Goal: Information Seeking & Learning: Learn about a topic

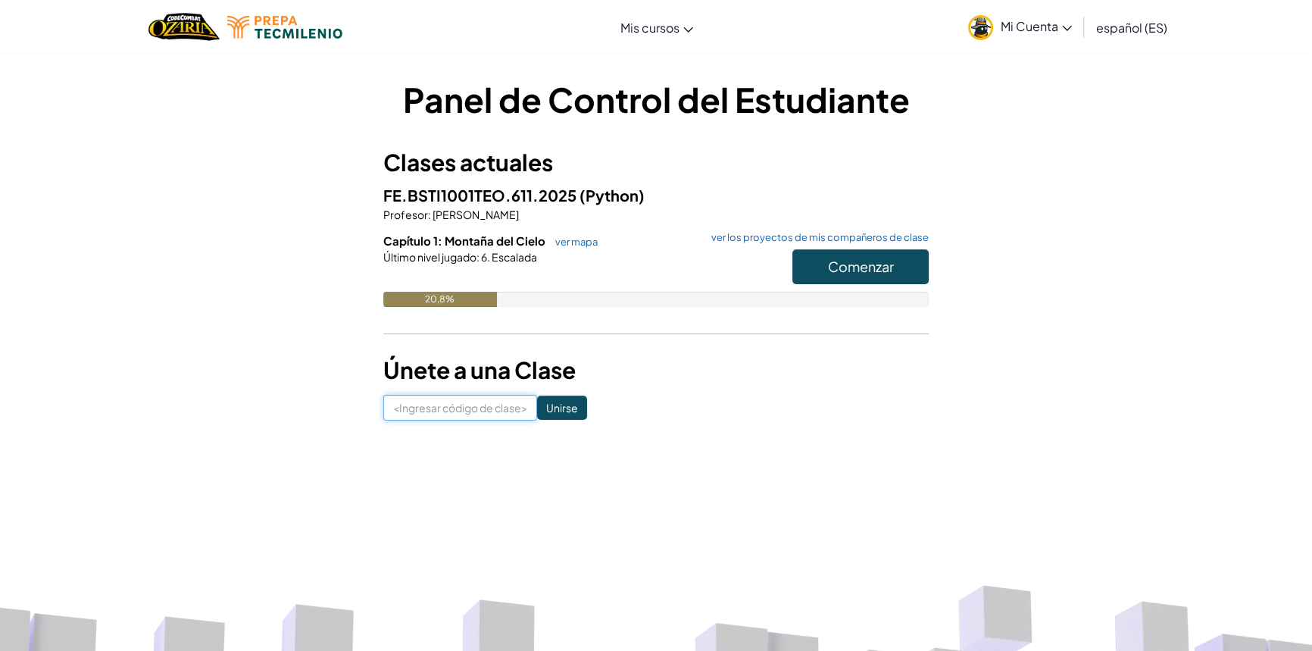
click at [449, 417] on input at bounding box center [460, 408] width 154 height 26
type input "H"
type input "a"
click input "Unirse" at bounding box center [562, 407] width 50 height 24
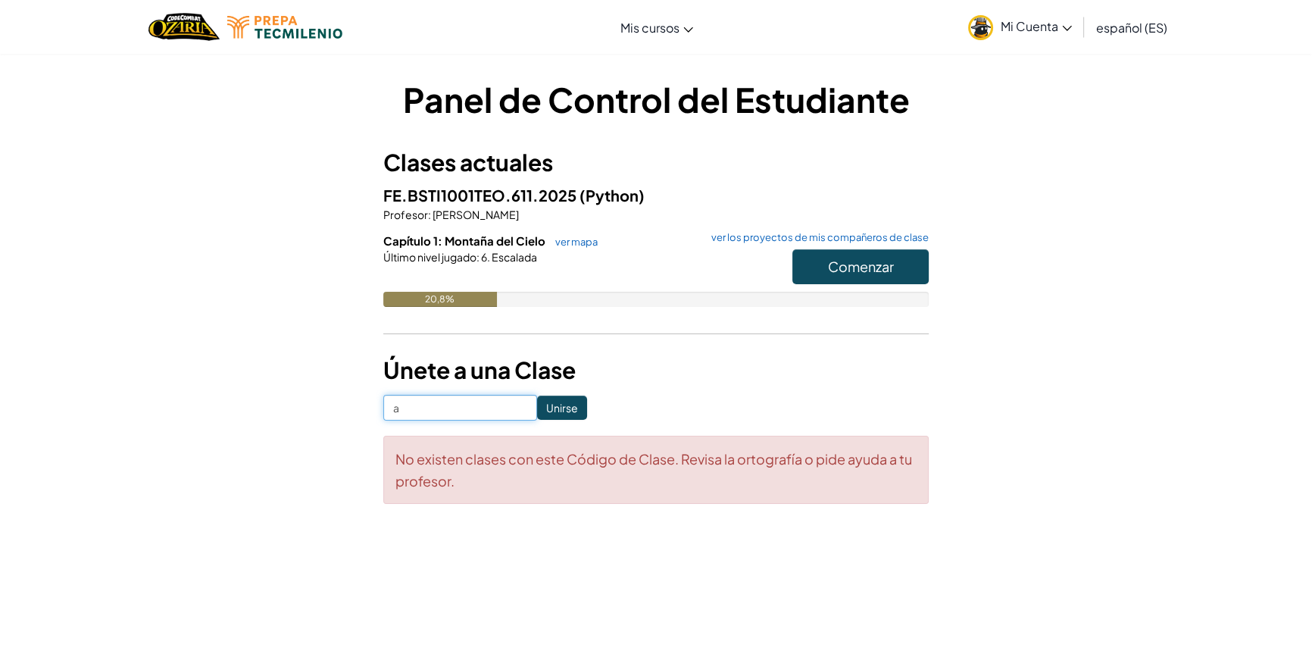
click at [429, 409] on input "a" at bounding box center [460, 408] width 154 height 26
type input "ArtHelpBed"
click at [558, 392] on div "Panel de Control del Estudiante Clases actuales FE.BSTI1001TEO.611.2025 (Python…" at bounding box center [655, 290] width 545 height 428
click at [562, 411] on input "Unirse" at bounding box center [562, 407] width 50 height 24
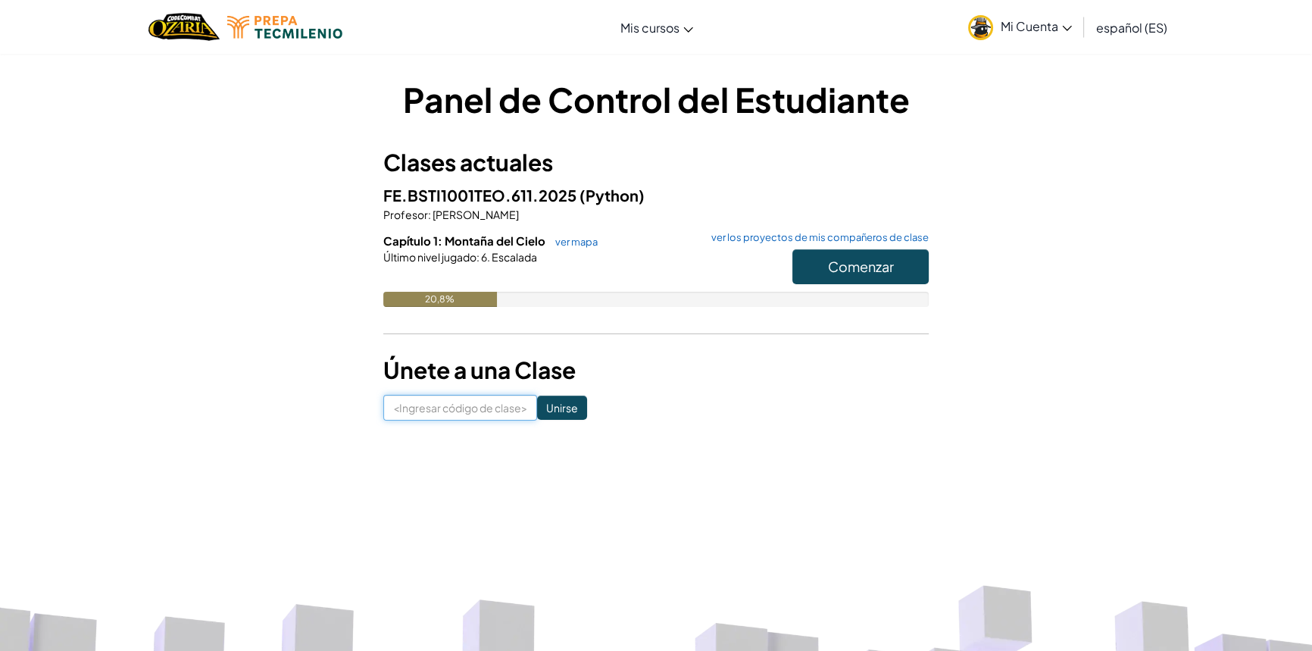
click at [442, 414] on input at bounding box center [460, 408] width 154 height 26
type input "ArtHelpBed"
click at [539, 402] on input "Unirse" at bounding box center [562, 407] width 50 height 24
click at [885, 274] on button "Comenzar" at bounding box center [860, 266] width 136 height 35
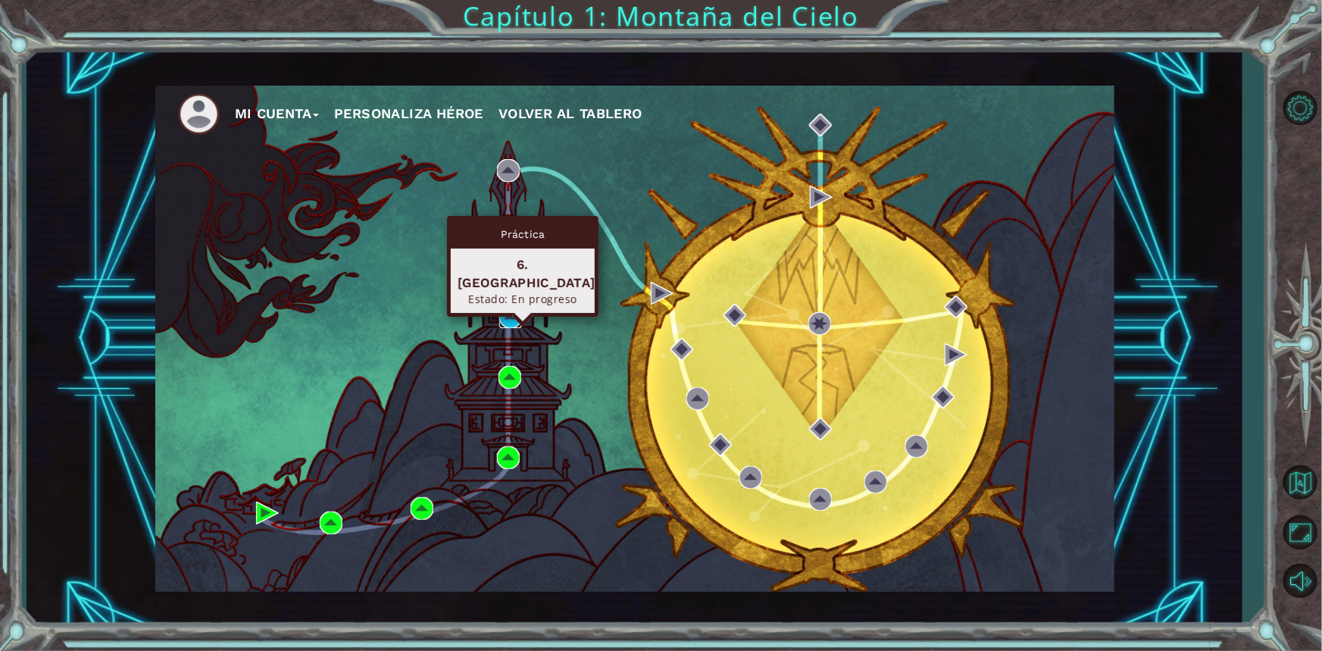
click at [508, 318] on img at bounding box center [510, 316] width 23 height 23
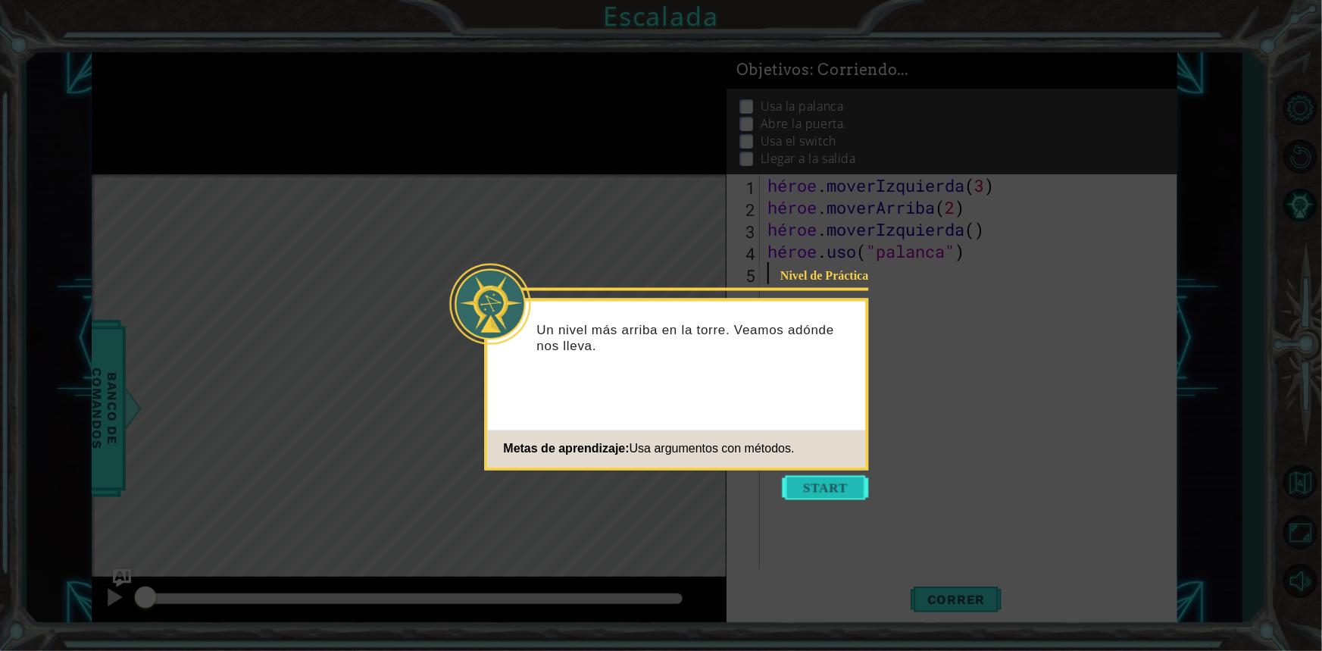
click at [840, 485] on button "Comenzar" at bounding box center [825, 488] width 86 height 24
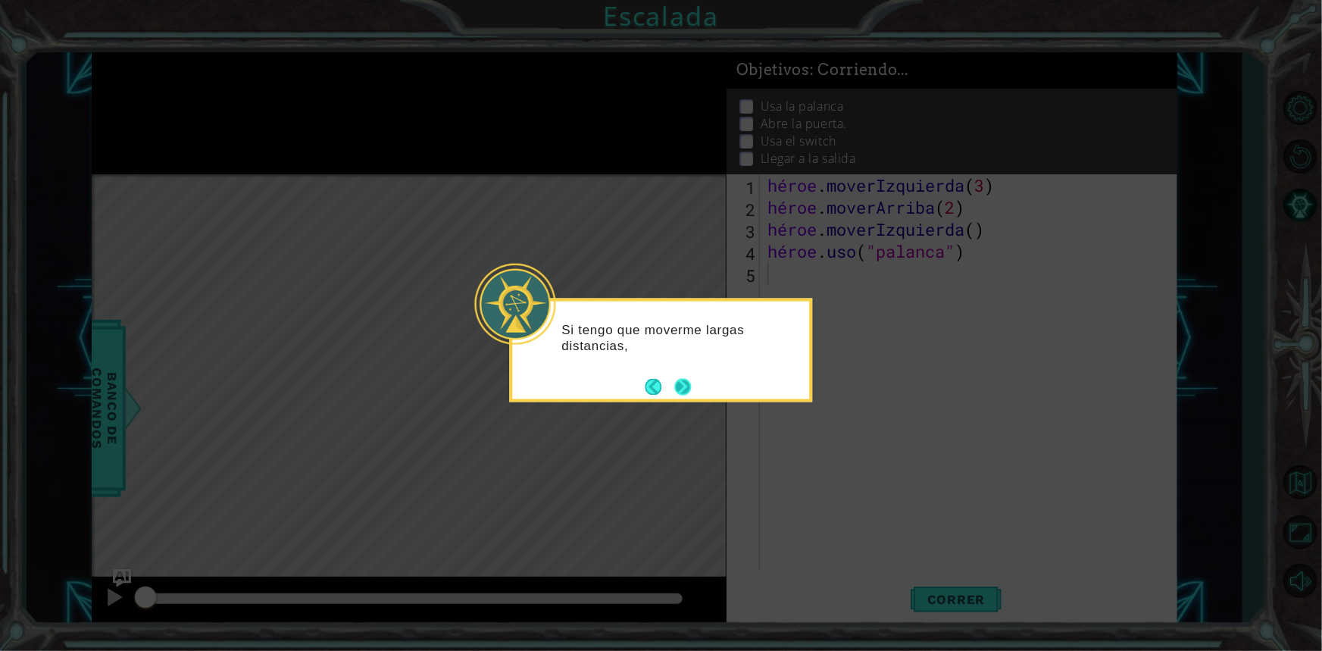
click at [676, 385] on button "Próximo" at bounding box center [682, 386] width 17 height 17
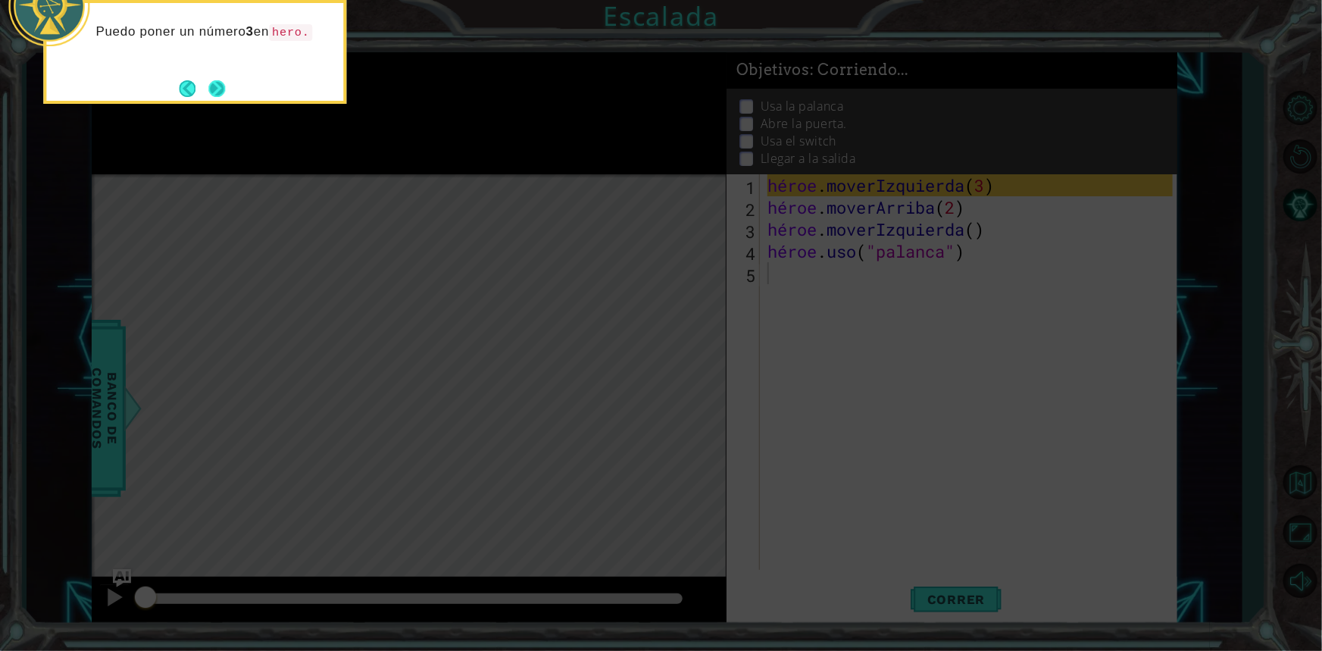
click at [210, 92] on button "Próximo" at bounding box center [216, 88] width 17 height 17
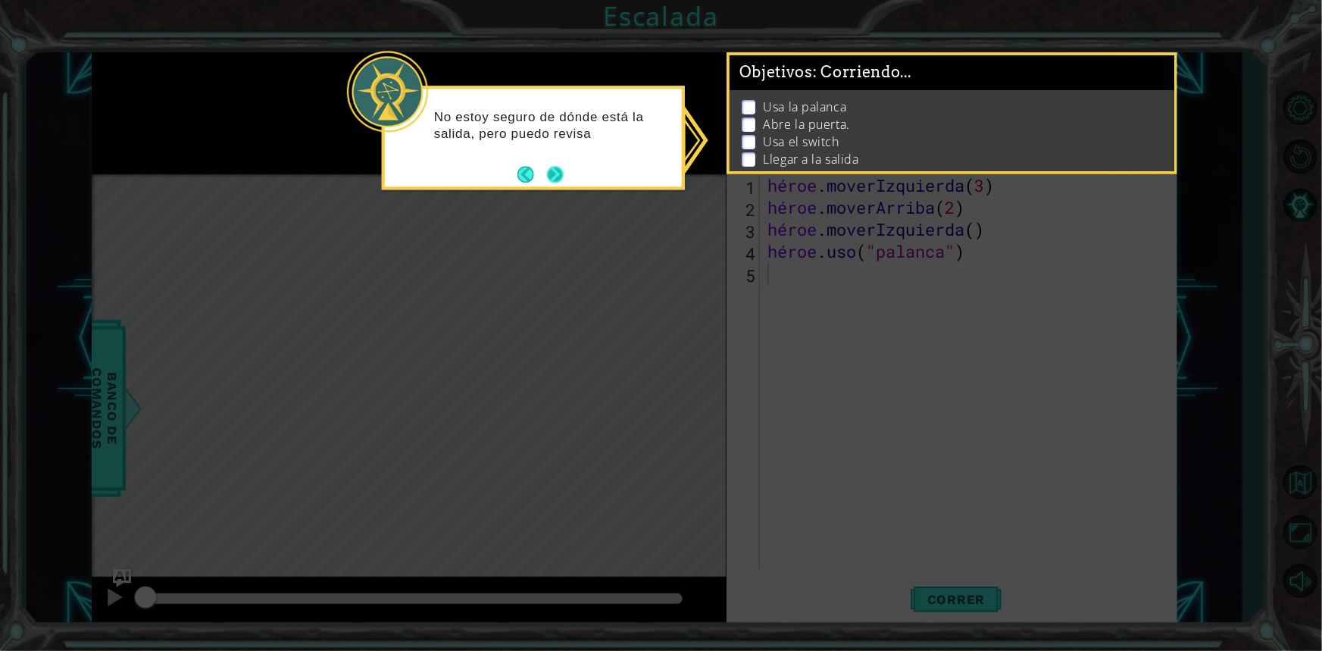
click at [553, 163] on footer at bounding box center [540, 174] width 46 height 23
click at [556, 168] on button "Próximo" at bounding box center [555, 175] width 17 height 17
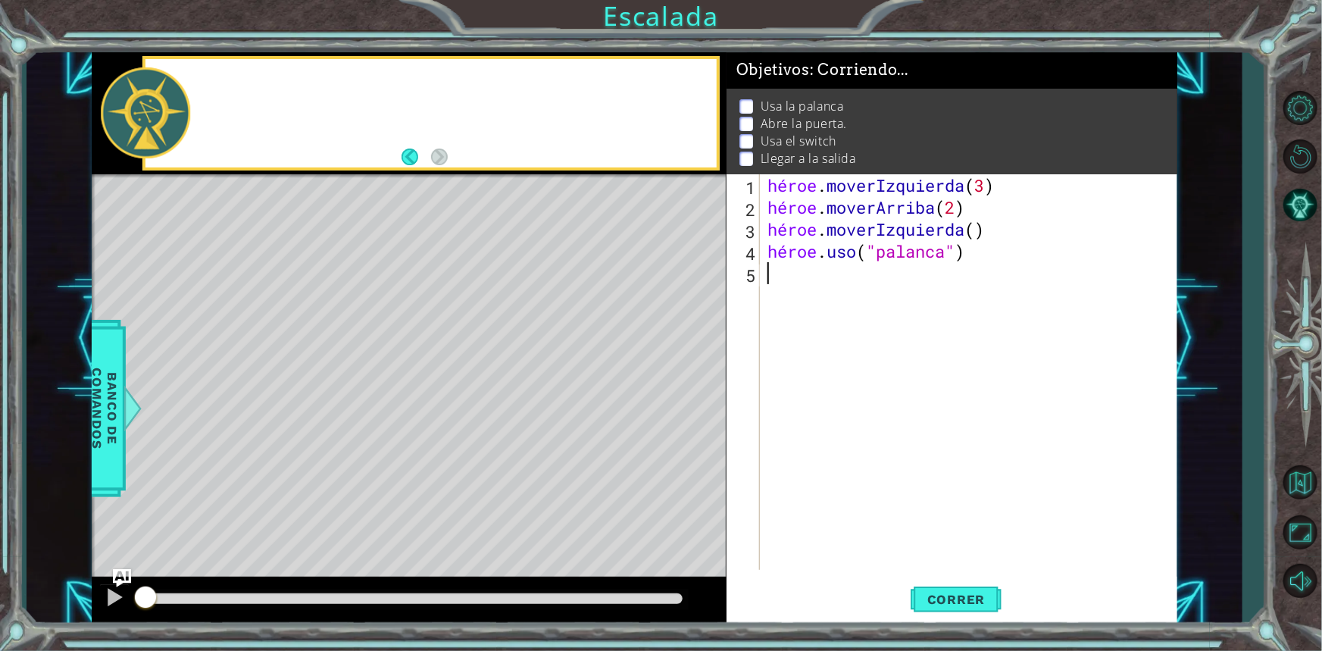
click at [556, 168] on div at bounding box center [430, 113] width 577 height 114
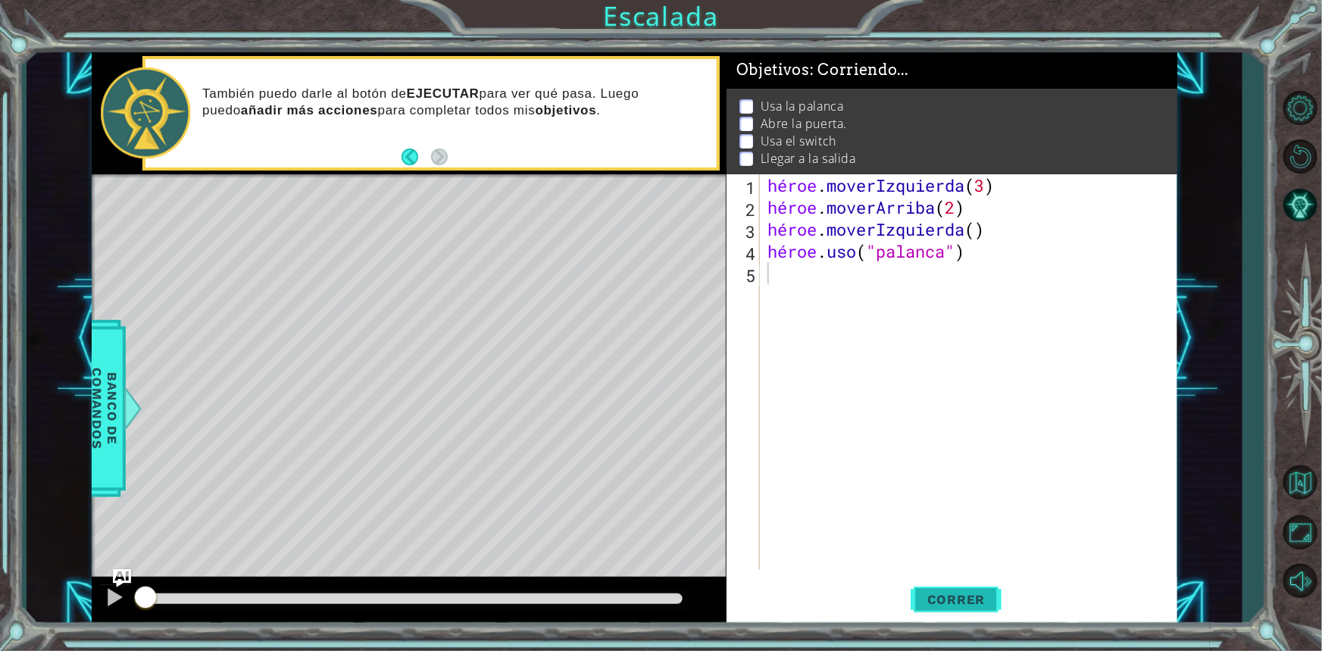
click at [994, 596] on span "Correr" at bounding box center [956, 599] width 89 height 15
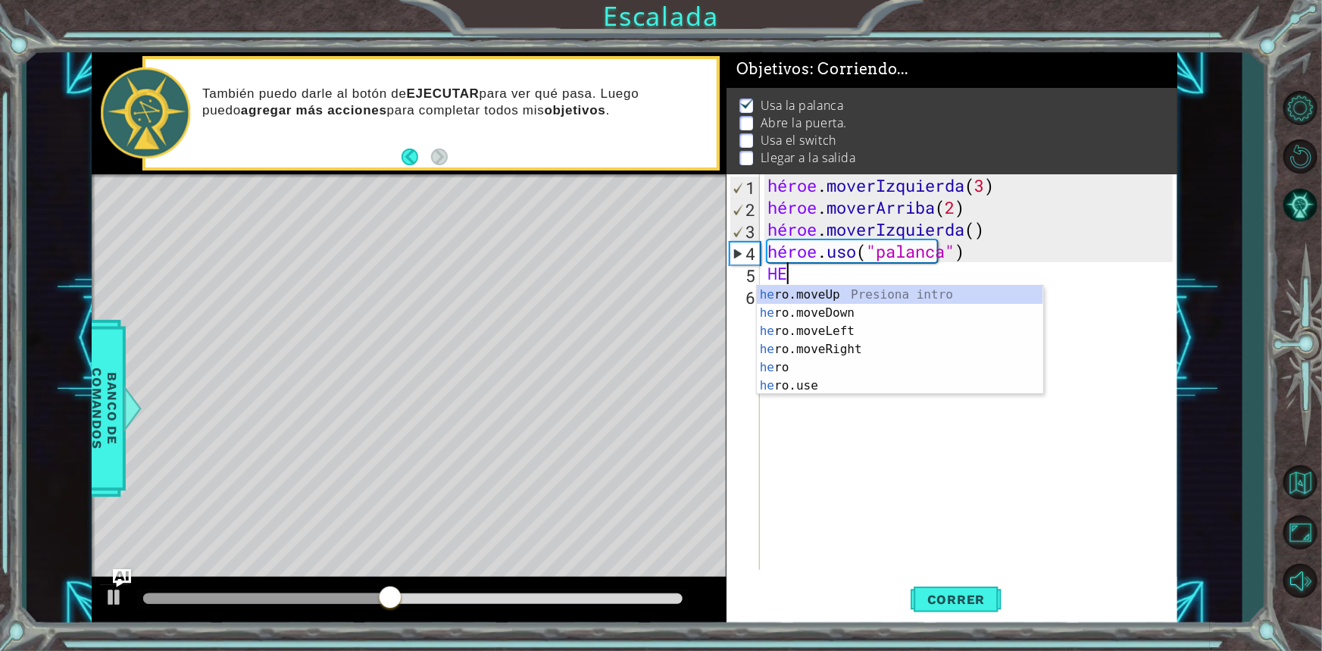
type textarea "H"
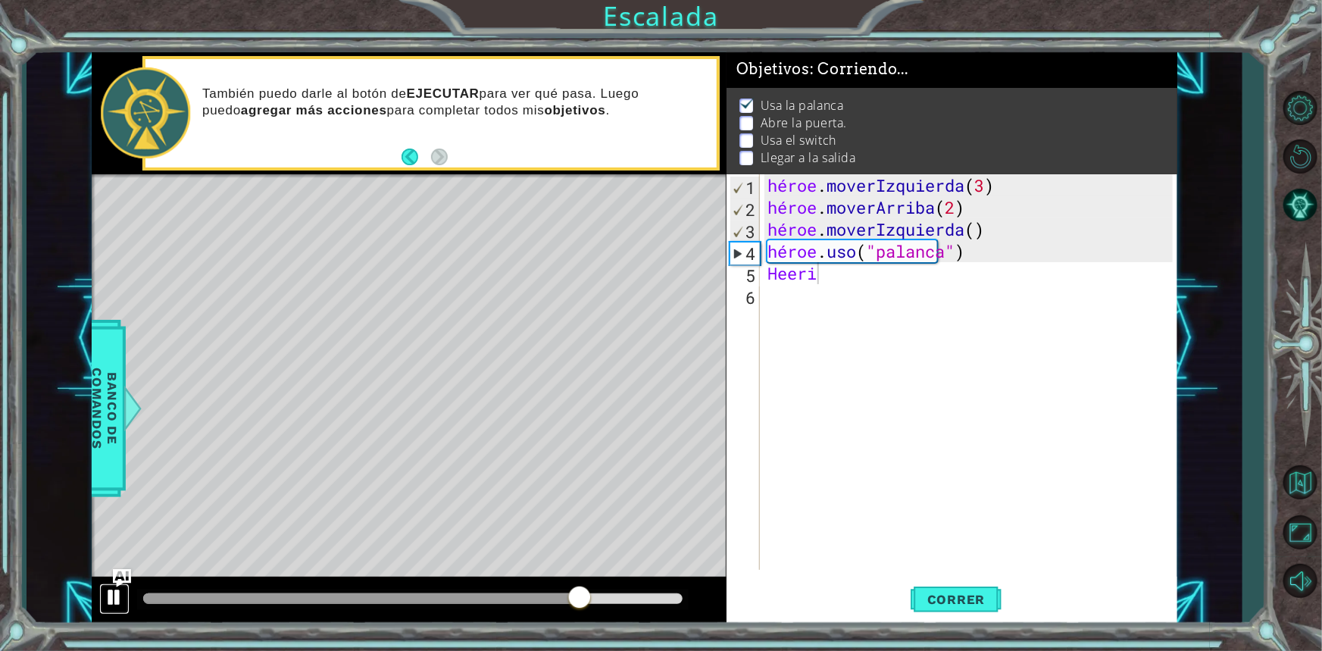
click at [111, 591] on div at bounding box center [115, 597] width 20 height 20
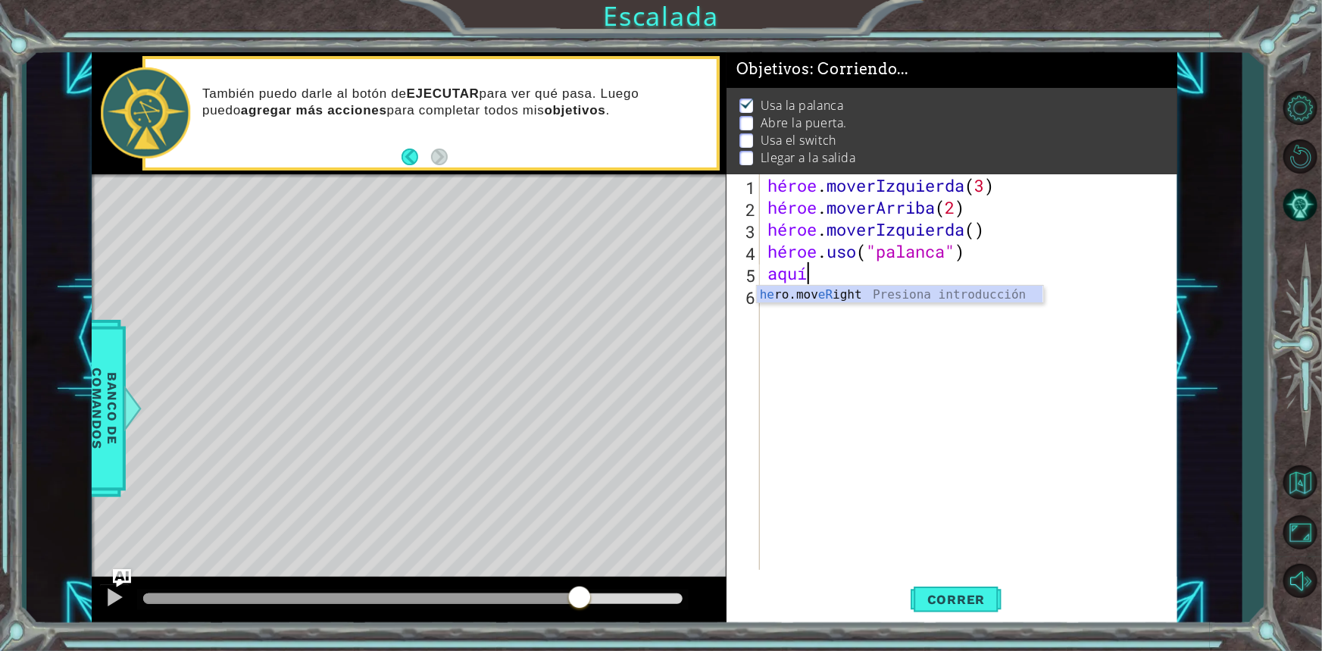
type textarea "h"
type textarea "hero.use("lever")"
type textarea "h"
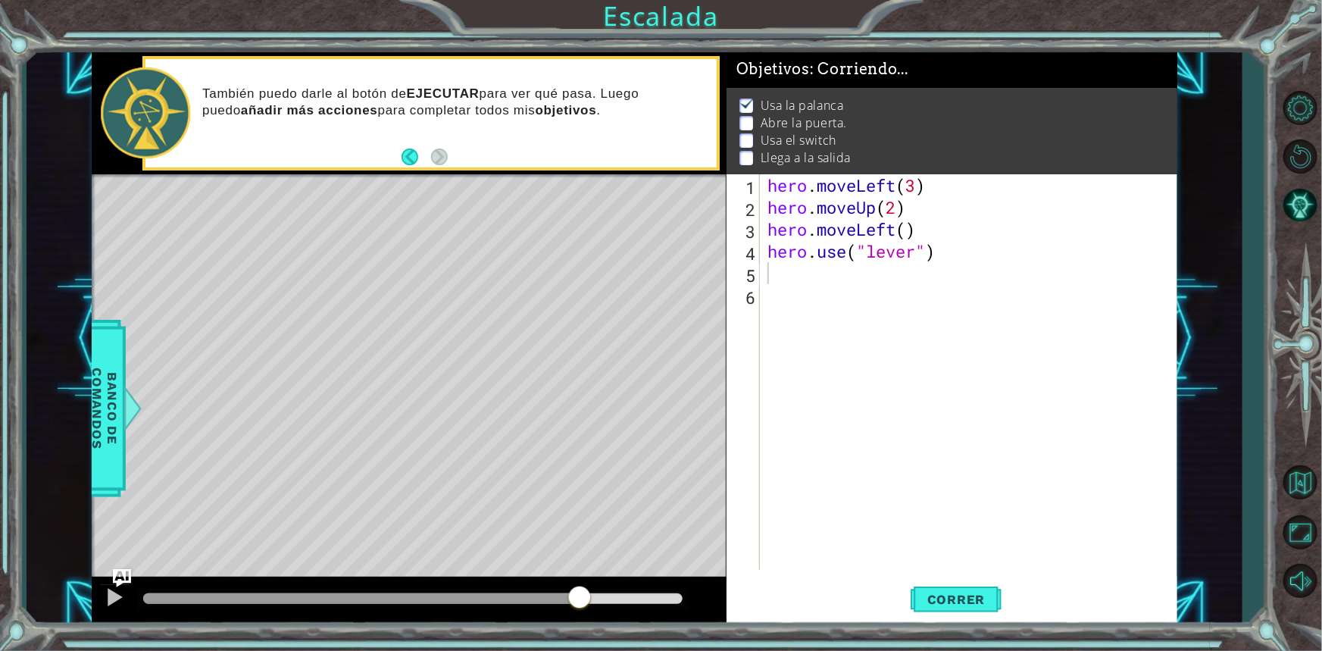
click at [798, 282] on div "hero . moveLeft ( 3 ) hero . moveUp ( 2 ) hero . moveLeft ( ) hero . use ( "lev…" at bounding box center [972, 393] width 416 height 439
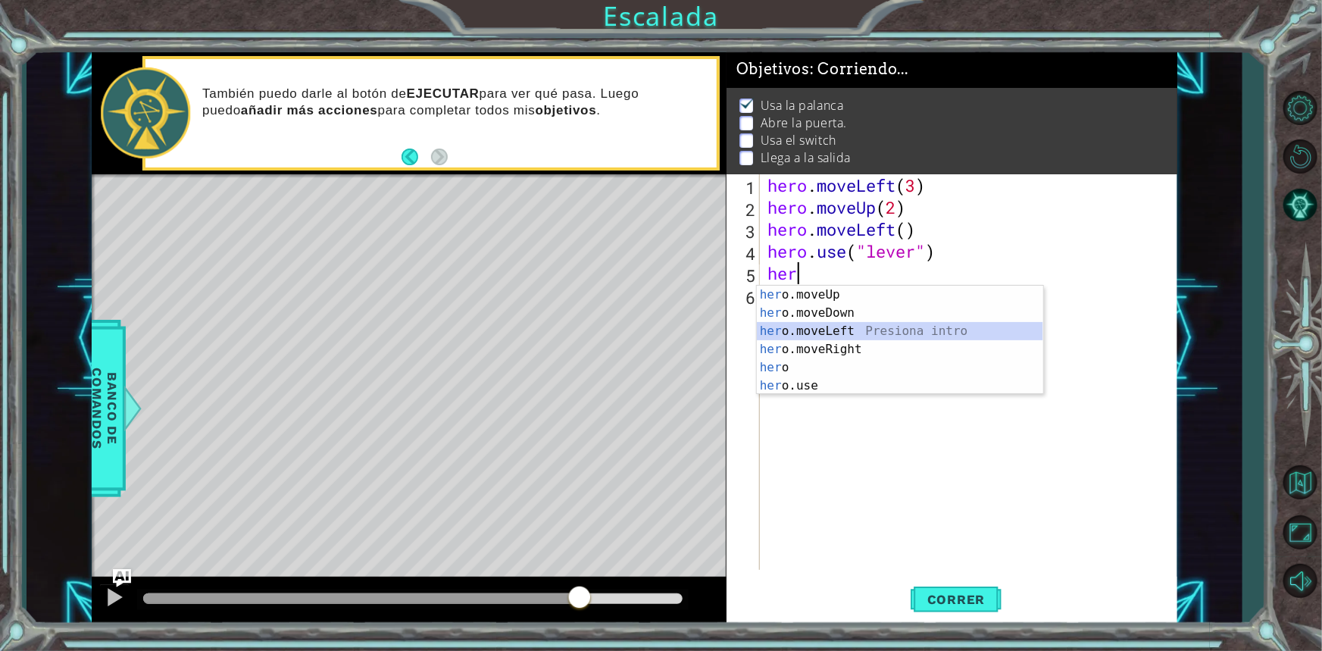
click at [827, 327] on div "her o.moveUp Presiona intro her o.moveDown Presiona intro her o.moveLeft Presio…" at bounding box center [900, 358] width 286 height 145
type textarea "hero.moveLeft(1)"
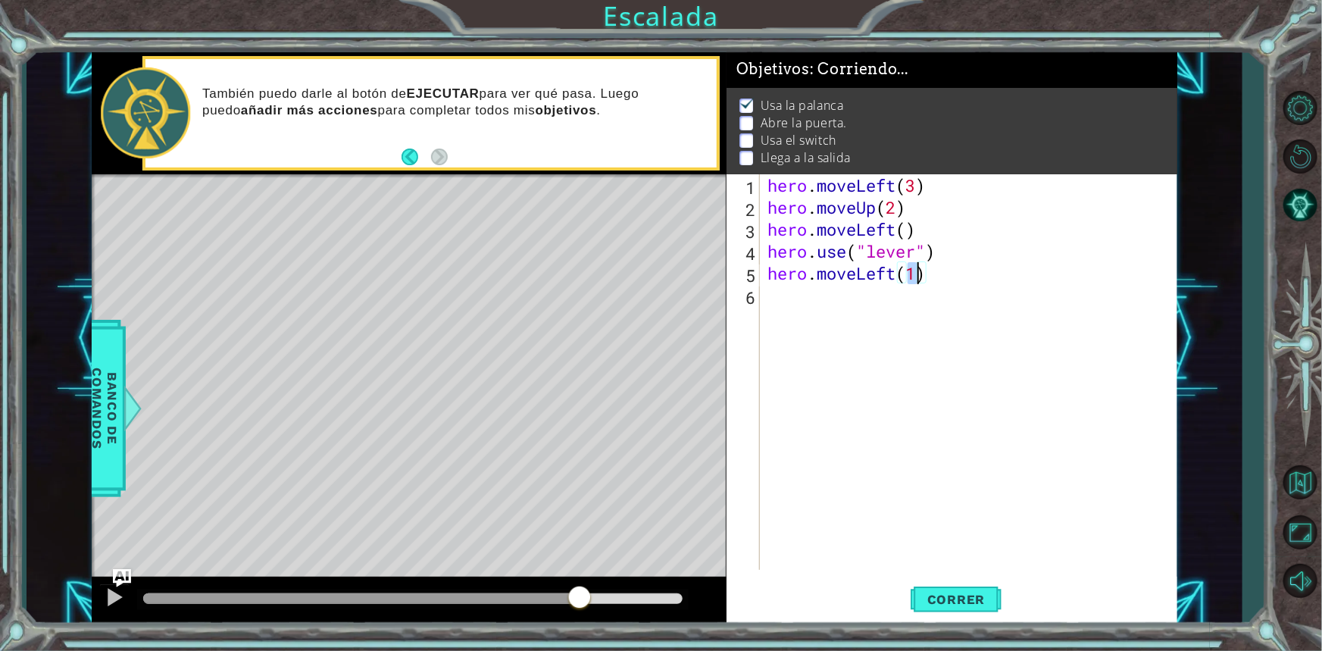
click at [785, 308] on div "hero . moveLeft ( 3 ) hero . moveUp ( 2 ) hero . moveLeft ( ) hero . use ( "lev…" at bounding box center [972, 393] width 416 height 439
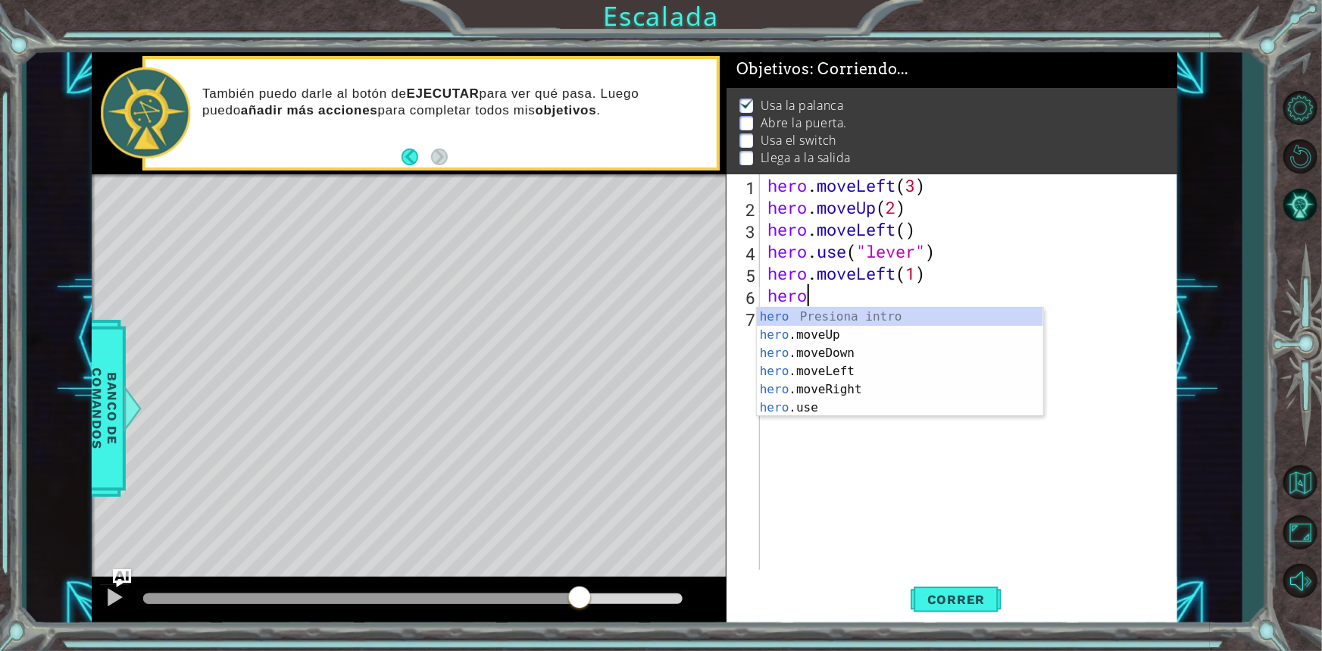
scroll to position [0, 1]
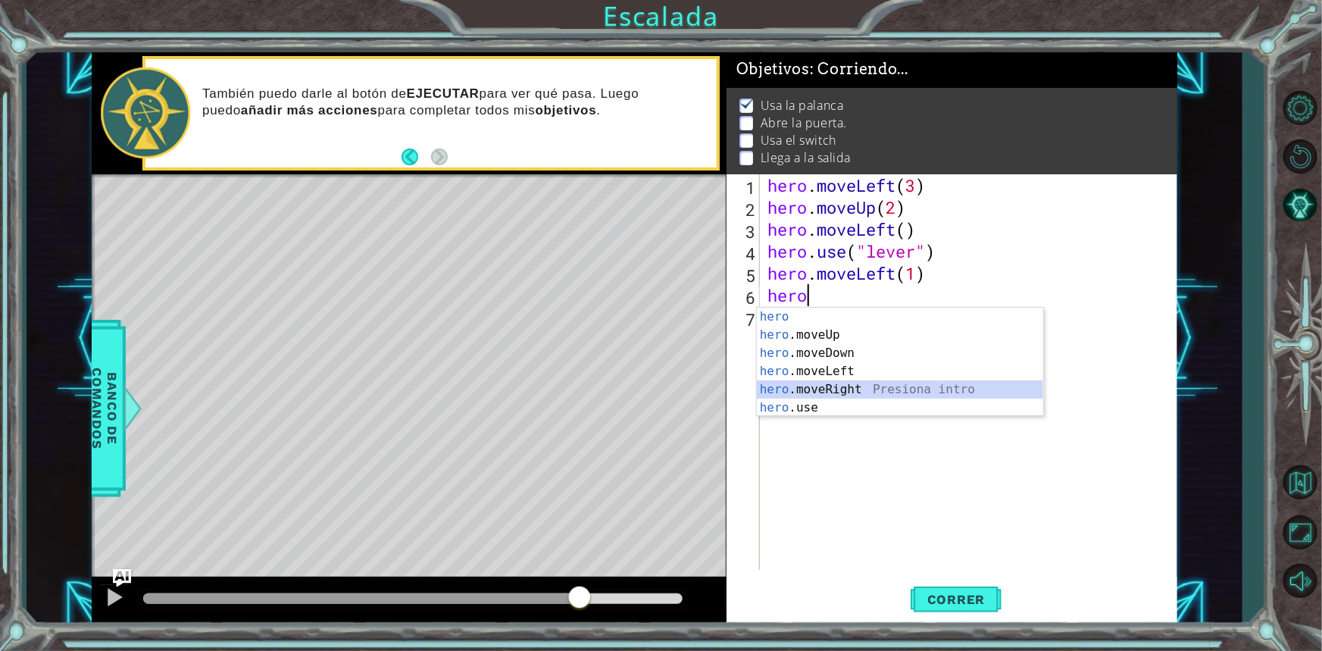
click at [824, 389] on div "hero Presiona intro hero .moveUp Presiona intro hero .moveDown Presiona intro h…" at bounding box center [900, 380] width 286 height 145
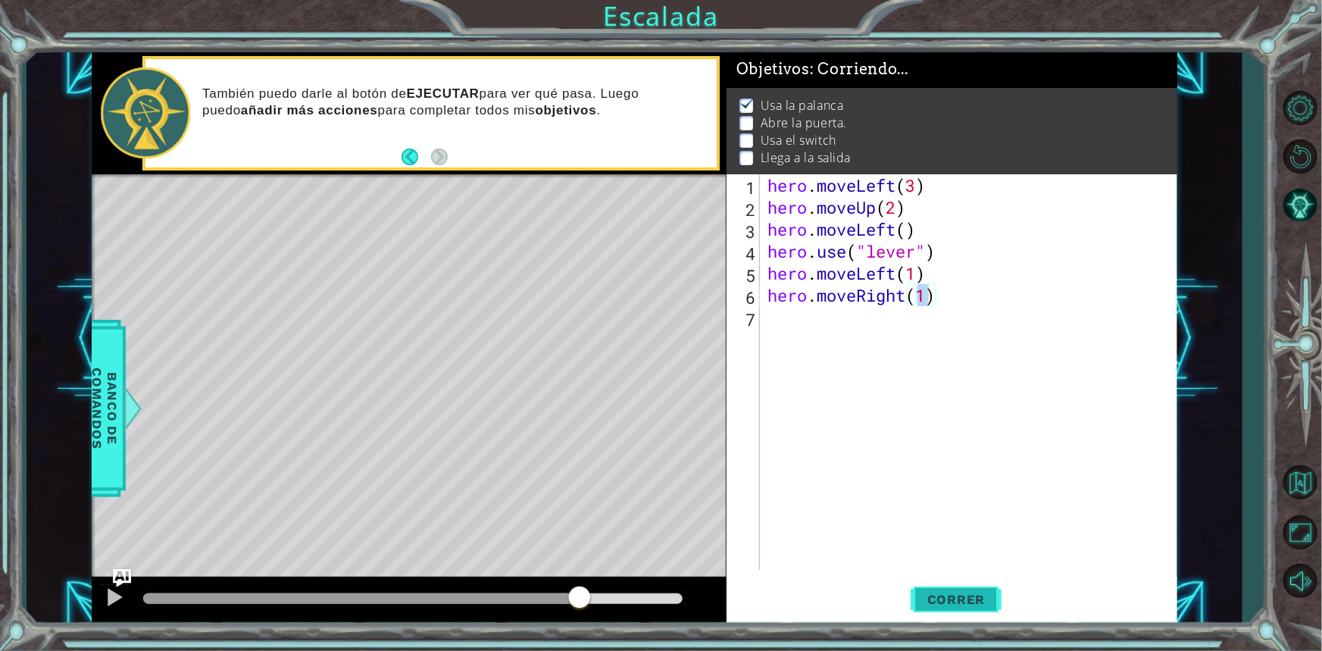
click at [943, 589] on button "Correr" at bounding box center [955, 598] width 91 height 45
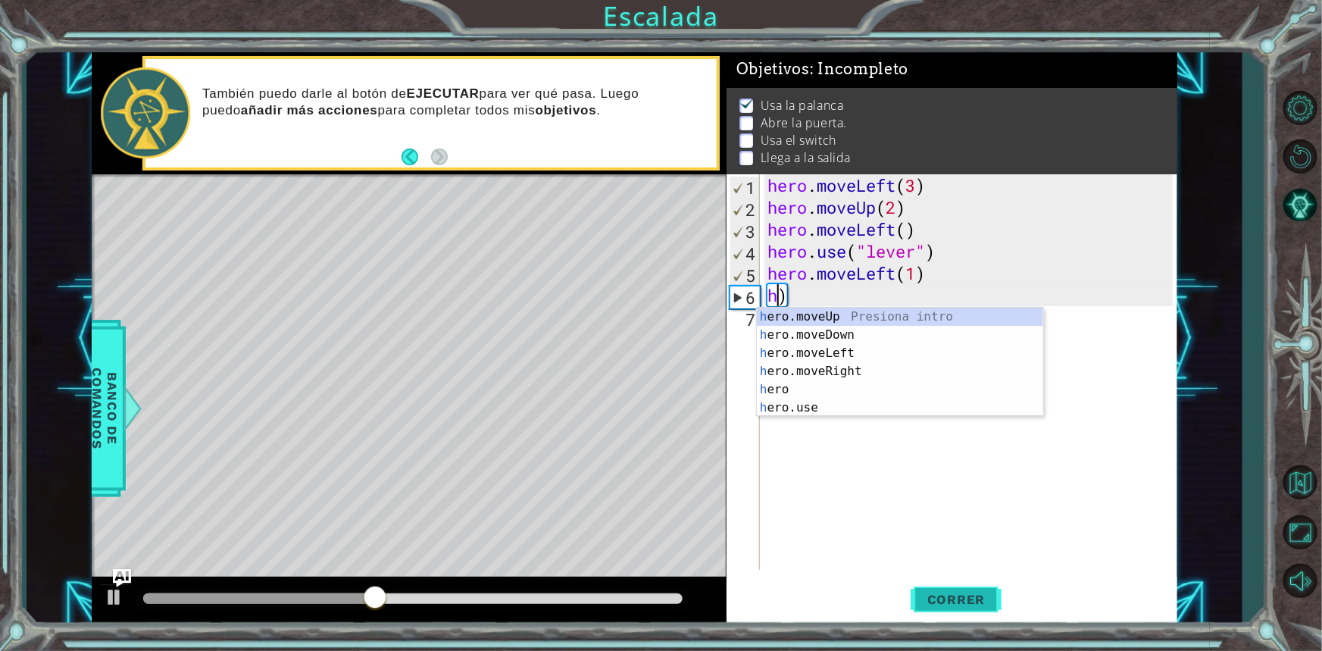
scroll to position [0, 0]
type textarea ")"
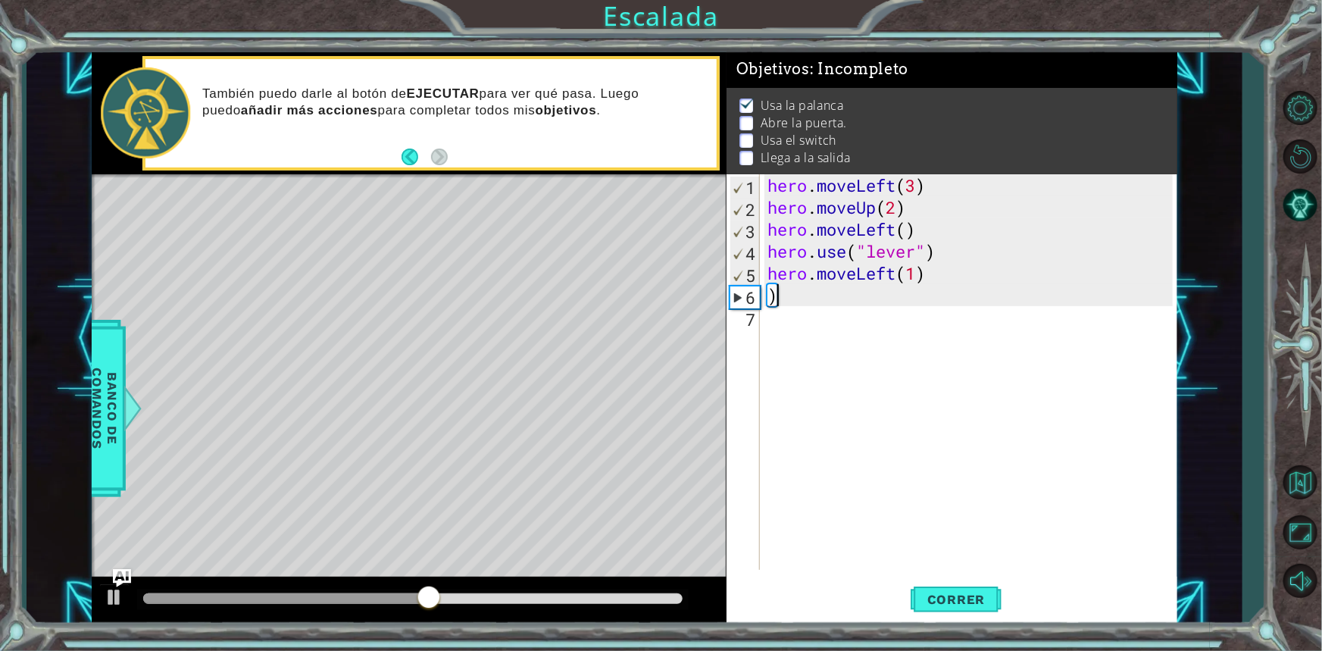
click at [813, 292] on div "hero . moveLeft ( 3 ) hero . moveUp ( 2 ) hero . moveLeft ( ) hero . use ( "lev…" at bounding box center [972, 393] width 416 height 439
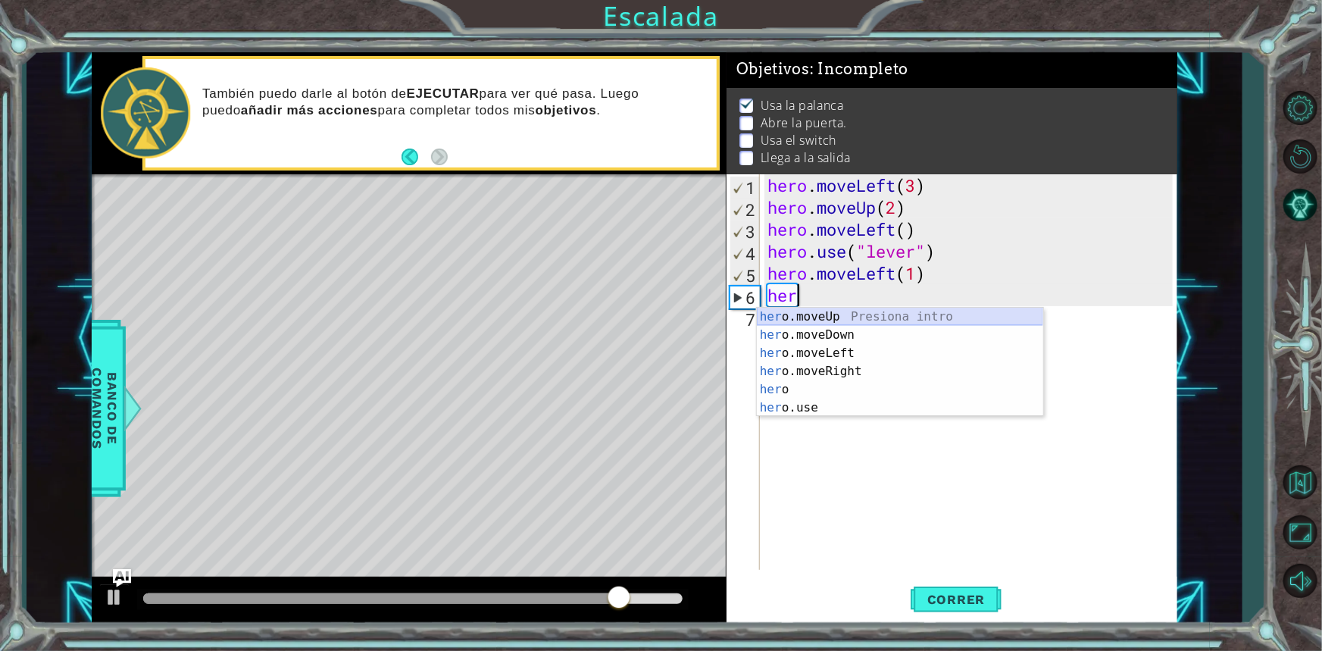
click at [892, 308] on div "her o.moveUp Presiona intro her o.moveDown Presiona intro her o.moveLeft Presio…" at bounding box center [900, 380] width 286 height 145
type textarea "hero.moveUp(1)"
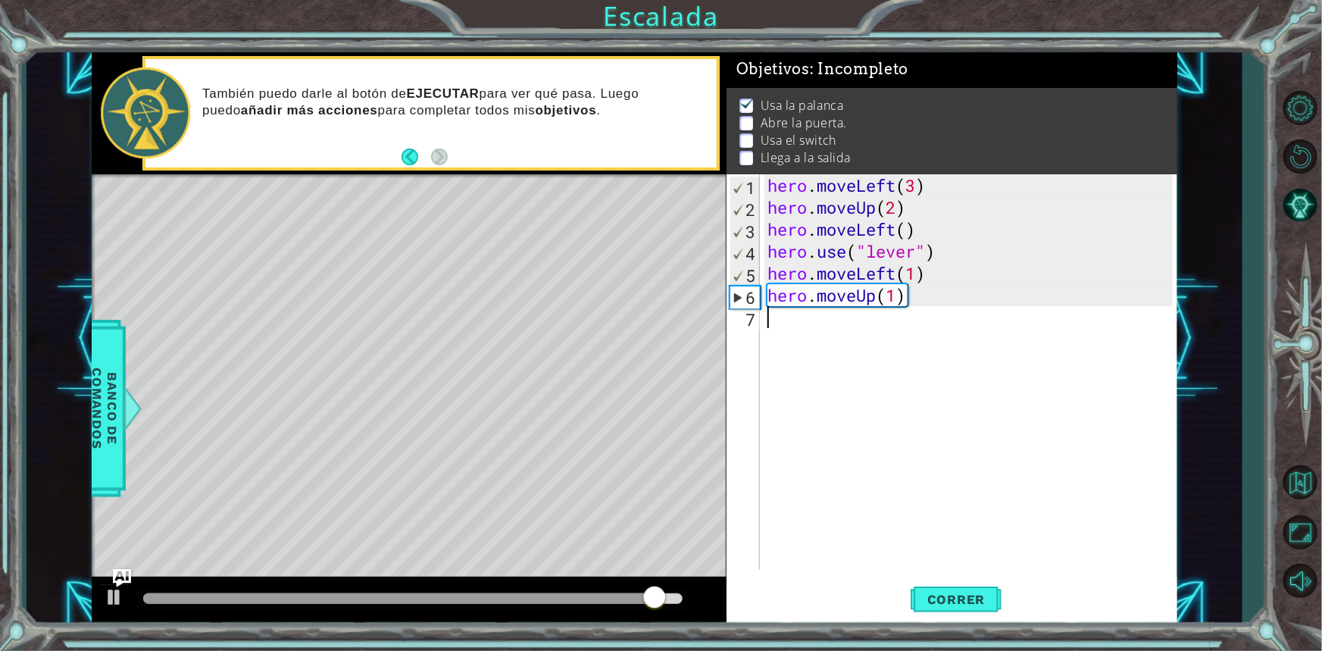
click at [785, 318] on div "hero . moveLeft ( 3 ) hero . moveUp ( 2 ) hero . moveLeft ( ) hero . use ( "lev…" at bounding box center [972, 393] width 416 height 439
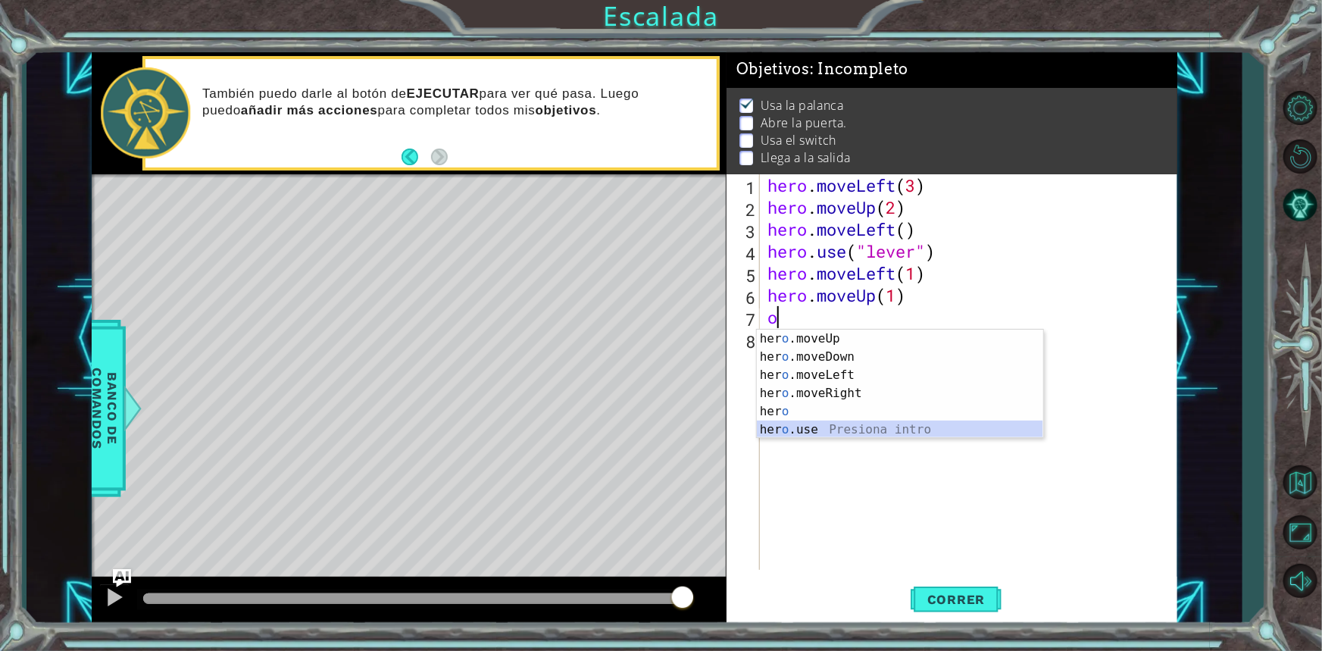
click at [814, 420] on div "her o .moveUp Presiona intro her o .moveDown Presiona intro her o .moveLeft Pre…" at bounding box center [900, 401] width 286 height 145
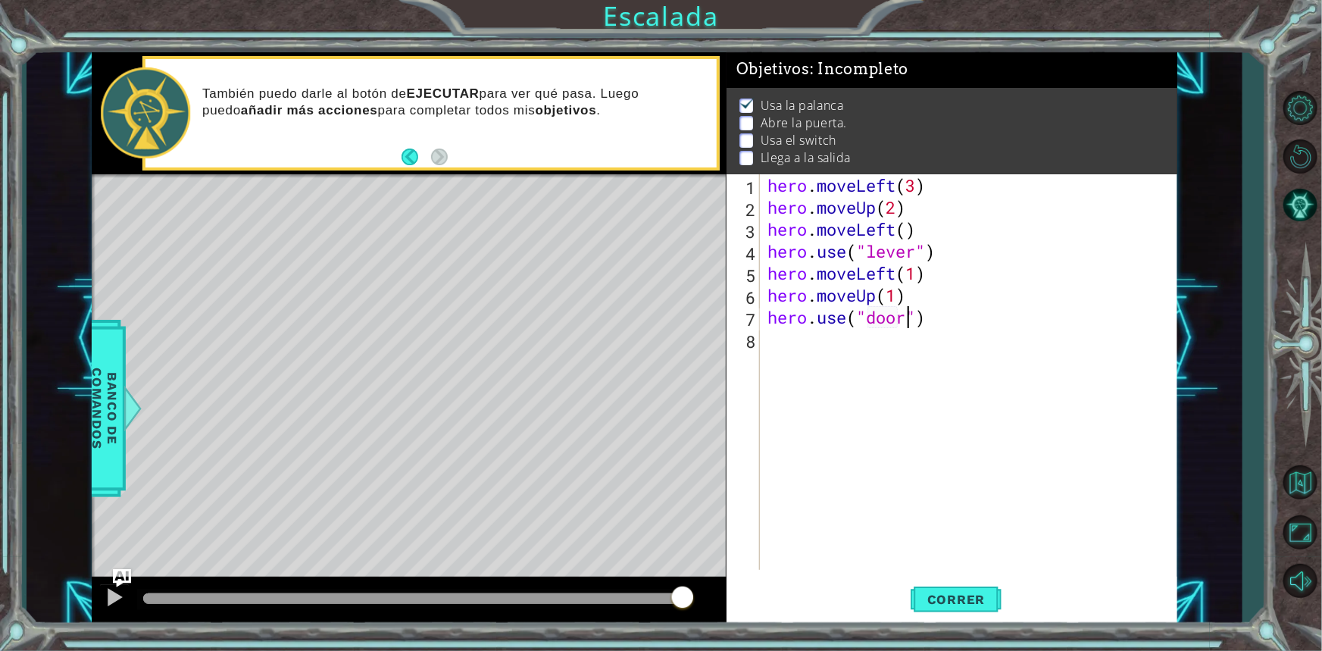
scroll to position [0, 7]
type textarea "hero.use("door")"
click at [988, 614] on button "Correr" at bounding box center [955, 598] width 91 height 45
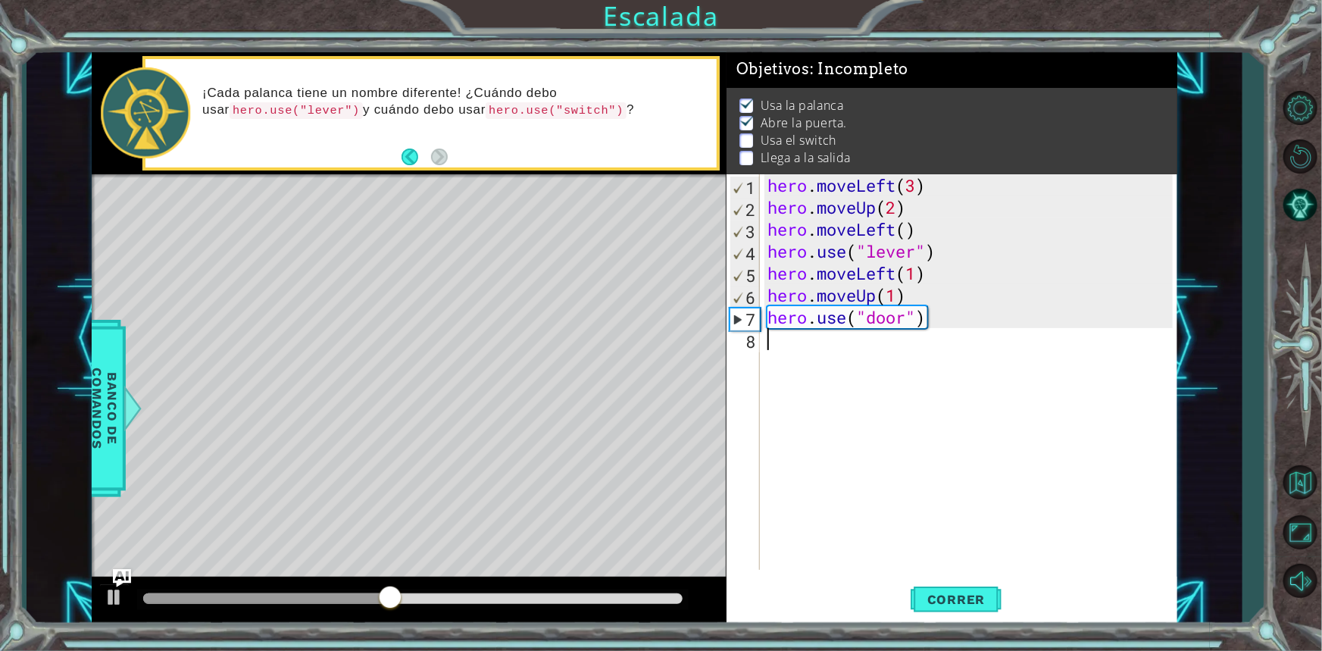
click at [770, 333] on div "hero . moveLeft ( 3 ) hero . moveUp ( 2 ) hero . moveLeft ( ) hero . use ( "lev…" at bounding box center [972, 393] width 416 height 439
click at [916, 291] on div "hero . moveLeft ( 3 ) hero . moveUp ( 2 ) hero . moveLeft ( ) hero . use ( "lev…" at bounding box center [972, 393] width 416 height 439
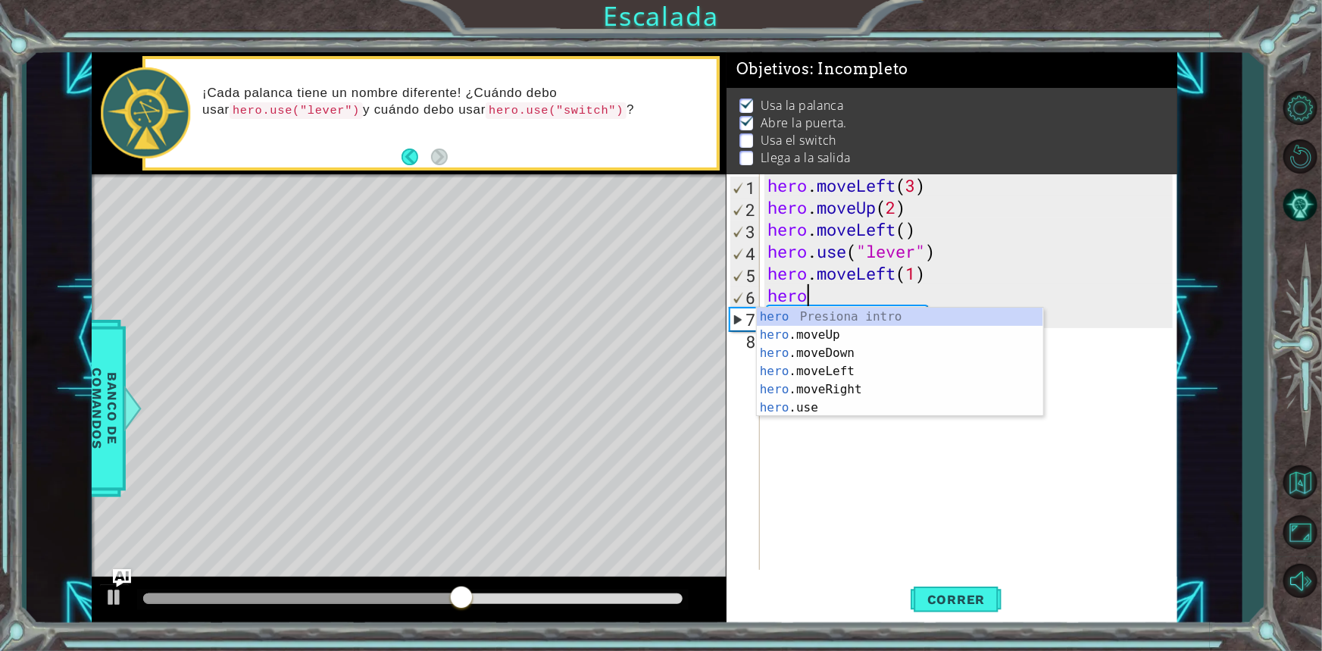
type textarea "h"
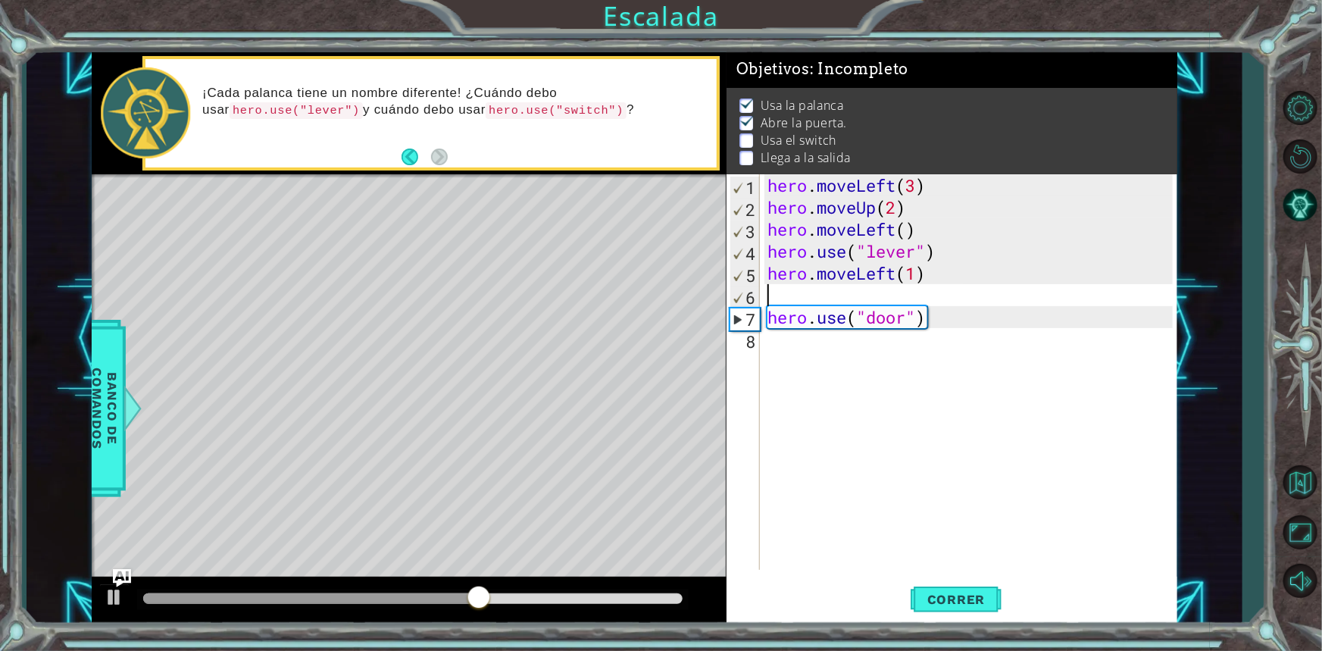
type textarea "hero.moveLeft(1)"
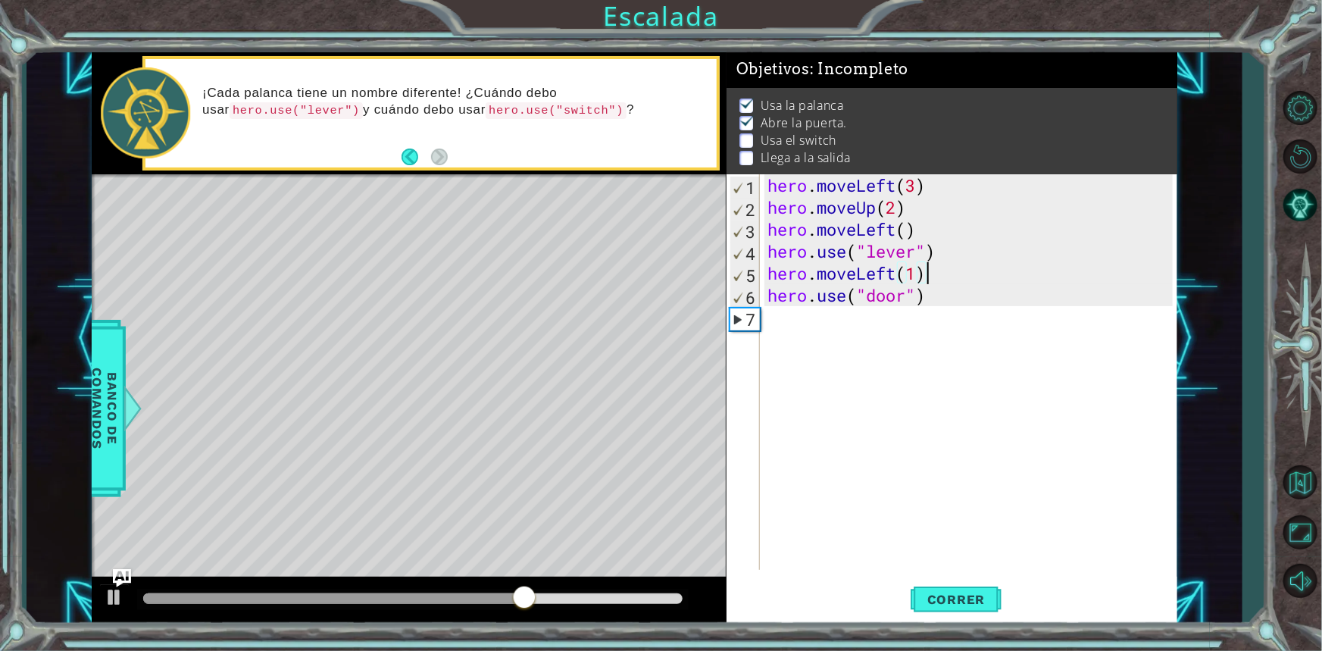
click at [766, 320] on div "hero . moveLeft ( 3 ) hero . moveUp ( 2 ) hero . moveLeft ( ) hero . use ( "lev…" at bounding box center [972, 393] width 416 height 439
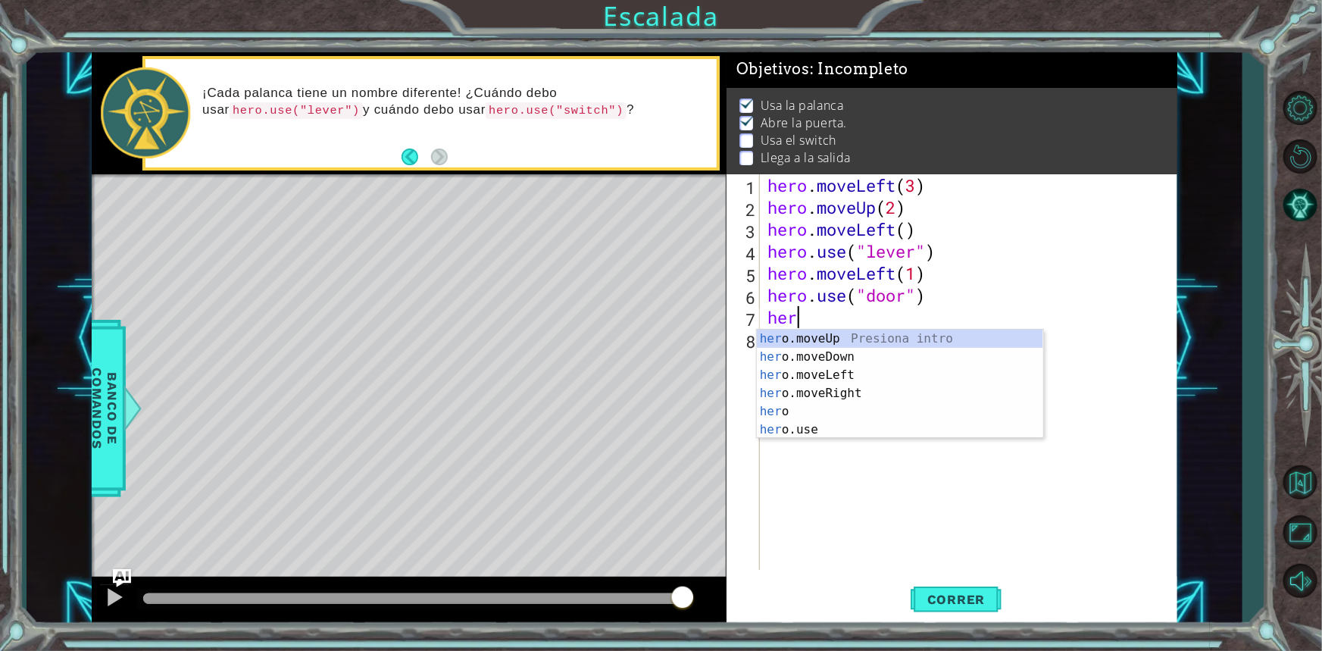
scroll to position [0, 1]
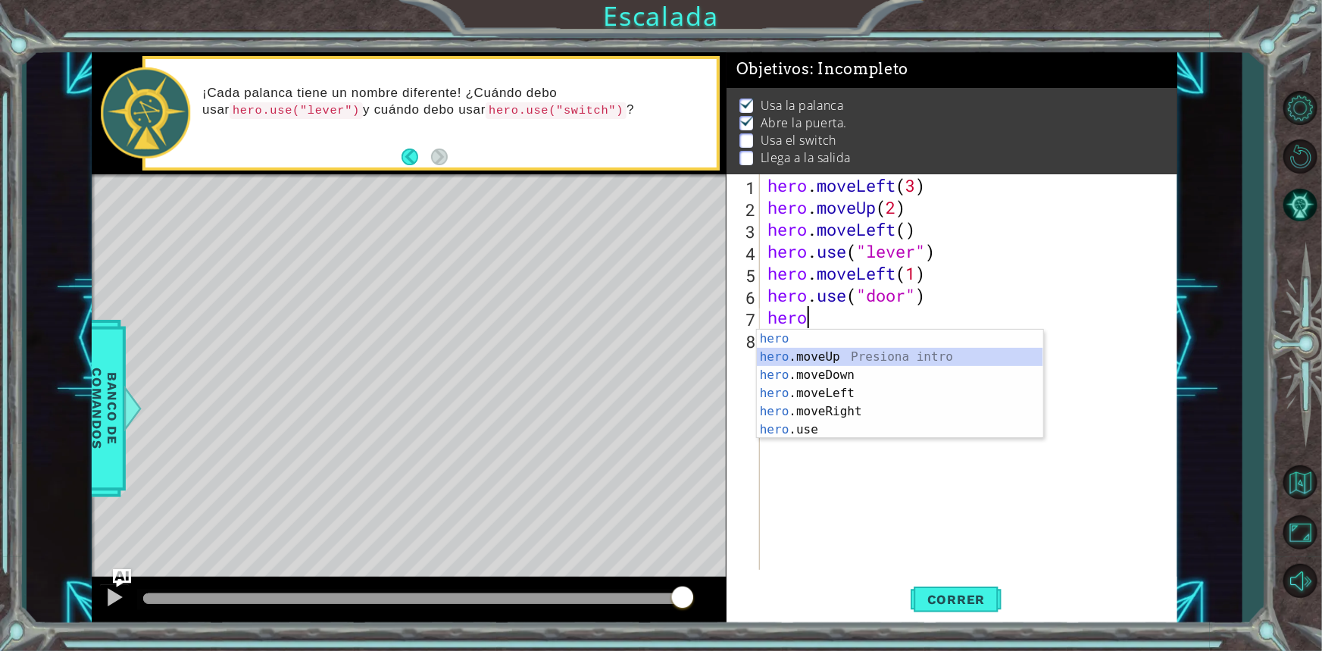
click at [853, 349] on div "hero Presiona intro hero .moveUp Presiona intro hero .moveDown Presiona intro h…" at bounding box center [900, 401] width 286 height 145
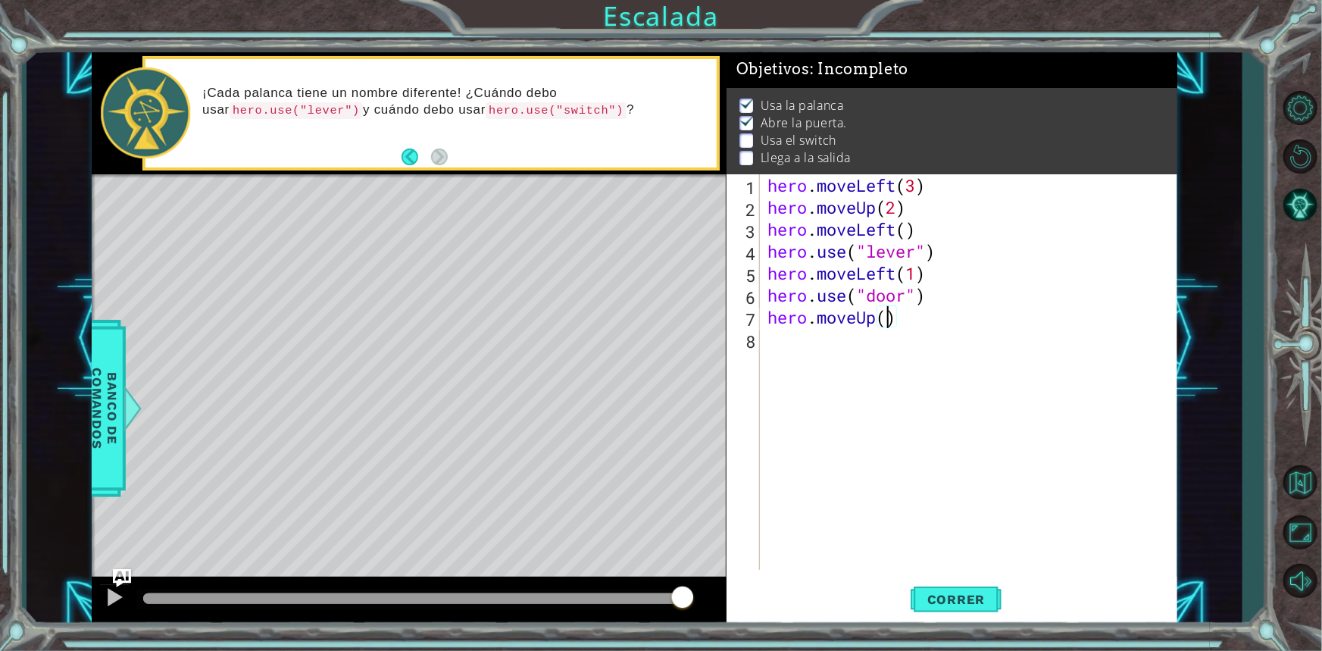
type textarea "hero.moveUp(2)"
click at [791, 342] on div "hero . moveLeft ( 3 ) hero . moveUp ( 2 ) hero . moveLeft ( ) hero . use ( "lev…" at bounding box center [972, 393] width 416 height 439
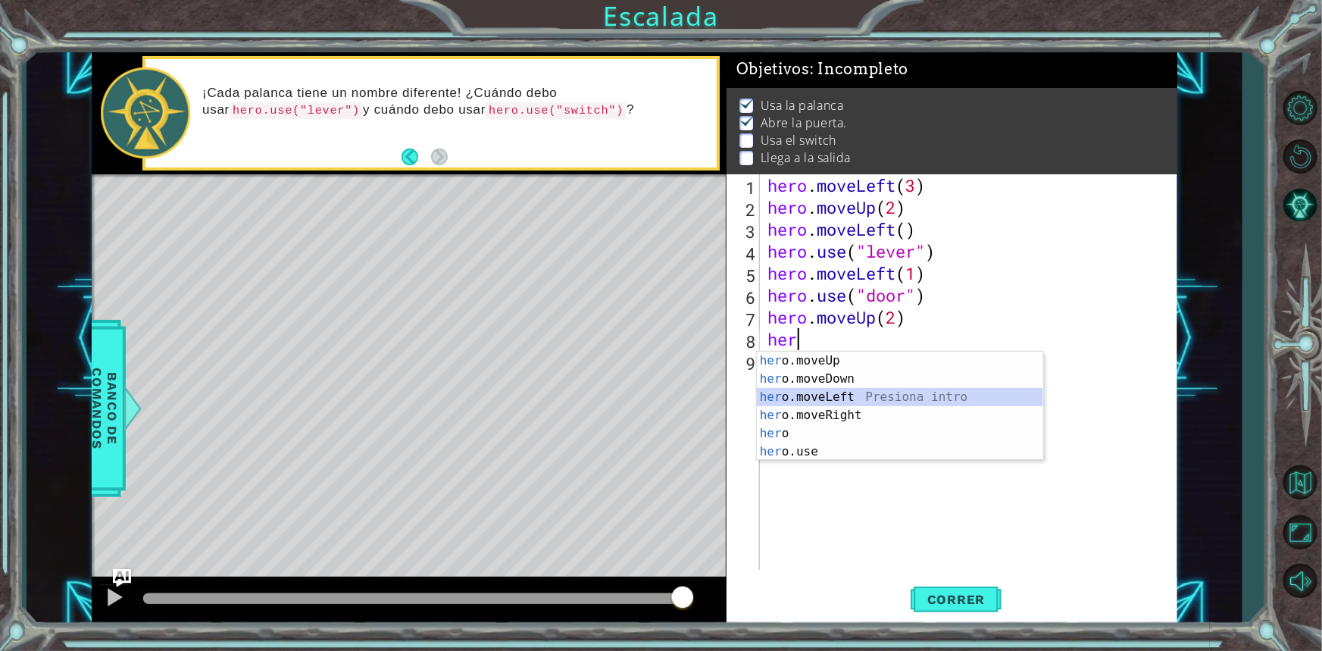
click at [857, 395] on div "her o.moveUp Presiona intro her o.moveDown Presiona intro her o.moveLeft Presio…" at bounding box center [900, 423] width 286 height 145
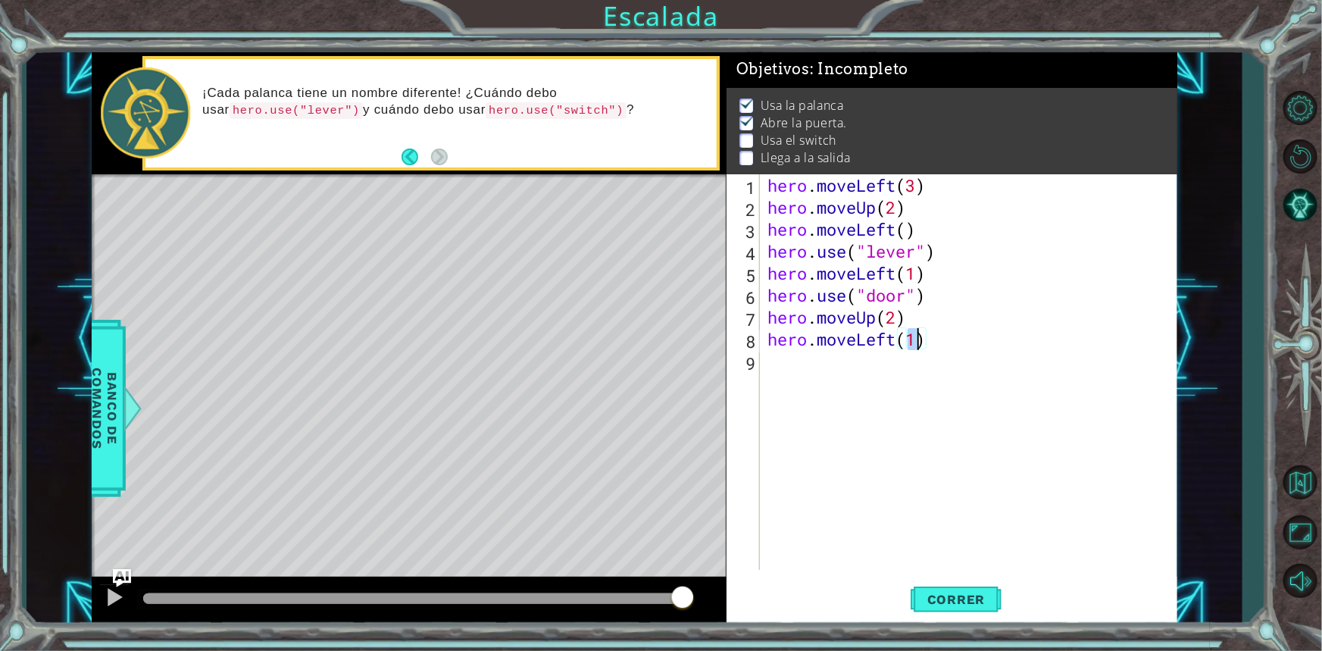
type textarea "hero.moveLeft(3)"
click at [791, 370] on div "hero . moveLeft ( 3 ) hero . moveUp ( 2 ) hero . moveLeft ( ) hero . use ( "lev…" at bounding box center [972, 393] width 416 height 439
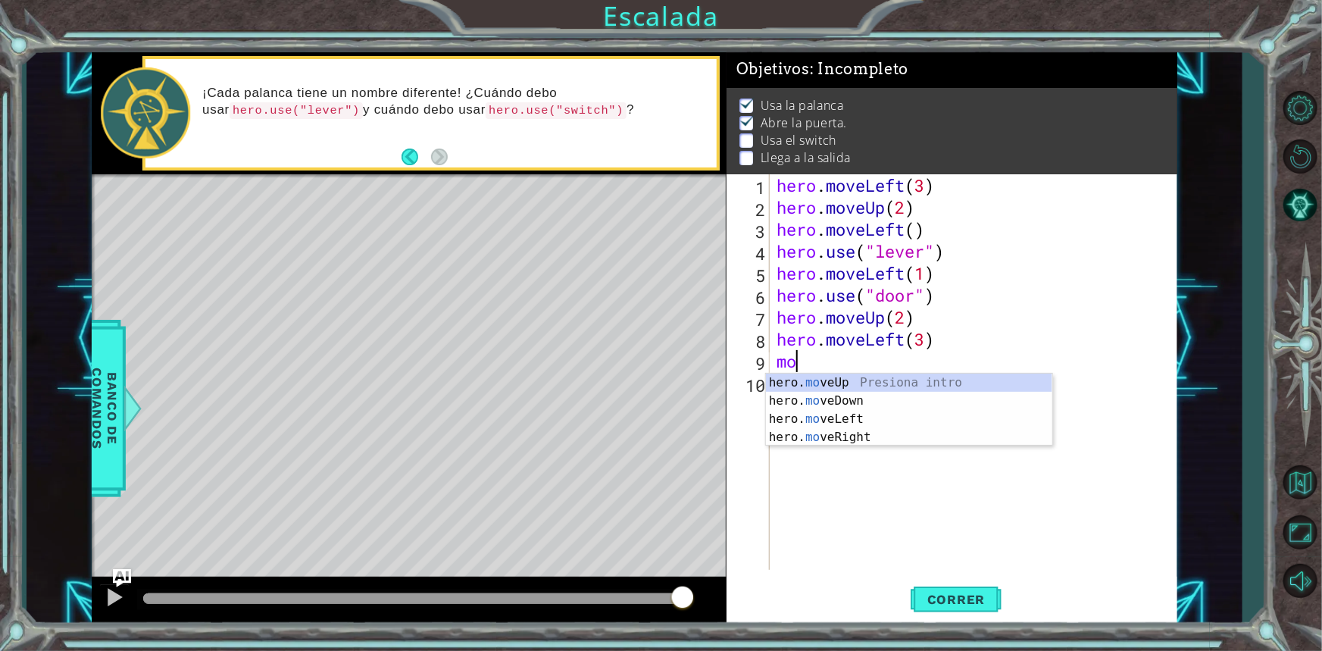
scroll to position [0, 0]
click at [788, 383] on div "hero. mov eUp Presiona intro hero. mov eDown Presiona intro hero. mov eLeft Pre…" at bounding box center [909, 427] width 286 height 109
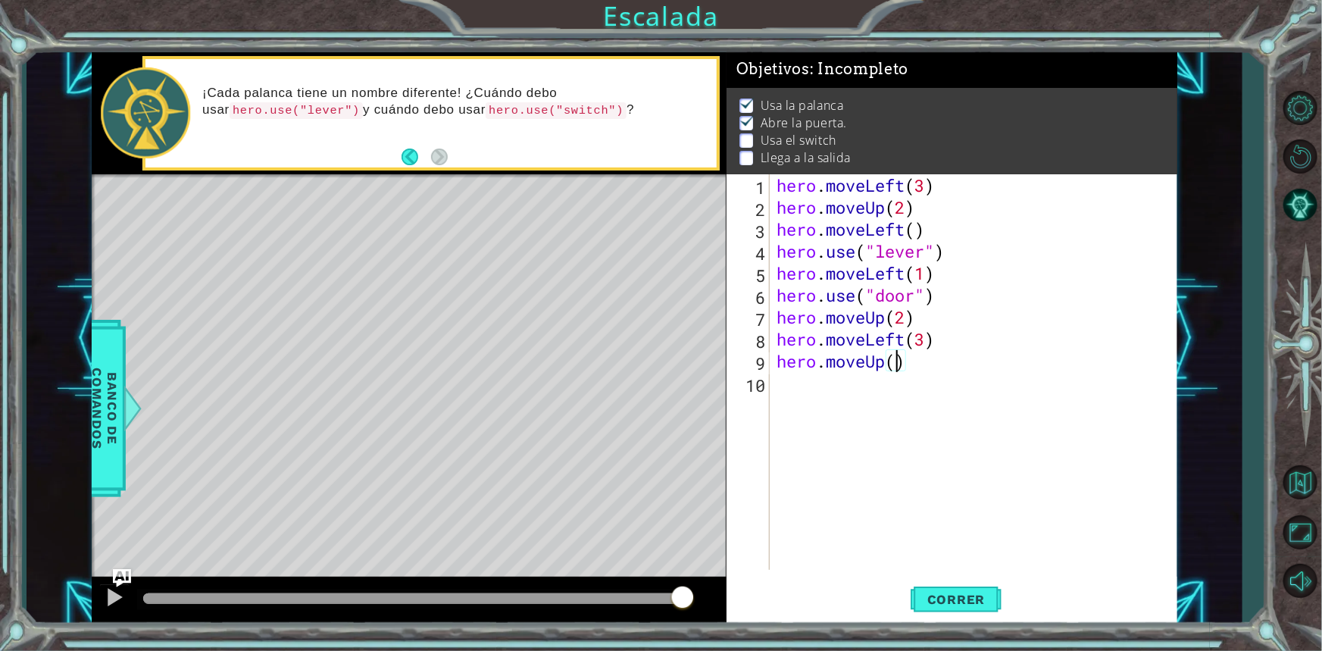
type textarea "hero.moveUp(2)"
click at [832, 387] on div "hero . moveLeft ( 3 ) hero . moveUp ( 2 ) hero . moveLeft ( ) hero . use ( "lev…" at bounding box center [976, 393] width 407 height 439
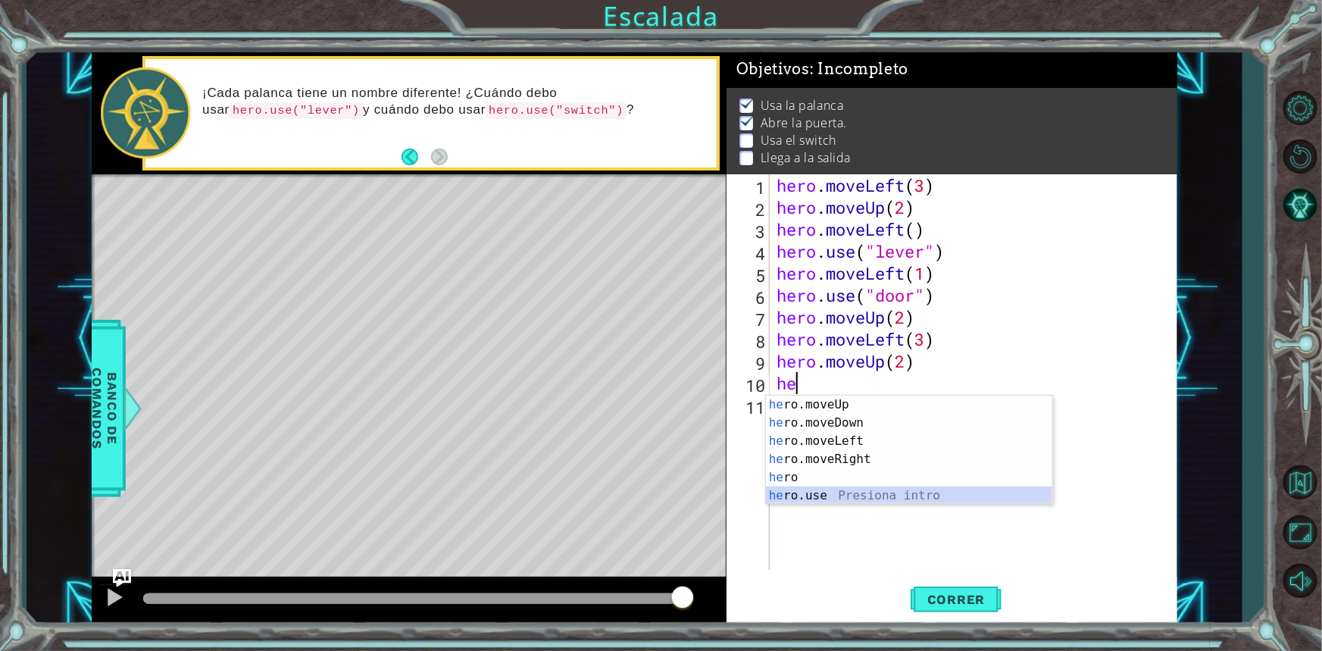
click at [801, 486] on div "he ro.moveUp Presiona intro he ro.moveDown Presiona intro he ro.moveLeft Presio…" at bounding box center [909, 467] width 286 height 145
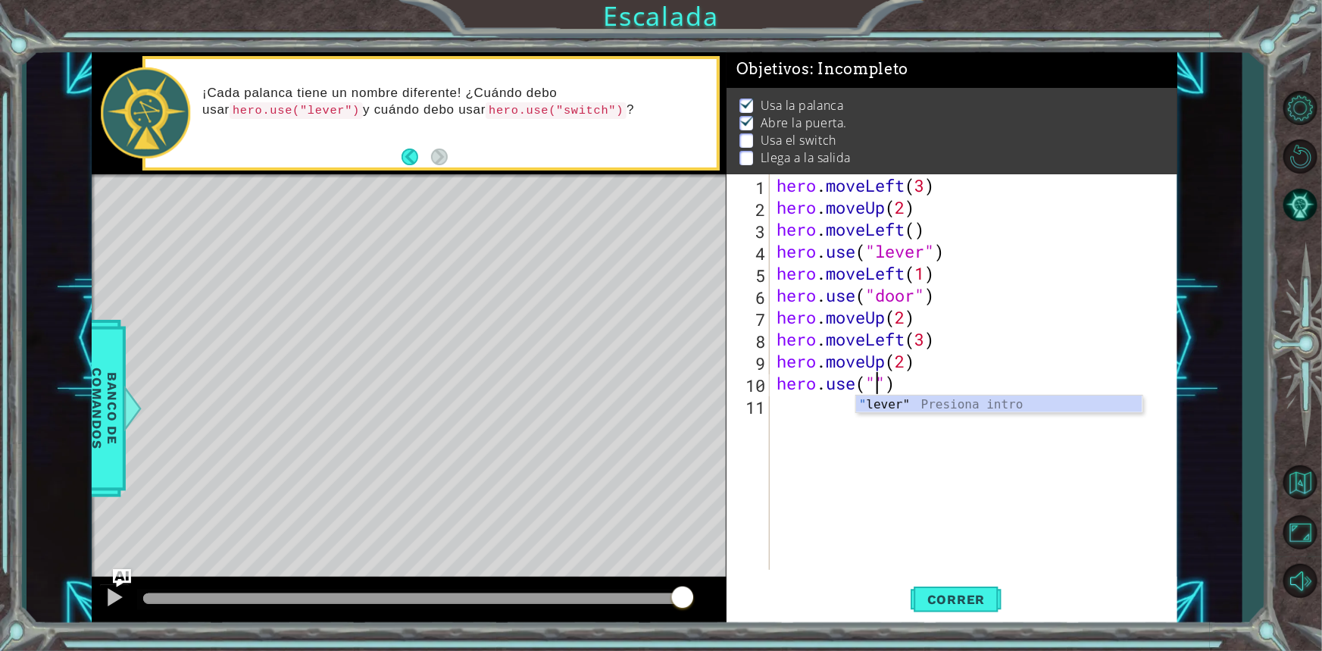
click at [904, 383] on div "hero . moveLeft ( 3 ) hero . moveUp ( 2 ) hero . moveLeft ( ) hero . use ( "lev…" at bounding box center [976, 393] width 407 height 439
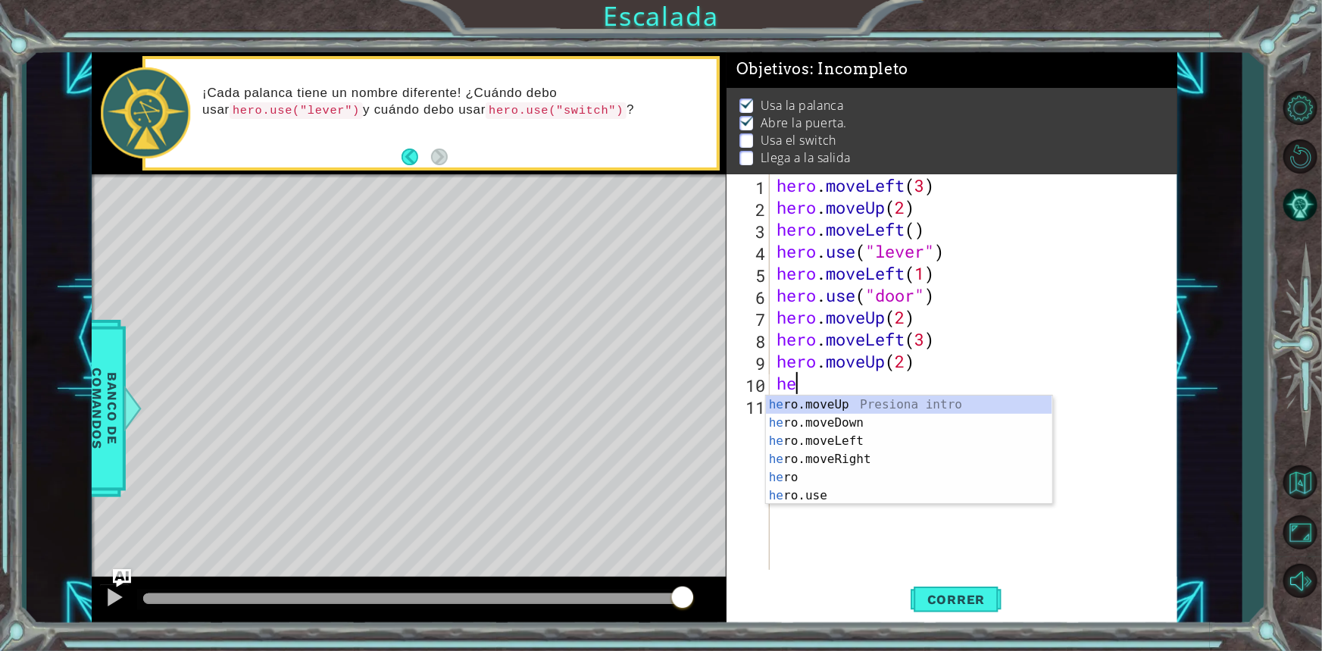
type textarea "h"
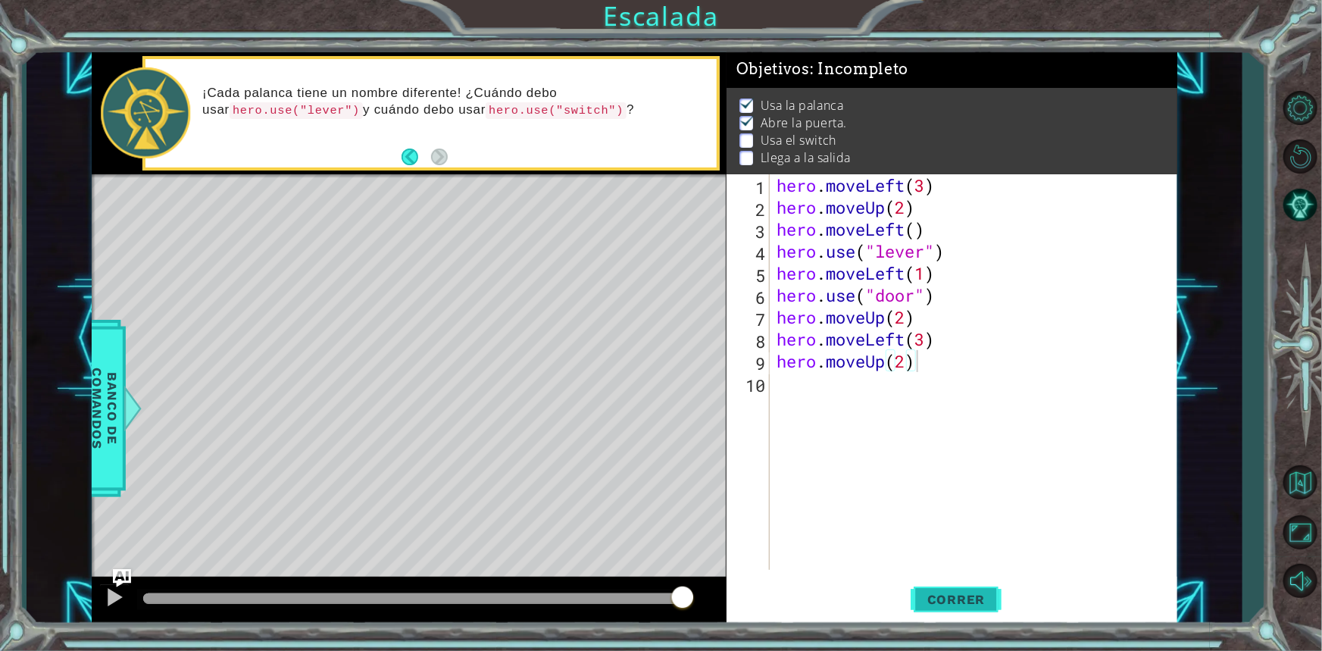
click at [971, 603] on span "Correr" at bounding box center [956, 599] width 89 height 15
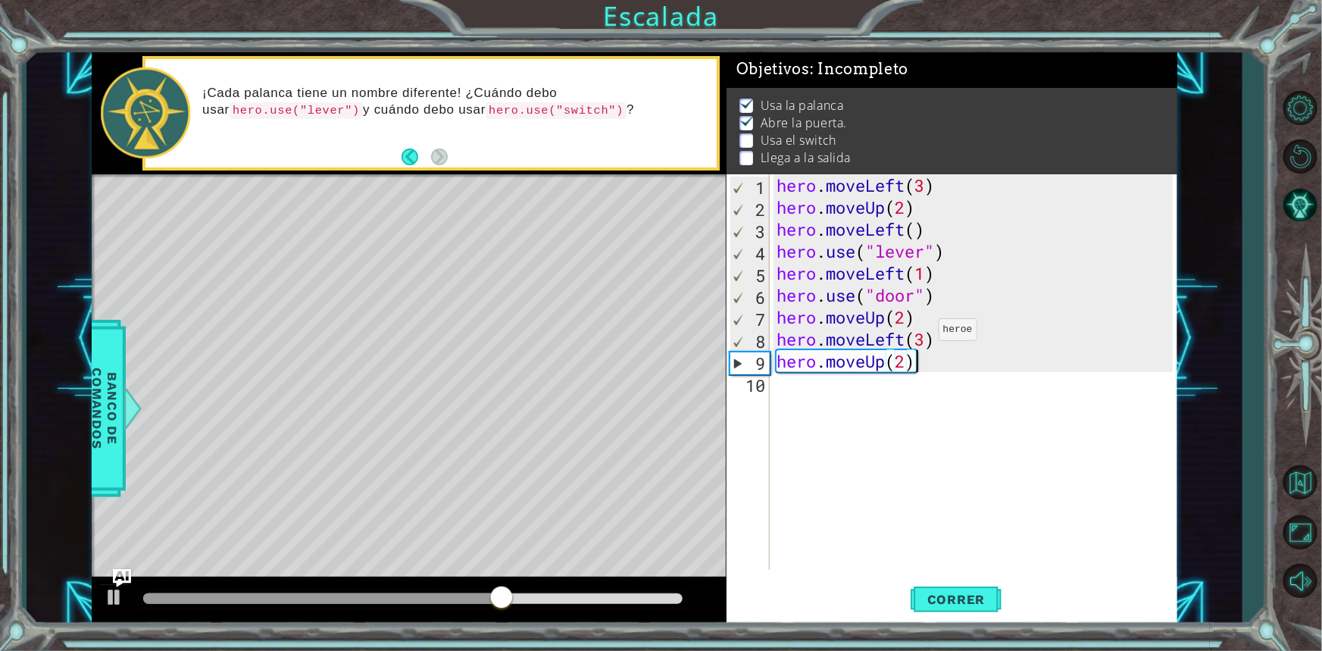
click at [924, 333] on div "hero . moveLeft ( 3 ) hero . moveUp ( 2 ) hero . moveLeft ( ) hero . use ( "lev…" at bounding box center [976, 393] width 407 height 439
click at [909, 338] on div "hero . moveLeft ( 3 ) hero . moveUp ( 2 ) hero . moveLeft ( ) hero . use ( "lev…" at bounding box center [976, 393] width 407 height 439
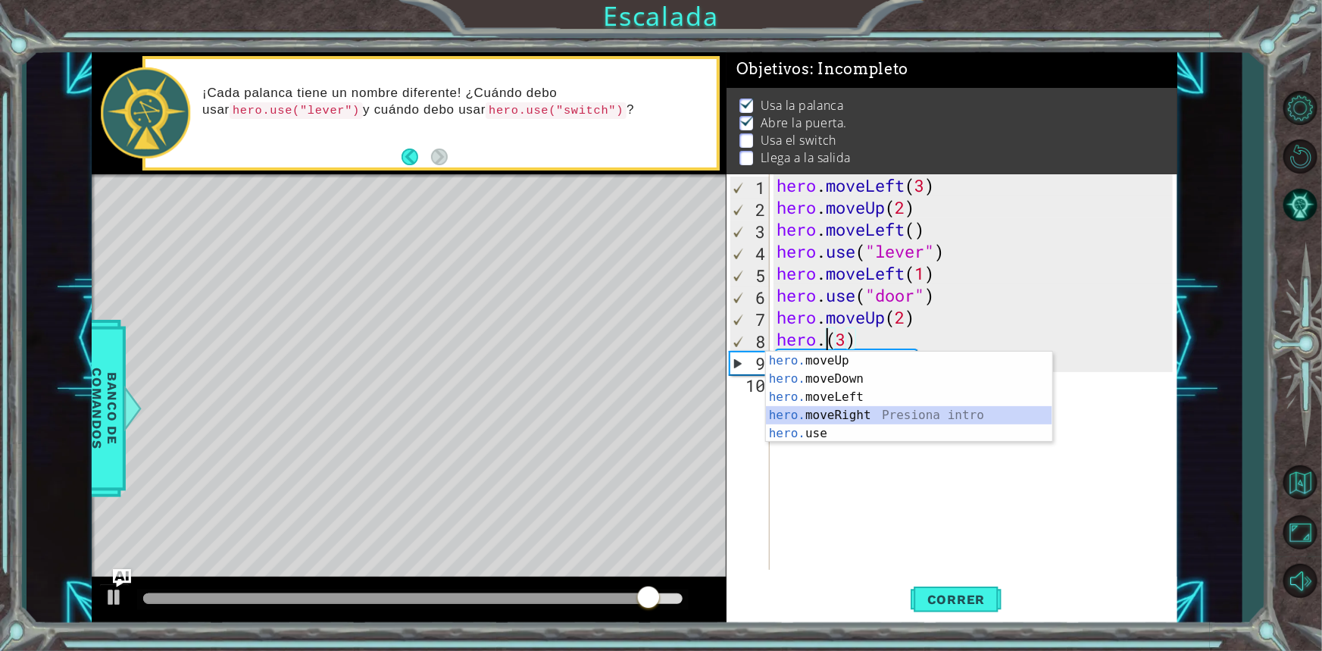
click at [826, 407] on div "hero. moveUp Presiona intro hero. moveDown Presiona intro hero. moveLeft Presio…" at bounding box center [909, 414] width 286 height 127
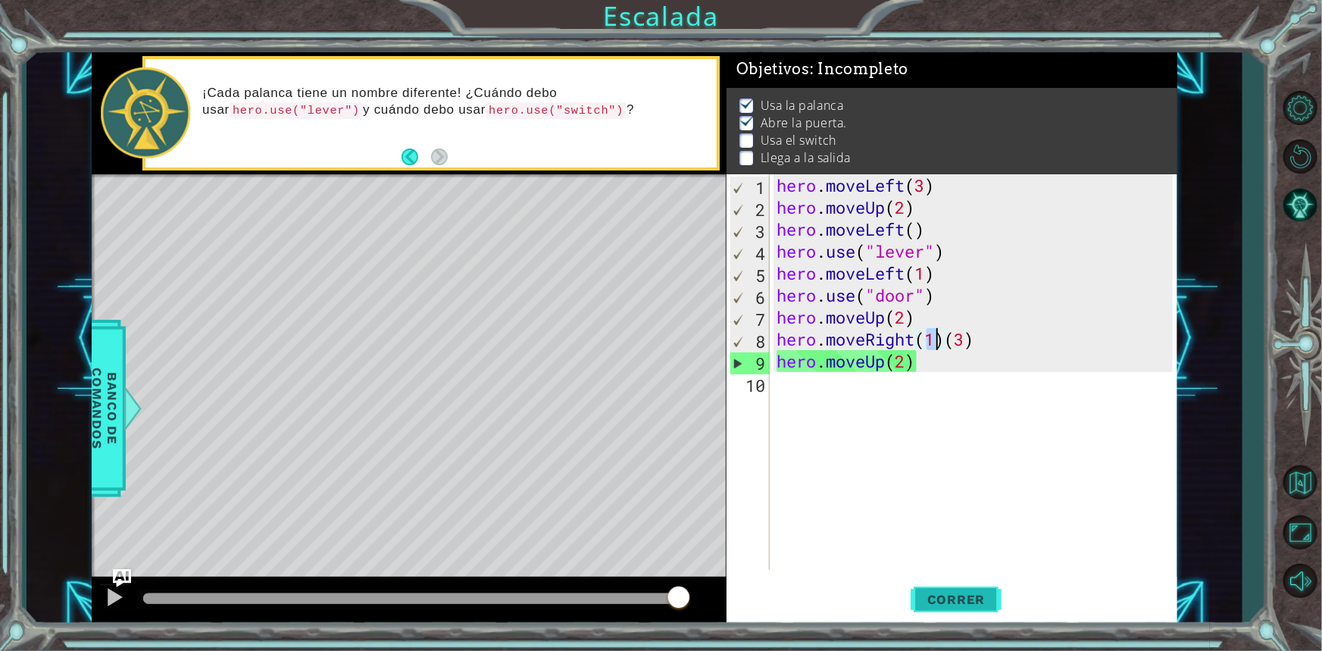
drag, startPoint x: 963, startPoint y: 595, endPoint x: 948, endPoint y: 598, distance: 16.2
click at [962, 598] on span "Correr" at bounding box center [956, 599] width 89 height 15
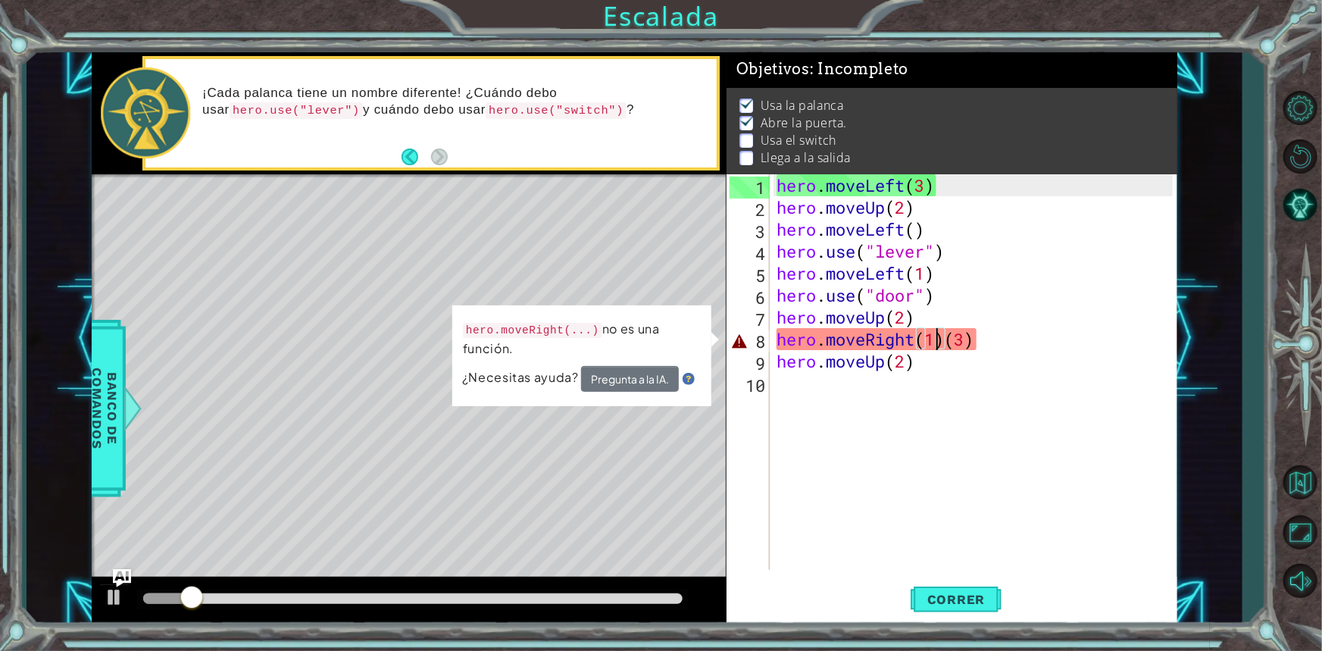
click at [937, 355] on div "hero . moveLeft ( 3 ) hero . moveUp ( 2 ) hero . moveLeft ( ) hero . use ( "lev…" at bounding box center [976, 393] width 407 height 439
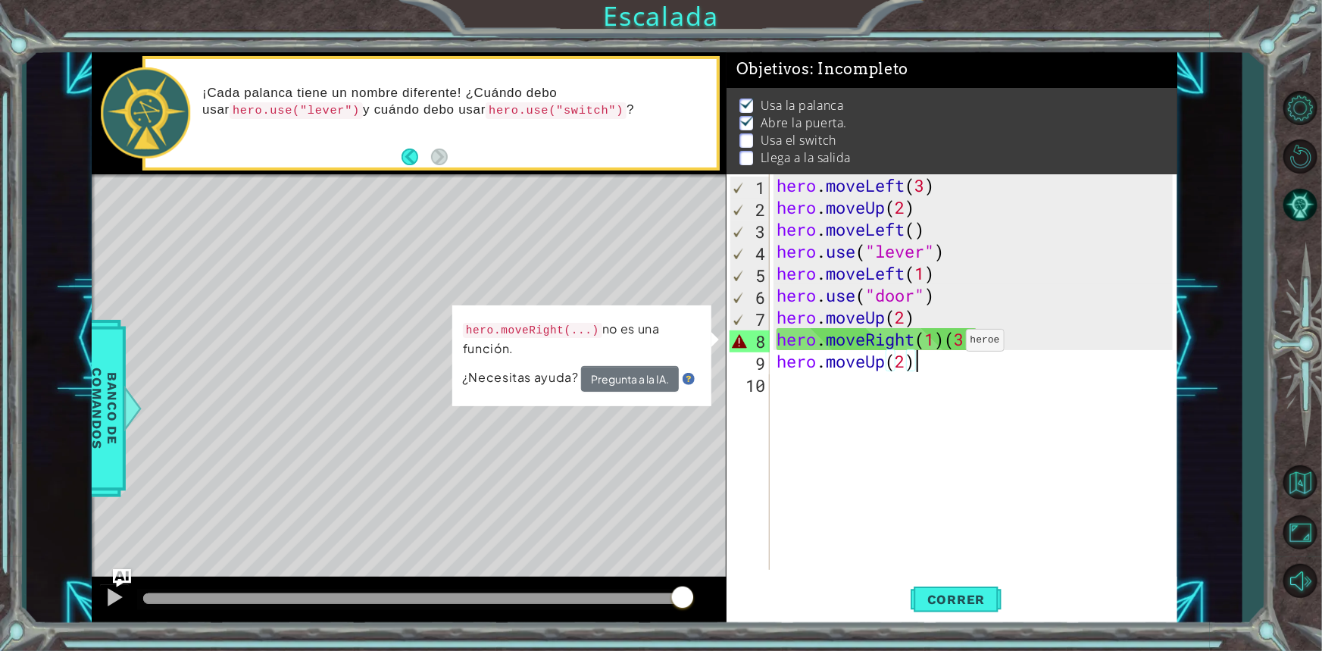
click at [952, 343] on div "hero . moveLeft ( 3 ) hero . moveUp ( 2 ) hero . moveLeft ( ) hero . use ( "lev…" at bounding box center [976, 393] width 407 height 439
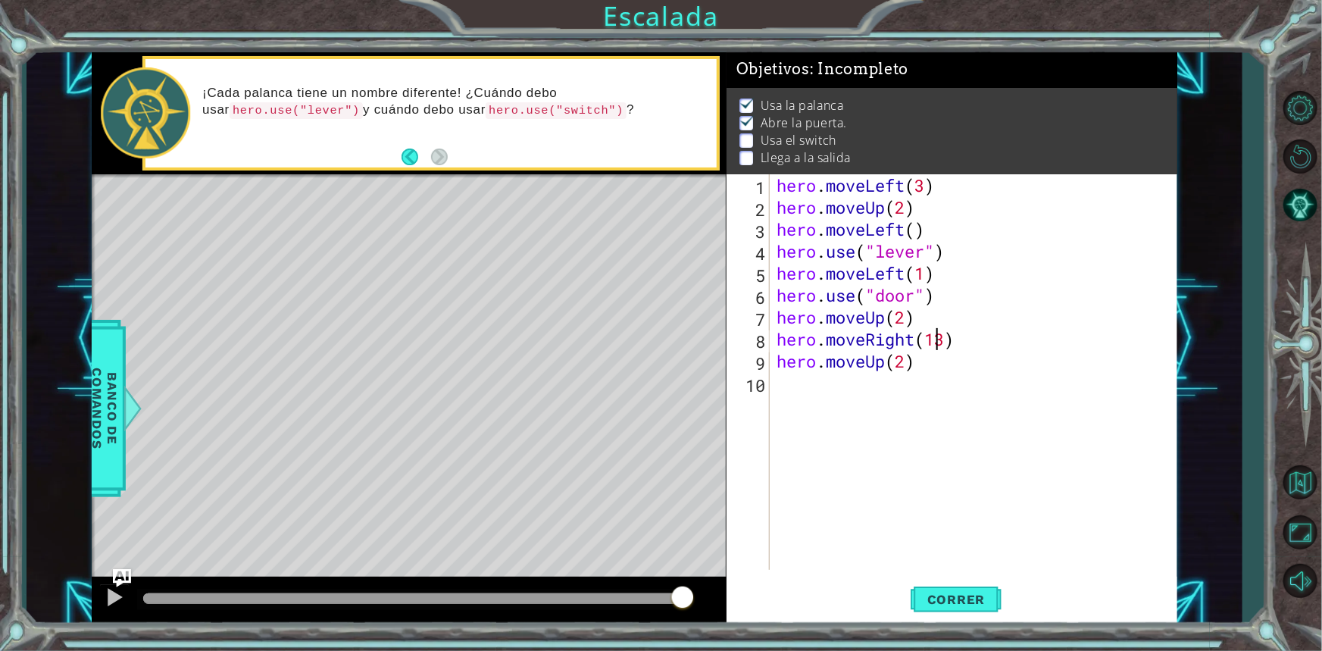
type textarea "hero.moveRight(3)"
click at [974, 584] on button "Correr" at bounding box center [955, 598] width 91 height 45
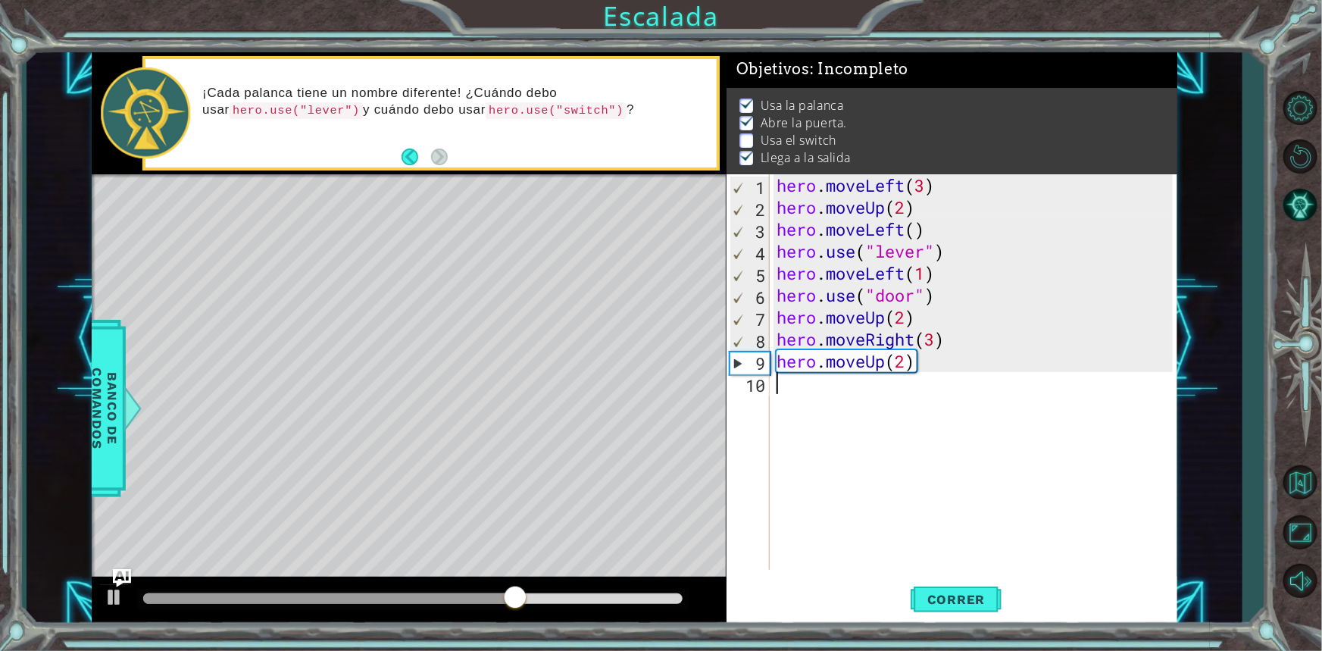
click at [907, 372] on div "hero . moveLeft ( 3 ) hero . moveUp ( 2 ) hero . moveLeft ( ) hero . use ( "lev…" at bounding box center [976, 393] width 407 height 439
click at [904, 355] on div "hero . moveLeft ( 3 ) hero . moveUp ( 2 ) hero . moveLeft ( ) hero . use ( "lev…" at bounding box center [976, 393] width 407 height 439
click at [942, 592] on span "Correr" at bounding box center [956, 599] width 89 height 15
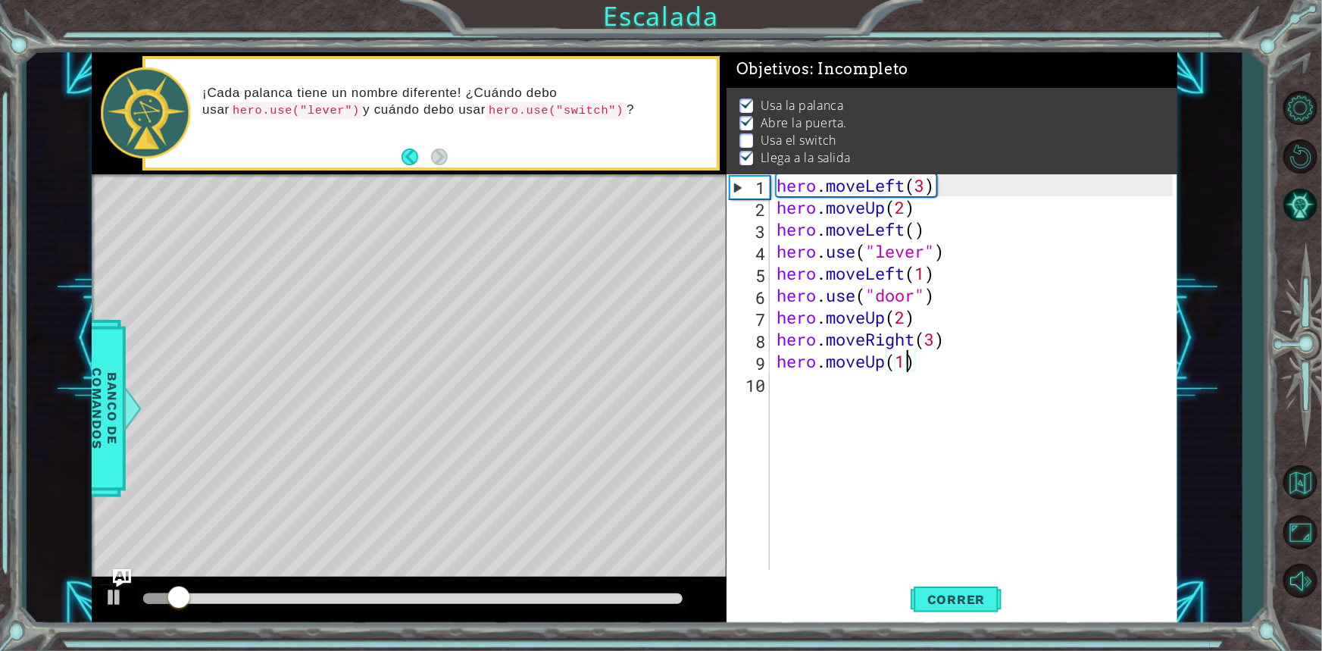
click at [452, 604] on div at bounding box center [412, 599] width 551 height 21
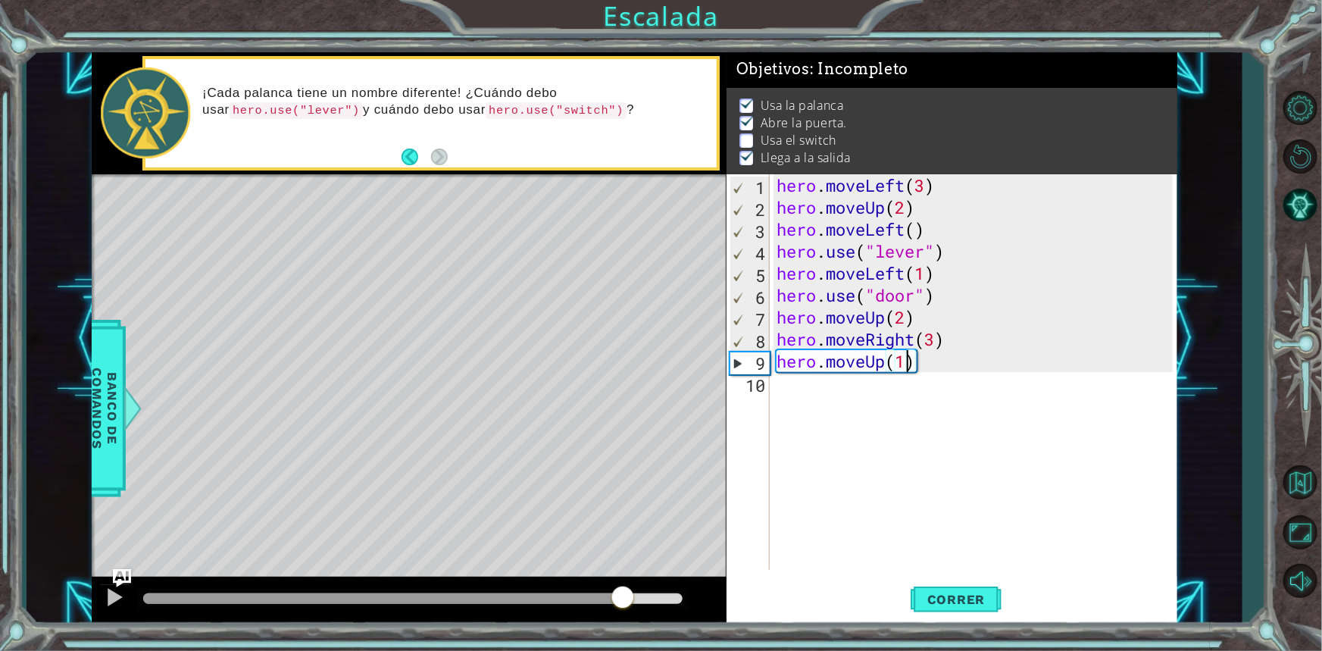
drag, startPoint x: 213, startPoint y: 593, endPoint x: 620, endPoint y: 682, distance: 417.2
click at [620, 650] on html "1 ההההההההההההההההההההההההההההההההההההההההההההההההההההההההההההההההההההההההההההה…" at bounding box center [661, 325] width 1322 height 651
click at [117, 593] on div at bounding box center [115, 597] width 20 height 20
click at [947, 592] on span "Correr" at bounding box center [956, 599] width 89 height 15
type textarea "hero.moveUp(2"
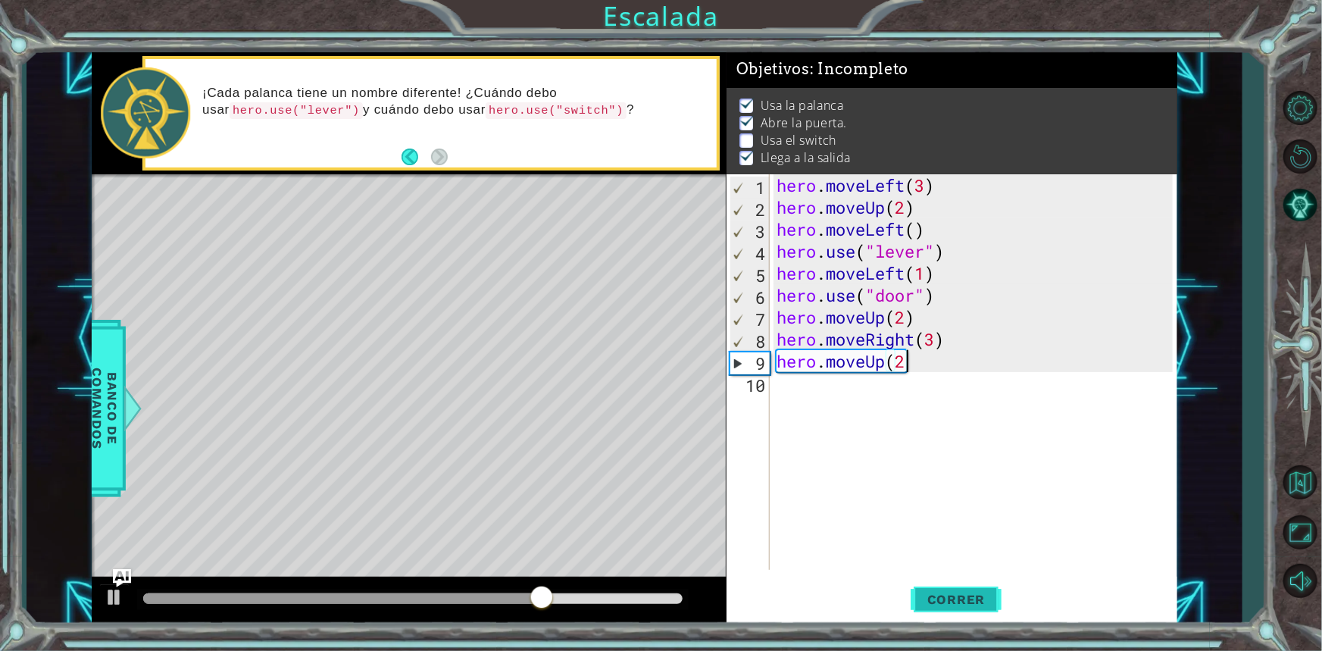
scroll to position [0, 0]
click at [942, 592] on span "Correr" at bounding box center [956, 599] width 89 height 15
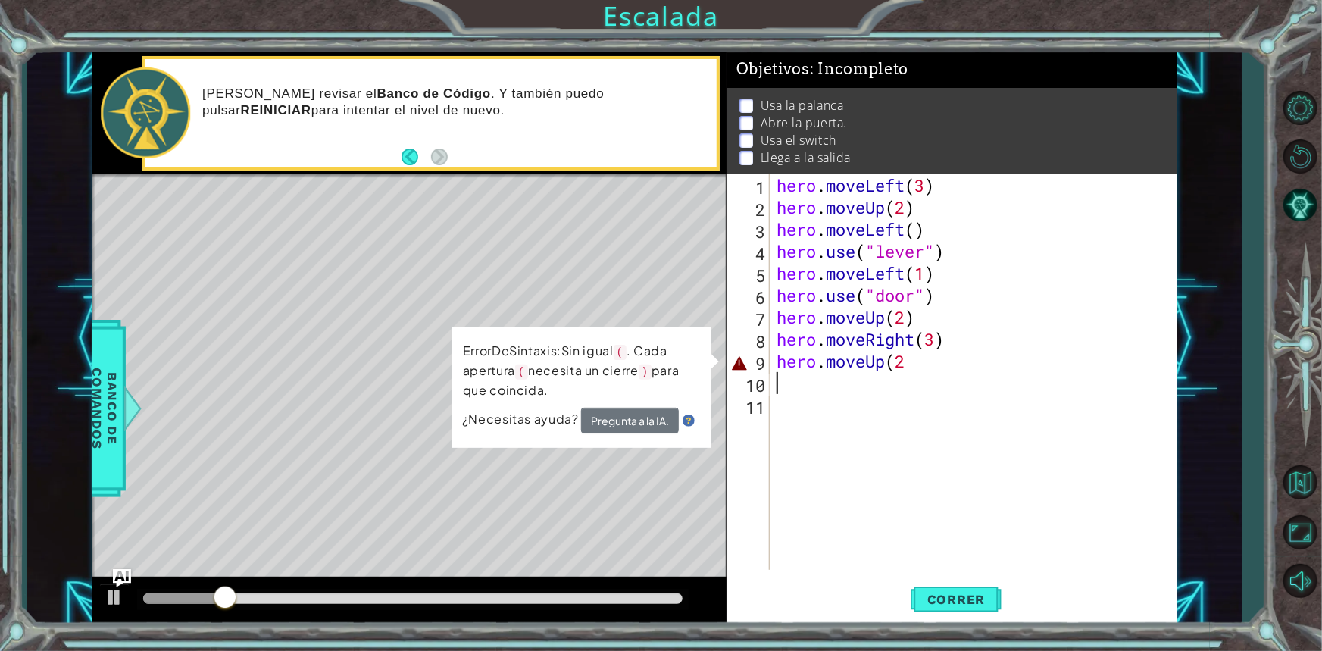
click at [933, 373] on div "hero . moveLeft ( 3 ) hero . moveUp ( 2 ) hero . moveLeft ( ) hero . use ( "lev…" at bounding box center [976, 393] width 407 height 439
click at [933, 371] on div "hero . moveLeft ( 3 ) hero . moveUp ( 2 ) hero . moveLeft ( ) hero . use ( "lev…" at bounding box center [976, 393] width 407 height 439
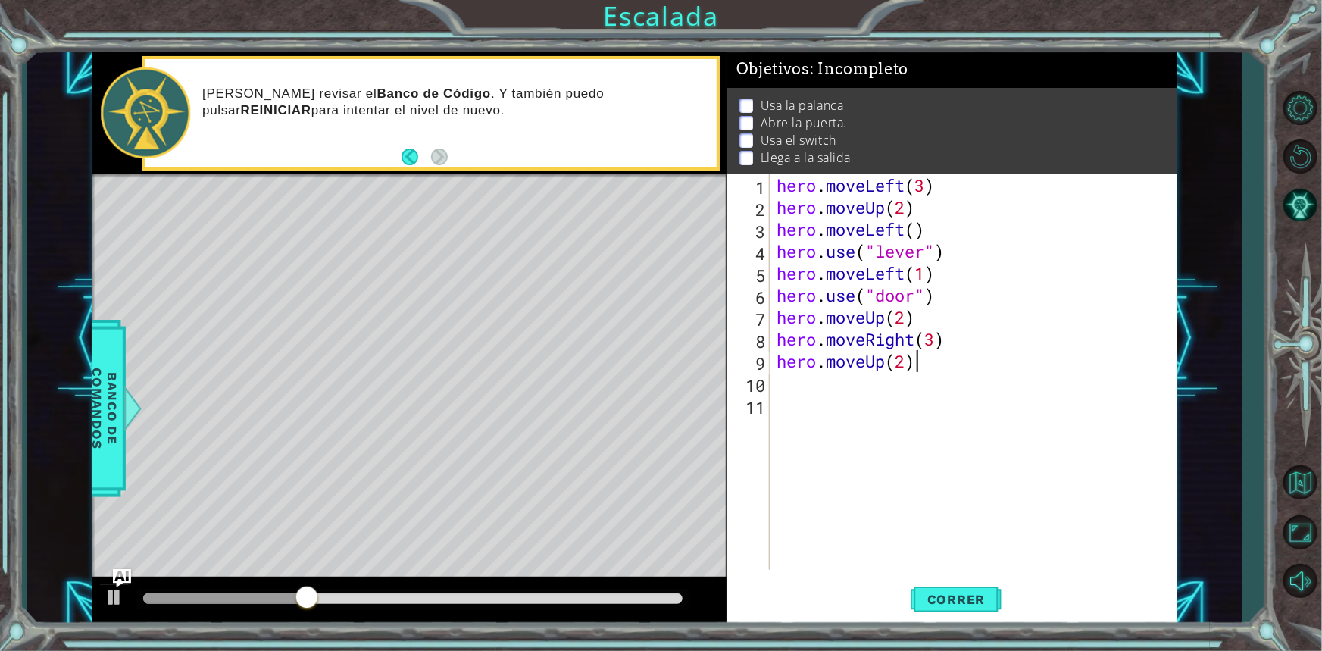
scroll to position [0, 5]
click at [947, 592] on span "Correr" at bounding box center [956, 599] width 89 height 15
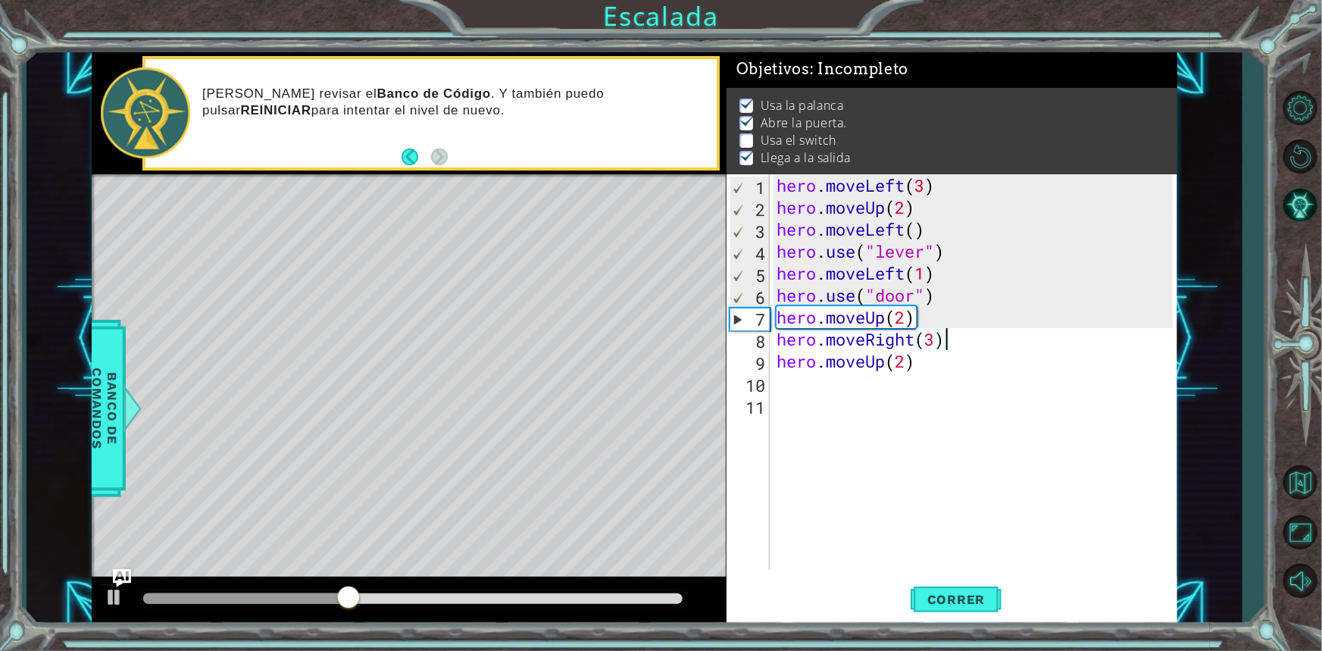
click at [969, 339] on div "hero . moveLeft ( 3 ) hero . moveUp ( 2 ) hero . moveLeft ( ) hero . use ( "lev…" at bounding box center [976, 393] width 407 height 439
type textarea "hero.moveRight(3)"
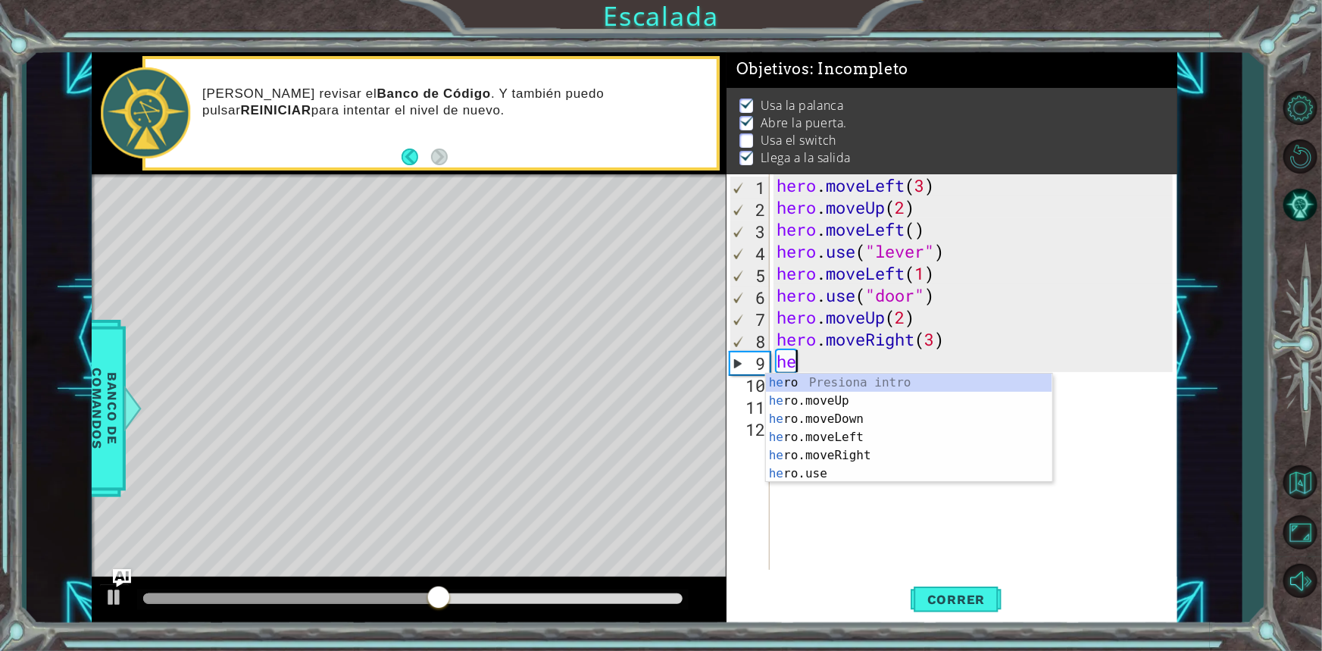
scroll to position [0, 0]
click at [833, 471] on div "her o Presiona intro her o.moveUp Presiona intro her o.moveDown Presiona intro …" at bounding box center [909, 445] width 286 height 145
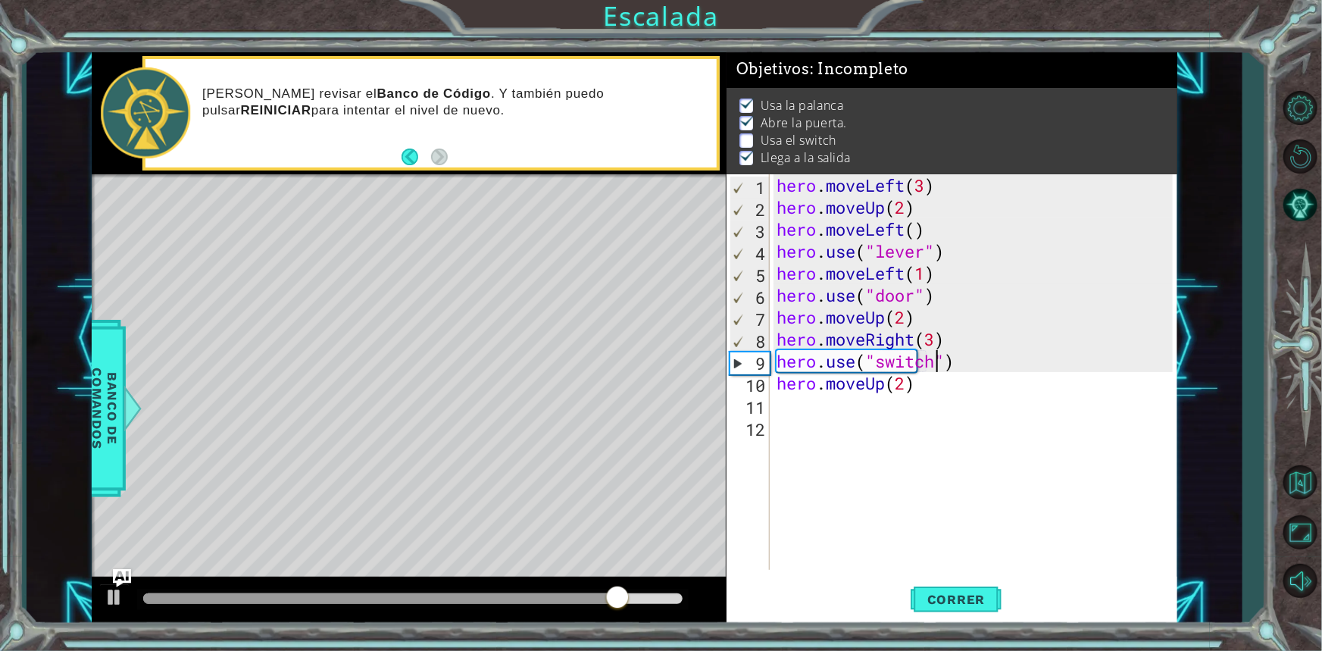
scroll to position [0, 8]
click at [937, 342] on div "hero . moveLeft ( 3 ) hero . moveUp ( 2 ) hero . moveLeft ( ) hero . use ( "lev…" at bounding box center [976, 393] width 407 height 439
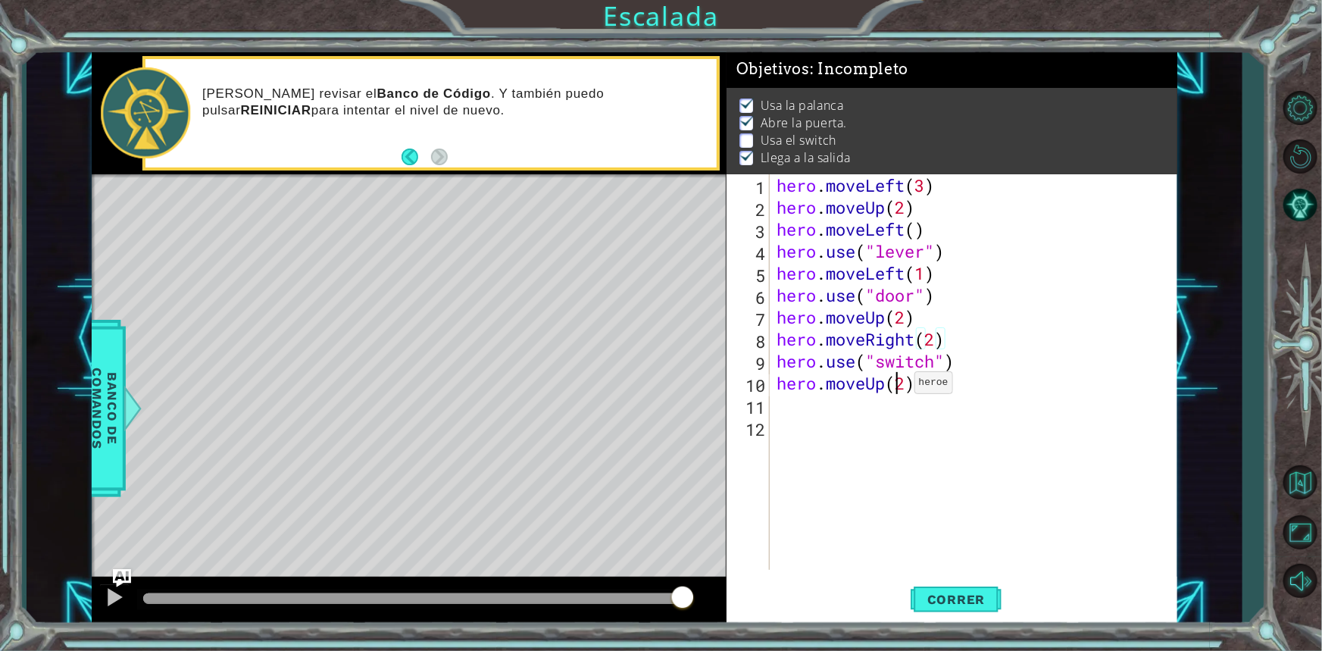
click at [901, 386] on div "hero . moveLeft ( 3 ) hero . moveUp ( 2 ) hero . moveLeft ( ) hero . use ( "lev…" at bounding box center [976, 393] width 407 height 439
click at [904, 384] on div "hero . moveLeft ( 3 ) hero . moveUp ( 2 ) hero . moveLeft ( ) hero . use ( "lev…" at bounding box center [976, 393] width 407 height 439
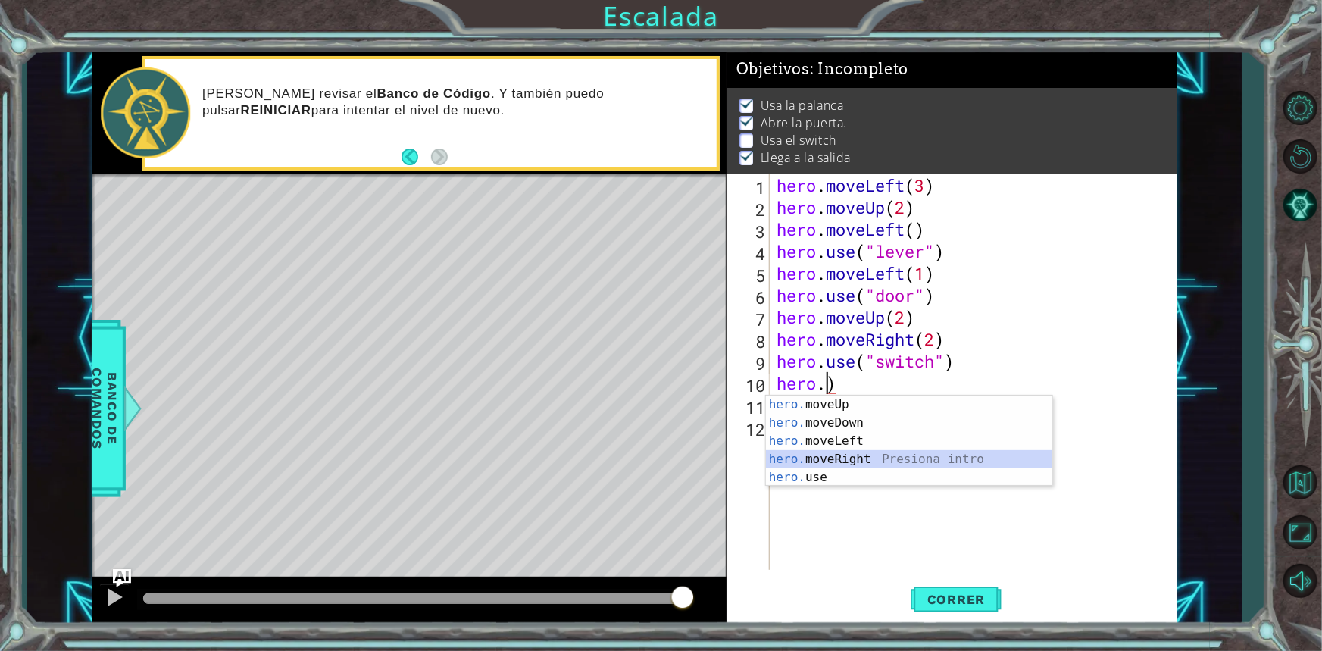
click at [850, 454] on div "hero. moveUp Presiona intro hero. moveDown Presiona intro hero. moveLeft Presio…" at bounding box center [909, 458] width 286 height 127
type textarea "hero.moveRight(1)"
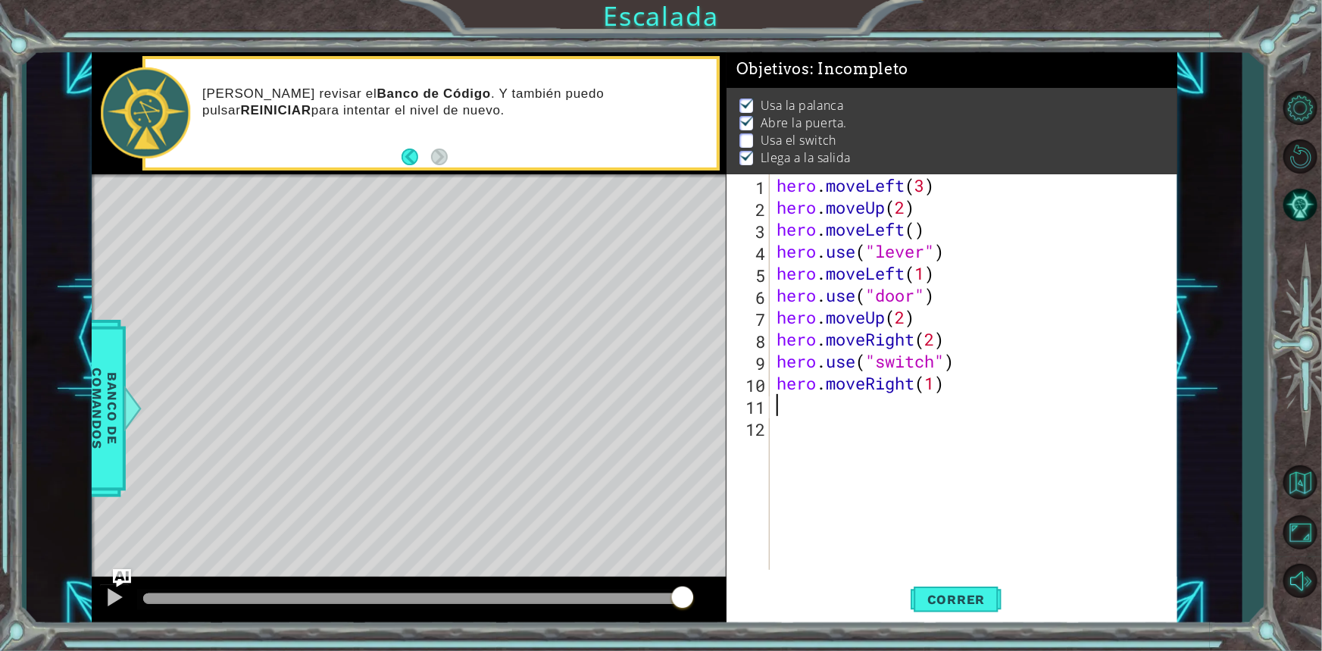
click at [780, 415] on div "hero . moveLeft ( 3 ) hero . moveUp ( 2 ) hero . moveLeft ( ) hero . use ( "lev…" at bounding box center [976, 393] width 407 height 439
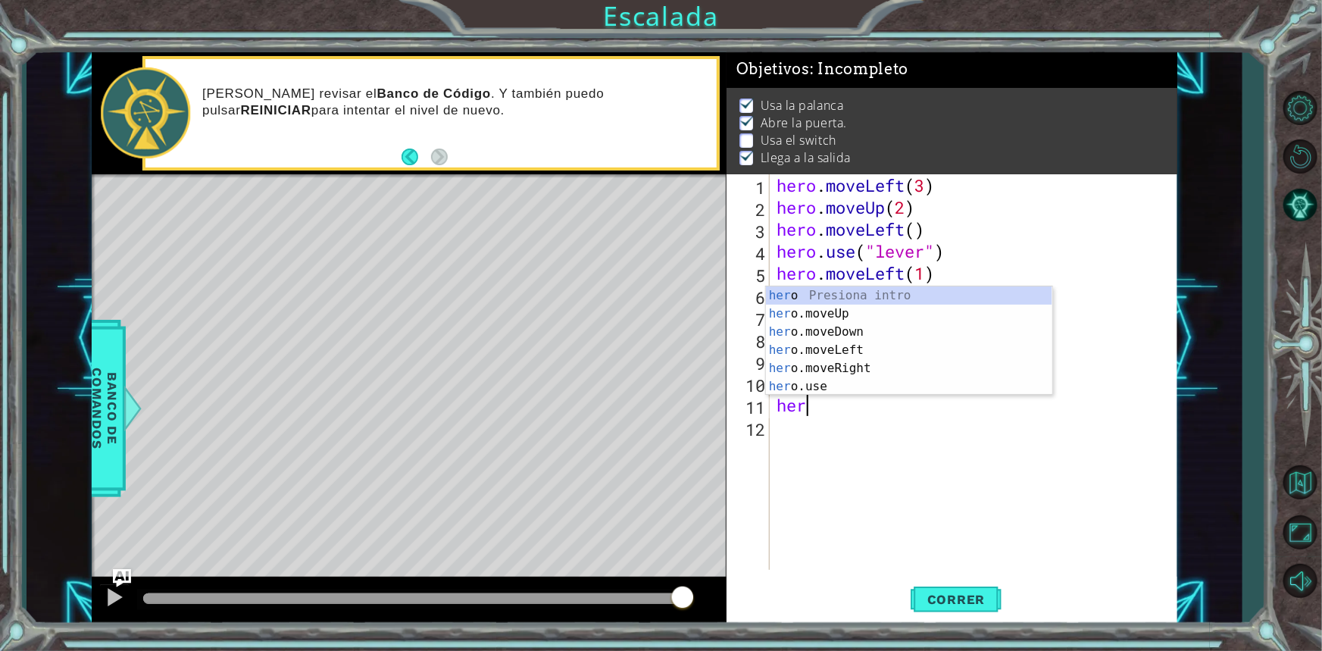
scroll to position [0, 0]
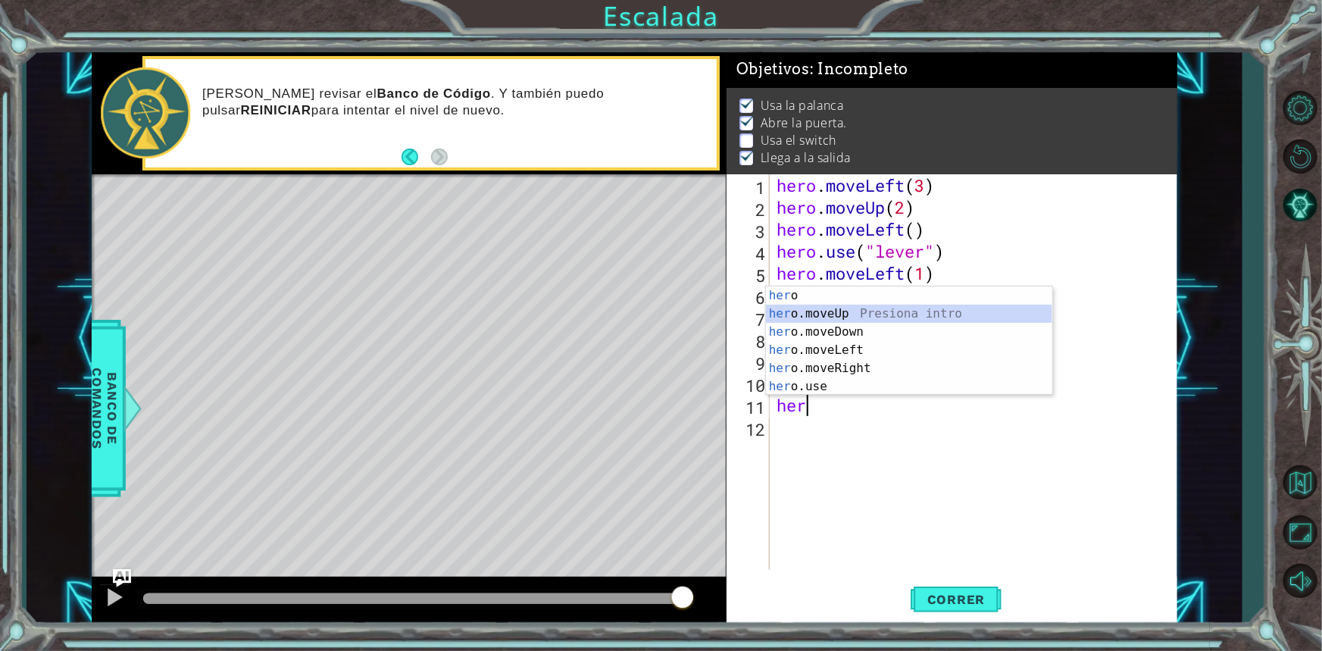
click at [824, 310] on div "her o Presiona intro her o.moveUp Presiona intro her o.moveDown Presiona intro …" at bounding box center [909, 358] width 286 height 145
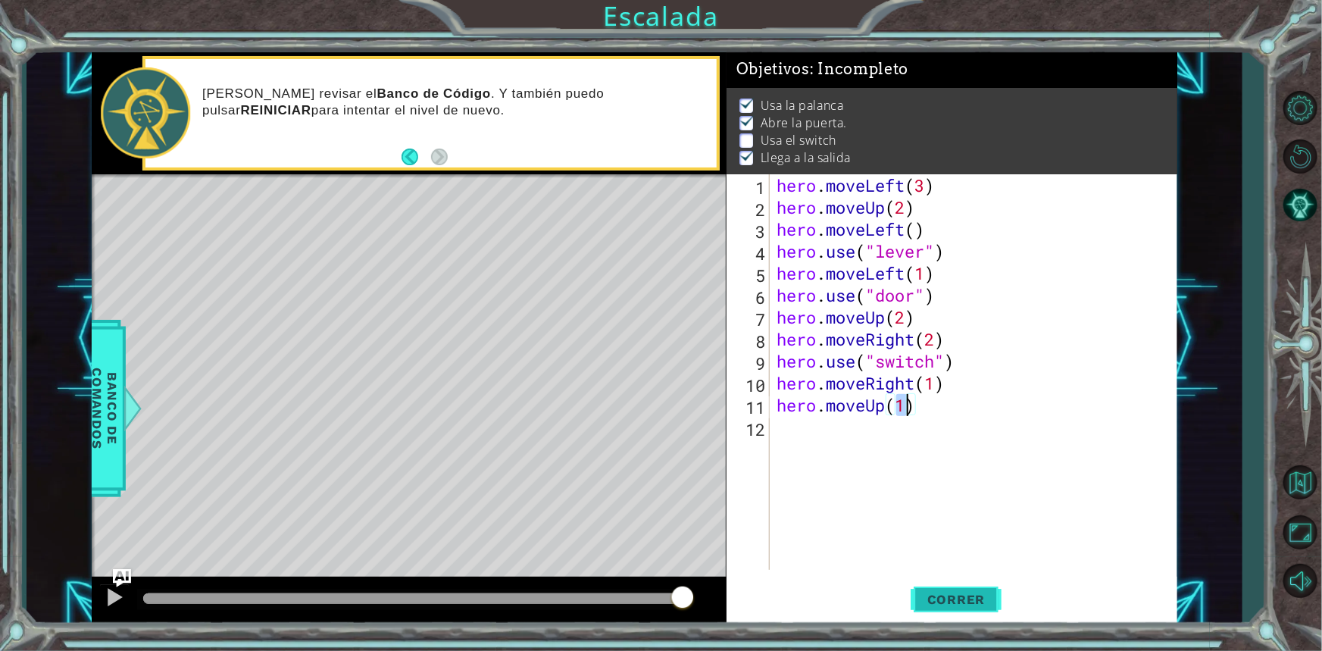
type textarea "hero.moveUp(1)"
click at [958, 609] on button "Correr" at bounding box center [955, 598] width 91 height 45
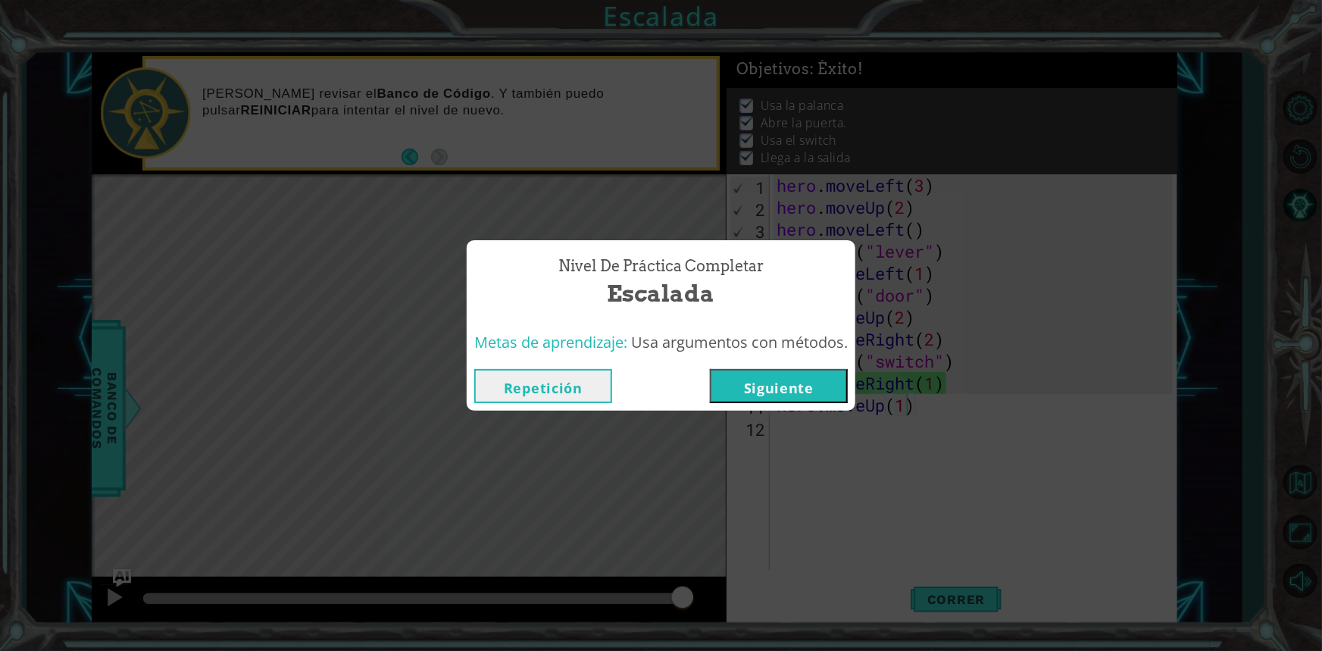
click at [807, 381] on button "Siguiente" at bounding box center [779, 386] width 138 height 34
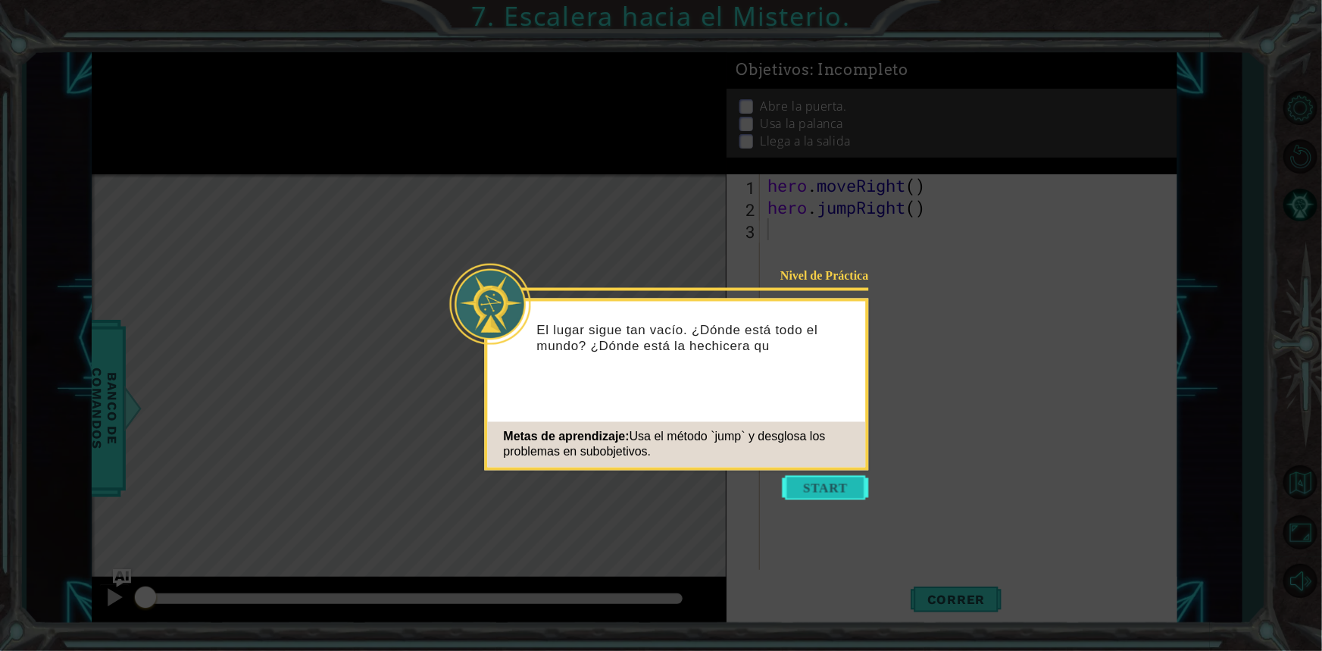
click at [845, 478] on button "Start" at bounding box center [825, 488] width 86 height 24
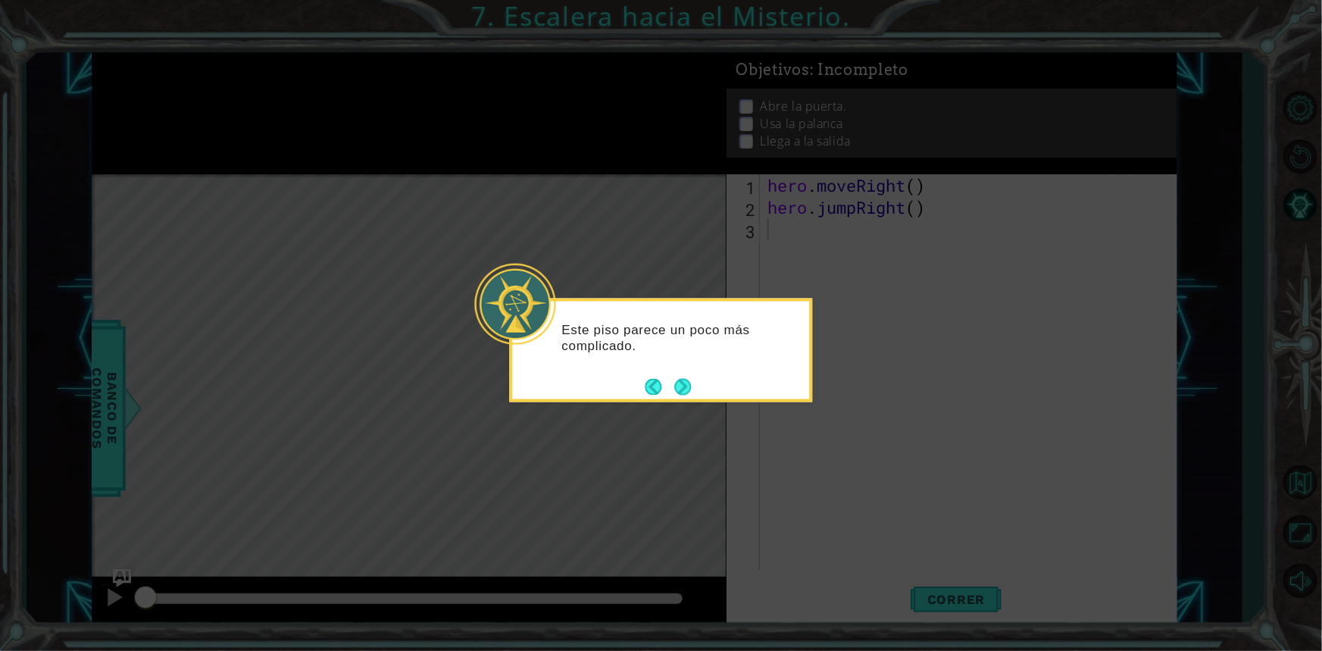
click at [888, 430] on icon at bounding box center [661, 325] width 1322 height 651
click at [685, 382] on button "Next" at bounding box center [683, 386] width 17 height 17
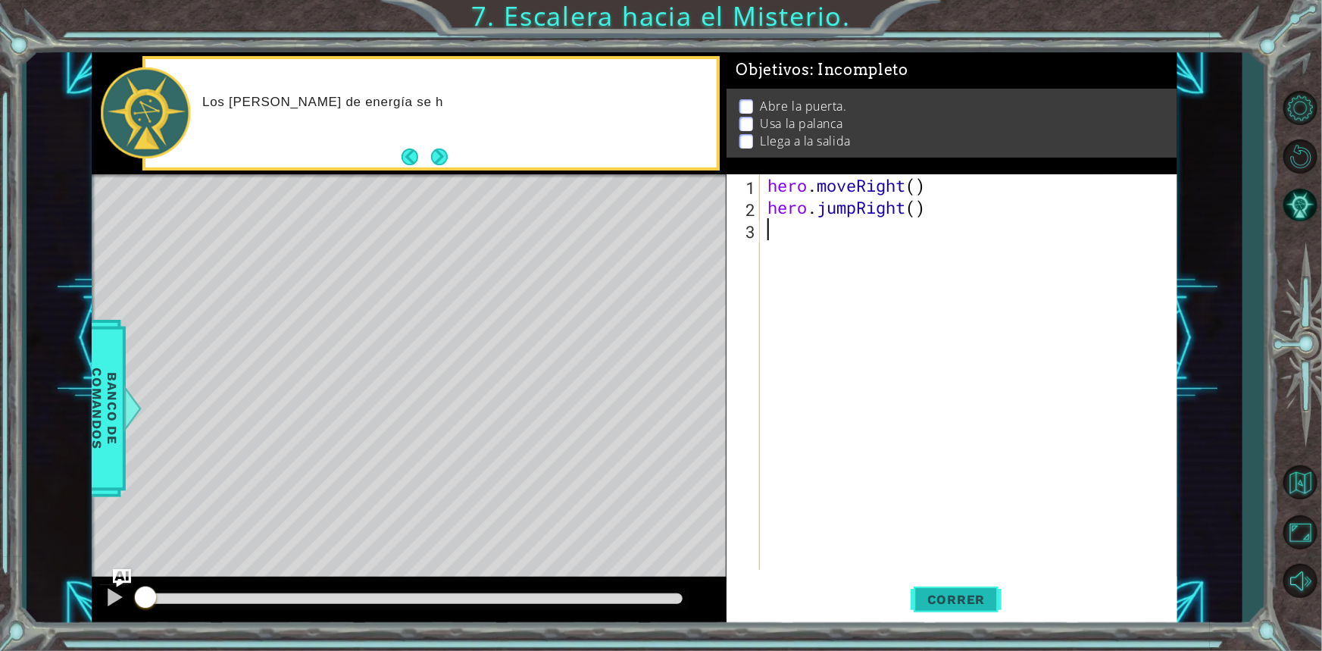
click at [941, 588] on button "Correr" at bounding box center [955, 598] width 91 height 45
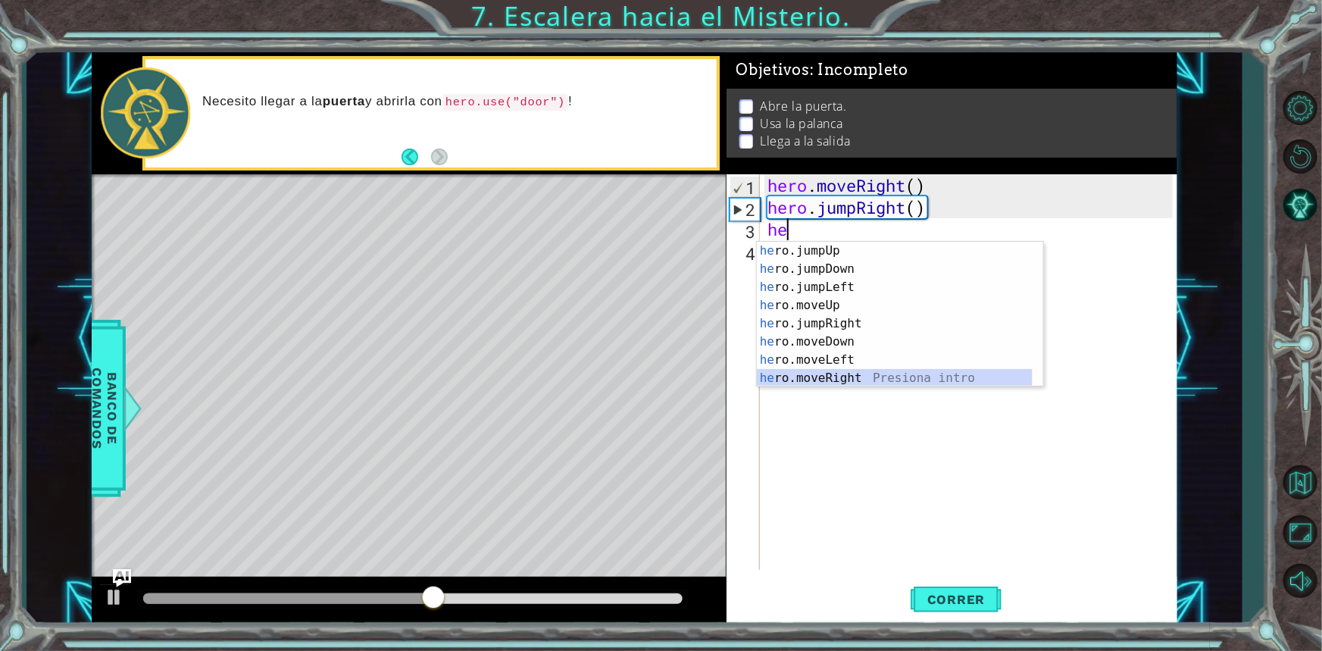
click at [848, 375] on div "he ro.jumpUp Presiona intro he ro.jumpDown Presiona intro he ro.jumpLeft Presio…" at bounding box center [895, 333] width 276 height 182
type textarea "hero.moveRight(1)"
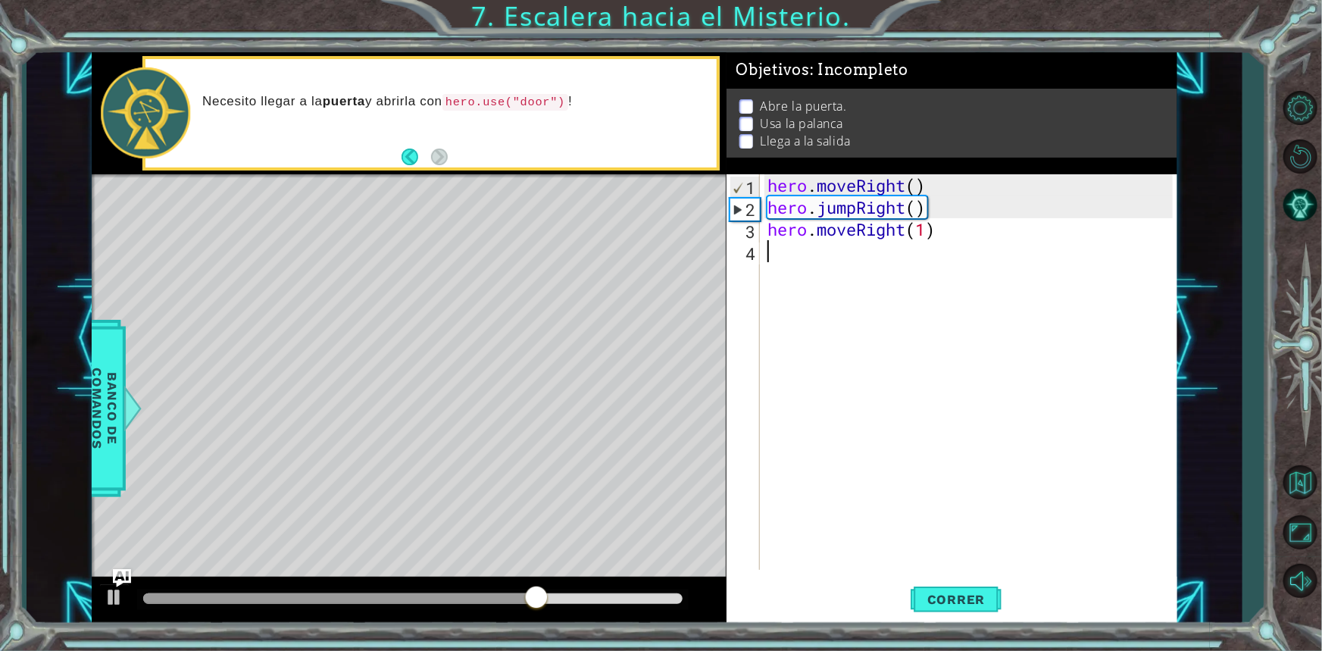
click at [784, 258] on div "hero . moveRight ( ) hero . jumpRight ( ) hero . moveRight ( 1 )" at bounding box center [972, 393] width 416 height 439
type textarea "m"
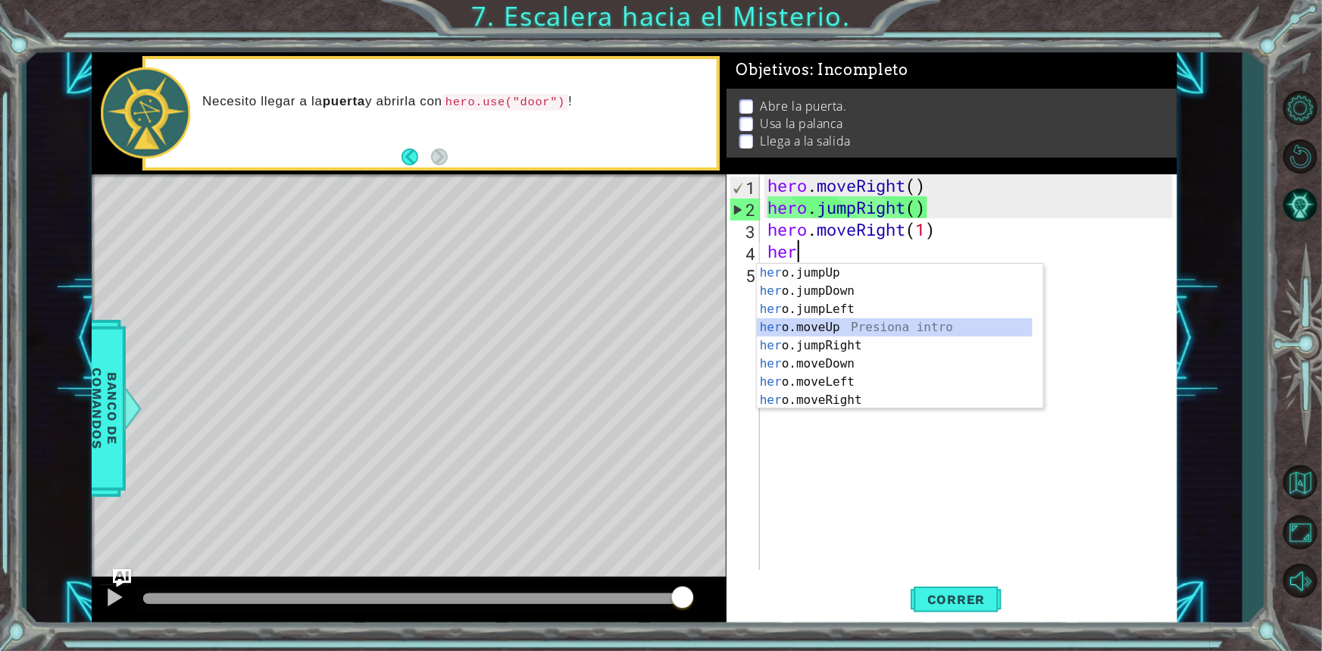
click at [800, 332] on div "her o.jumpUp Presiona intro her o.jumpDown Presiona intro her o.jumpLeft Presio…" at bounding box center [895, 355] width 276 height 182
type textarea "hero.moveUp(1)"
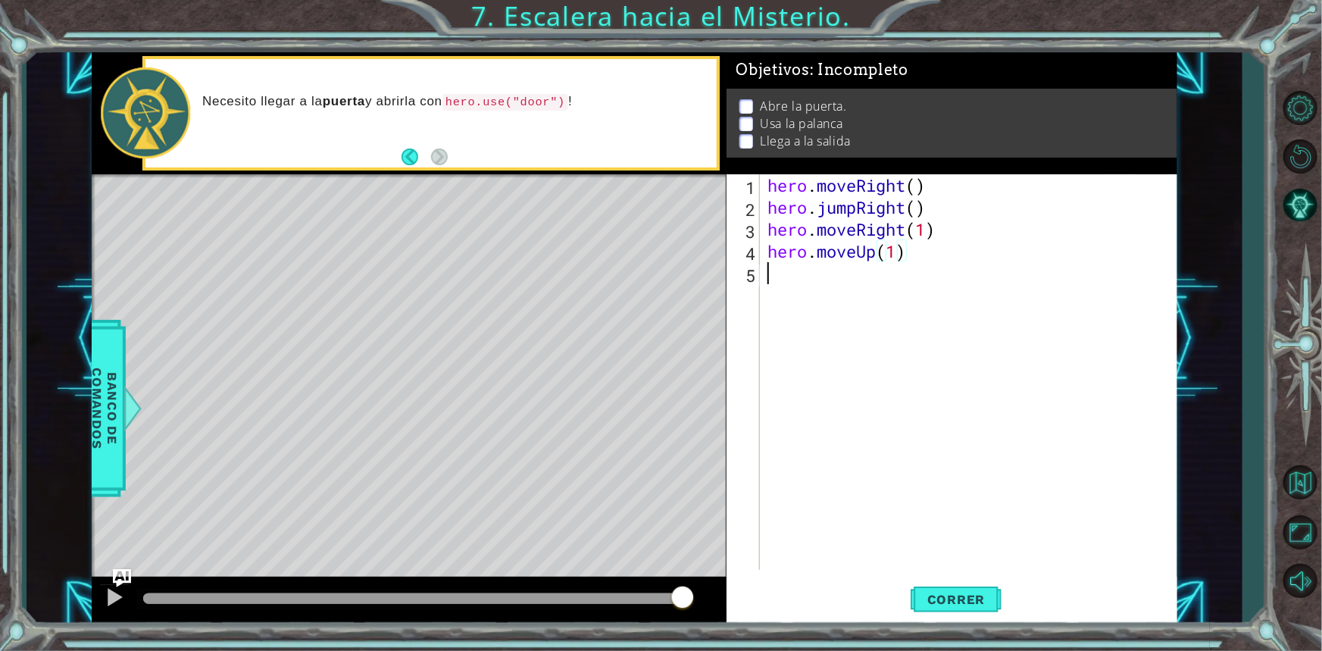
click at [781, 289] on div "hero . moveRight ( ) hero . jumpRight ( ) hero . moveRight ( 1 ) hero . moveUp …" at bounding box center [972, 393] width 416 height 439
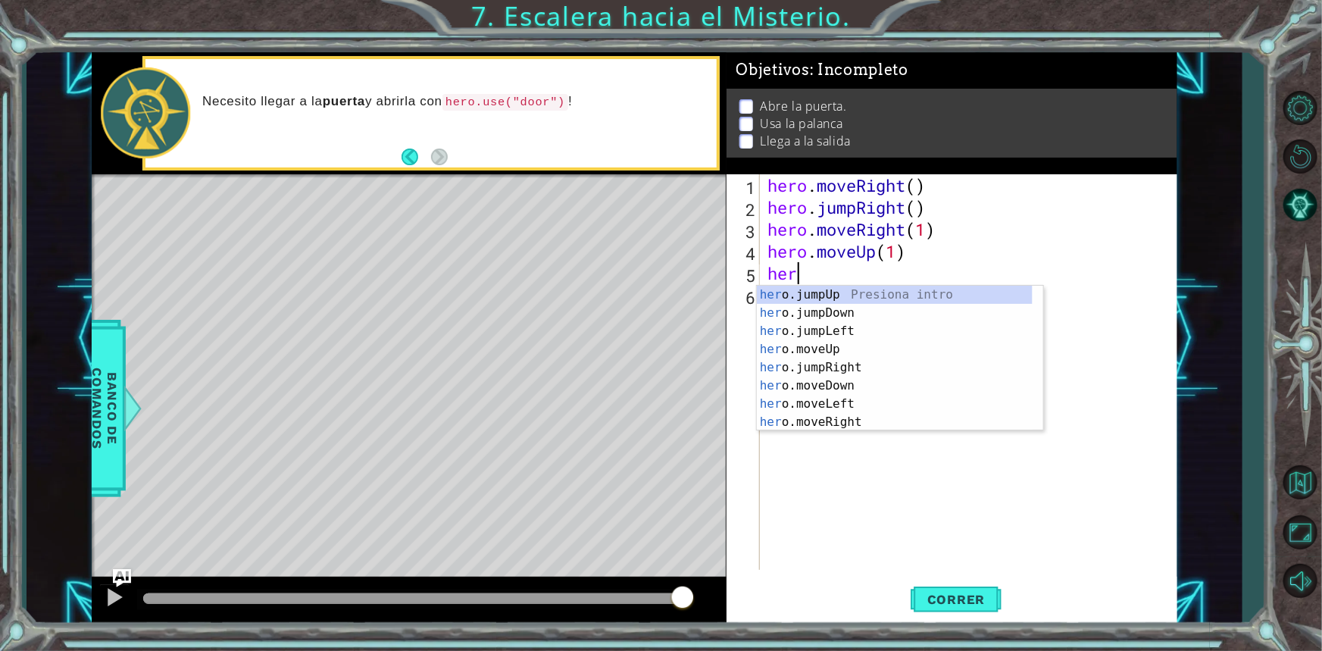
scroll to position [0, 1]
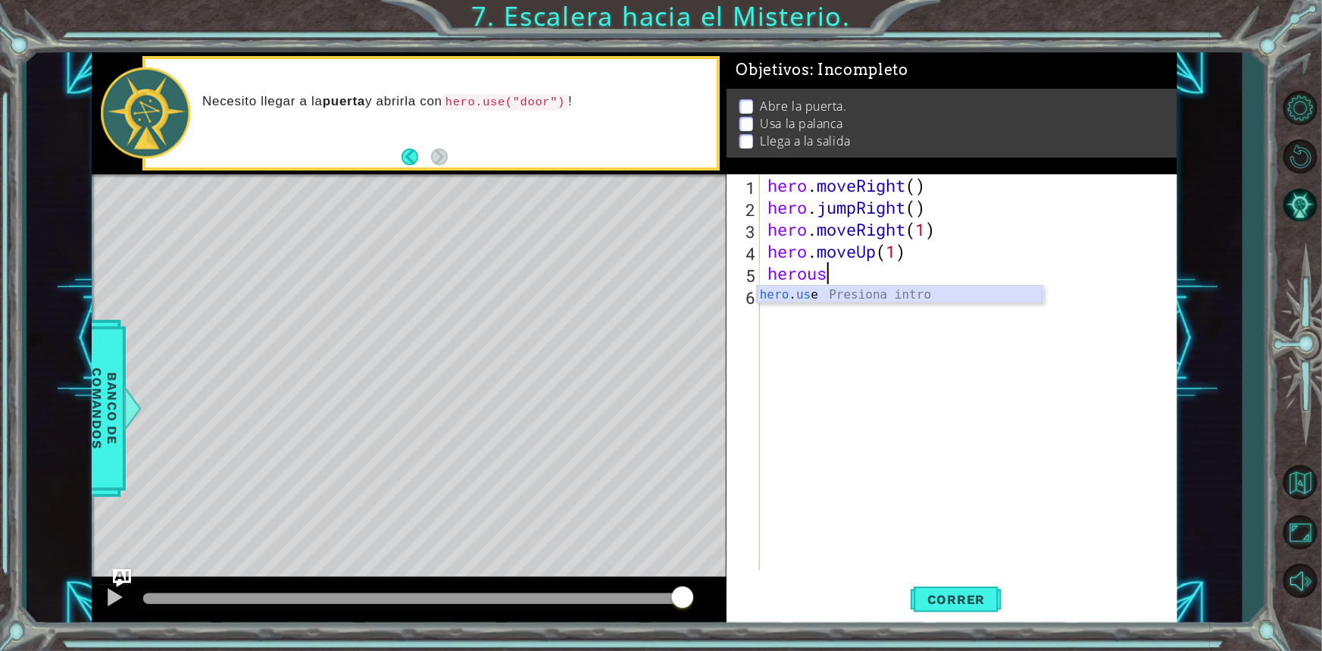
click at [897, 288] on div "hero . us e Presiona intro" at bounding box center [900, 313] width 286 height 55
type textarea "hero.use("door")"
click at [935, 591] on button "Correr" at bounding box center [955, 598] width 91 height 45
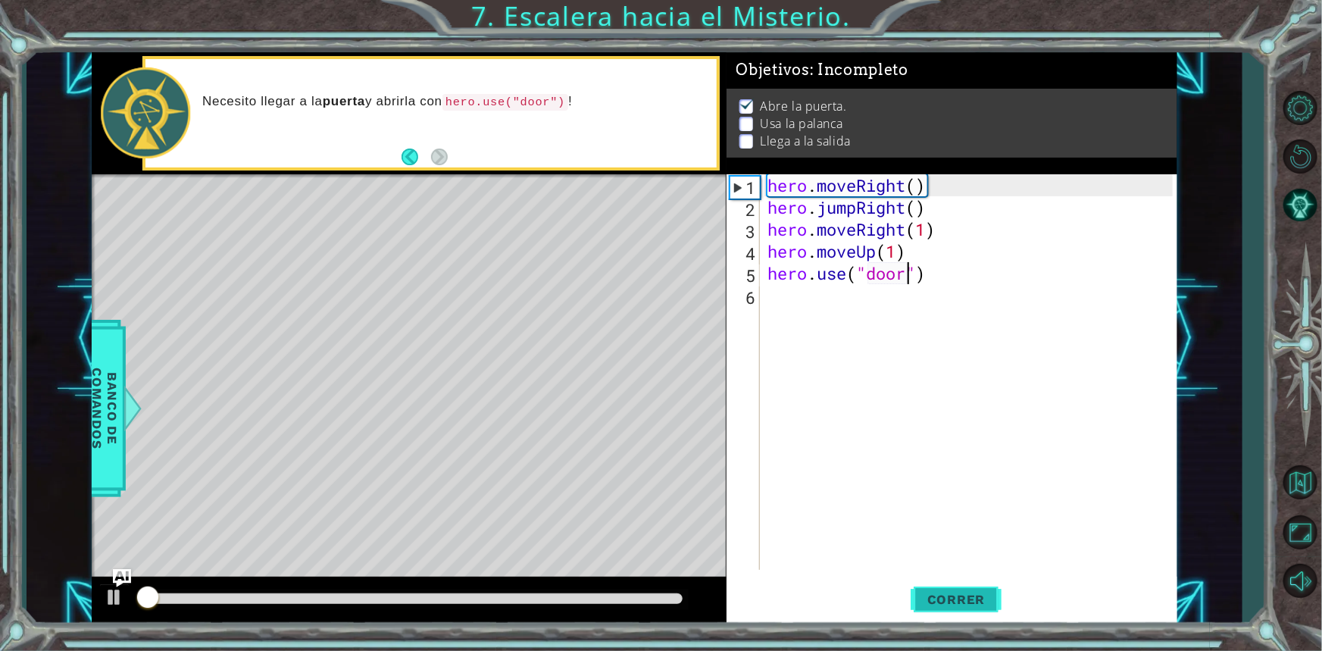
scroll to position [0, 0]
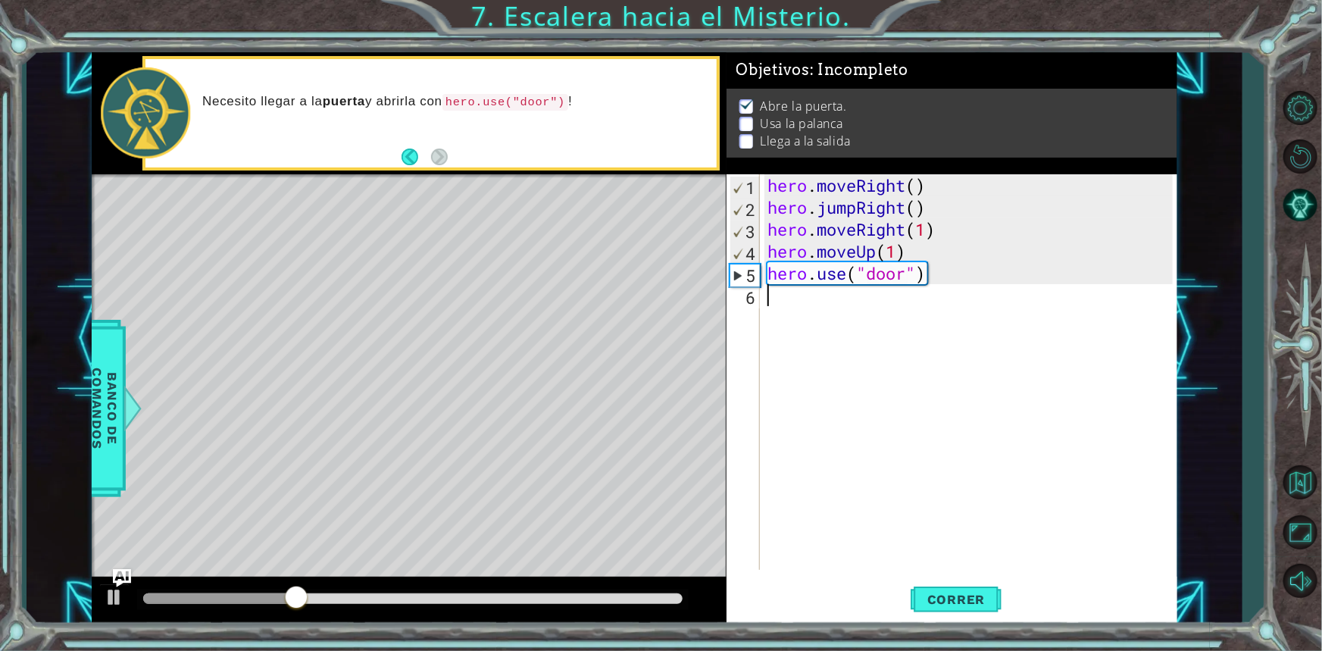
click at [853, 320] on div "hero . moveRight ( ) hero . jumpRight ( ) hero . moveRight ( 1 ) hero . moveUp …" at bounding box center [972, 393] width 416 height 439
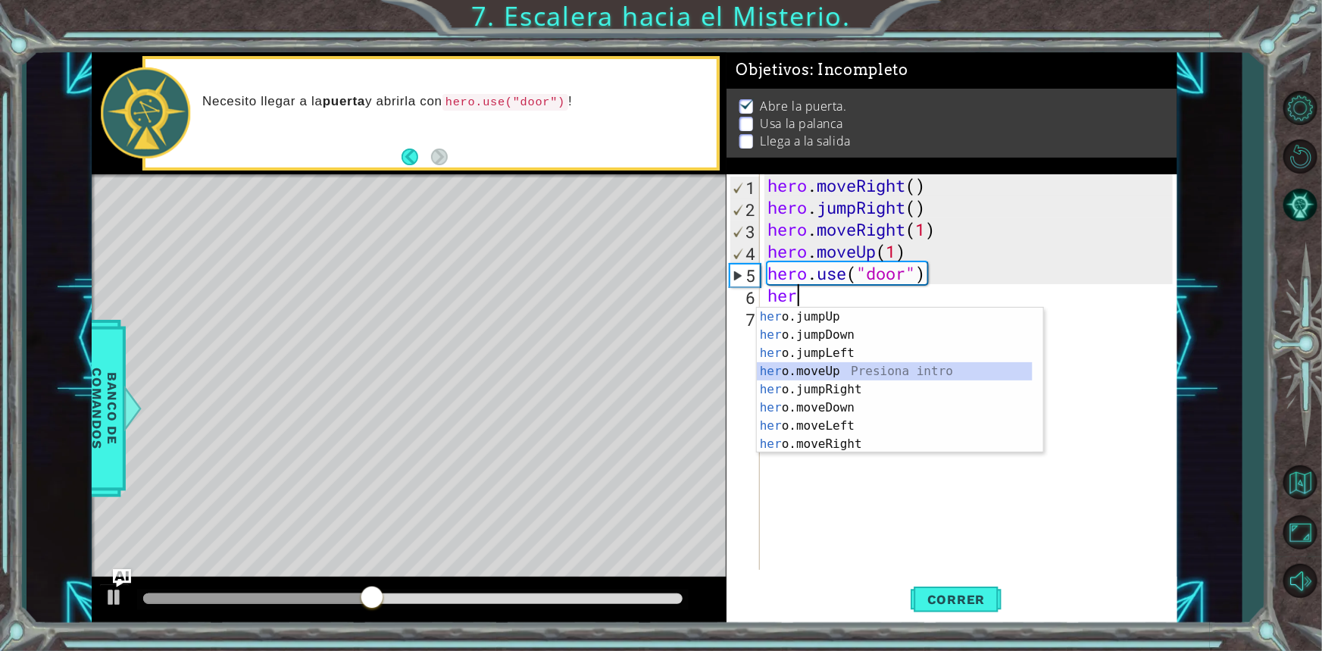
click at [854, 374] on div "her o.jumpUp Presiona intro her o.jumpDown Presiona intro her o.jumpLeft Presio…" at bounding box center [895, 399] width 276 height 182
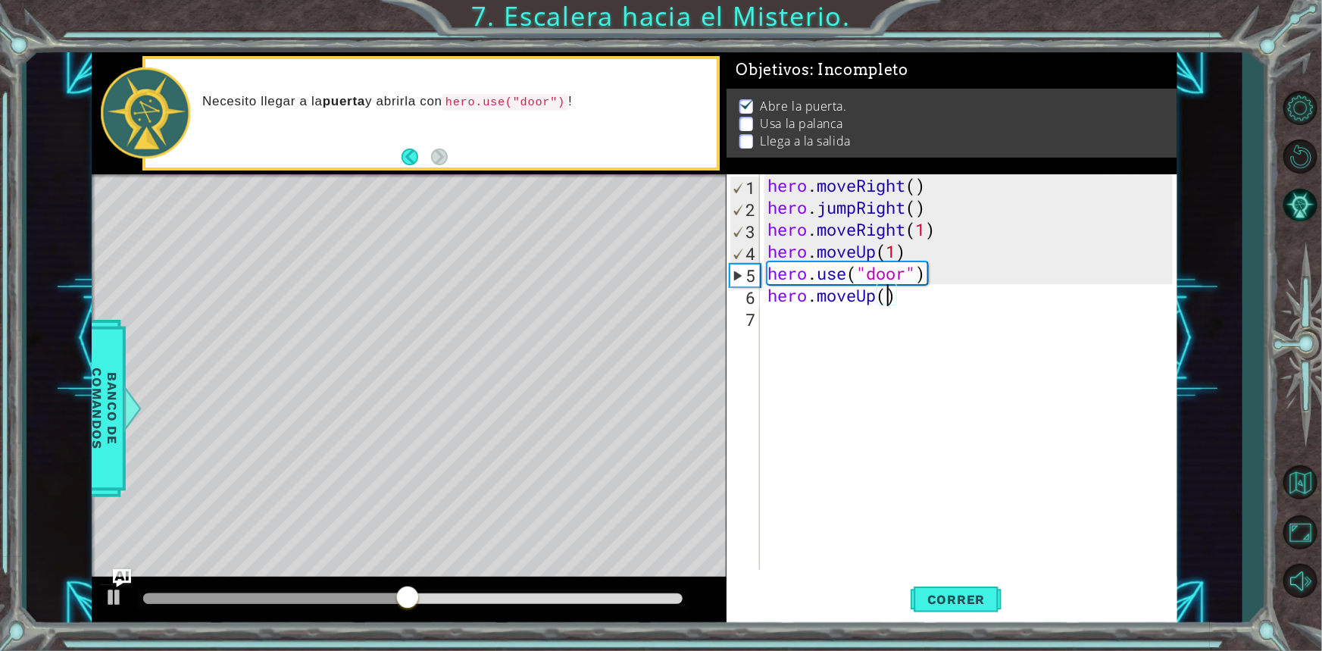
type textarea "hero.moveUp(2)"
click at [779, 323] on div "hero . moveRight ( ) hero . jumpRight ( ) hero . moveRight ( 1 ) hero . moveUp …" at bounding box center [972, 393] width 416 height 439
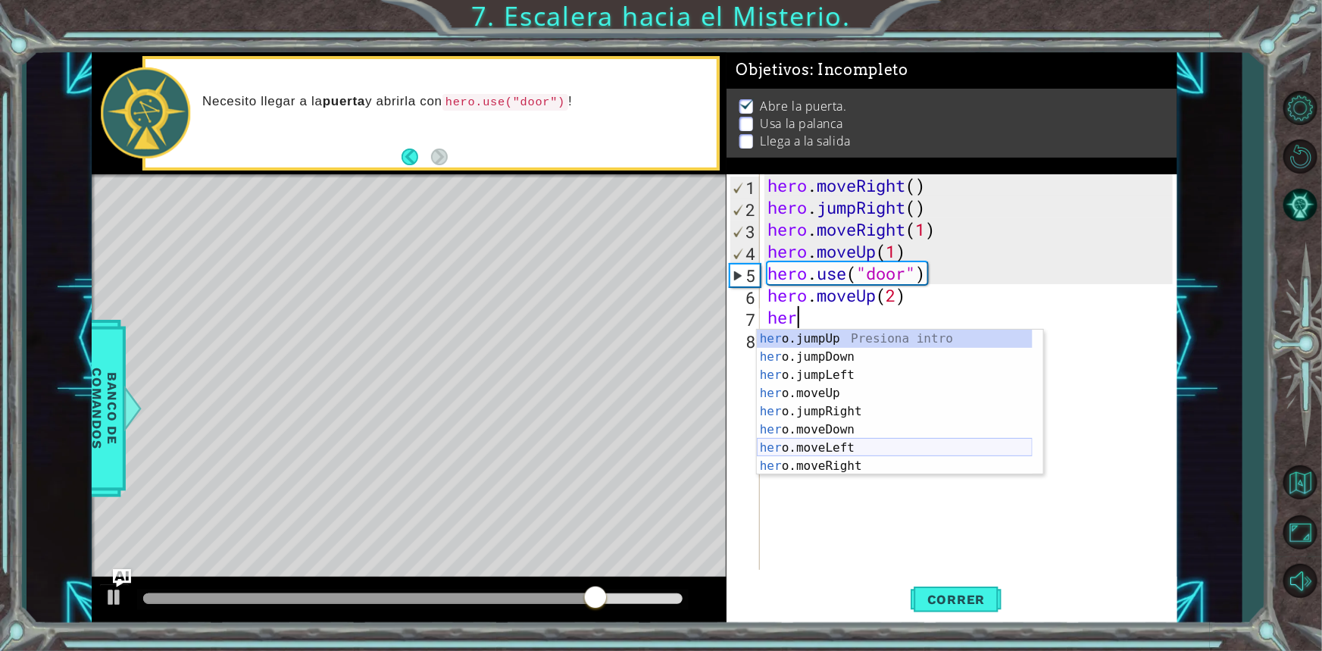
click at [856, 442] on div "her o.jumpUp Presiona intro her o.jumpDown Presiona intro her o.jumpLeft Presio…" at bounding box center [895, 420] width 276 height 182
type textarea "hero.moveLeft(1)"
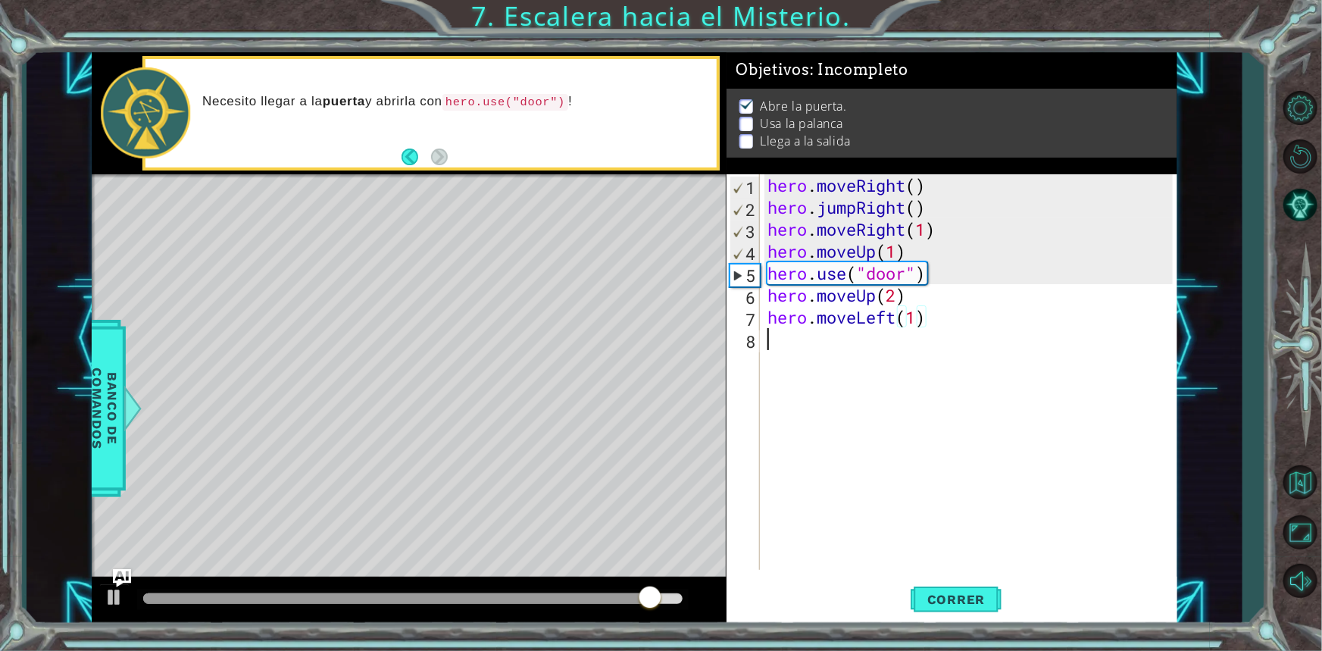
click at [769, 355] on div "hero . moveRight ( ) hero . jumpRight ( ) hero . moveRight ( 1 ) hero . moveUp …" at bounding box center [972, 393] width 416 height 439
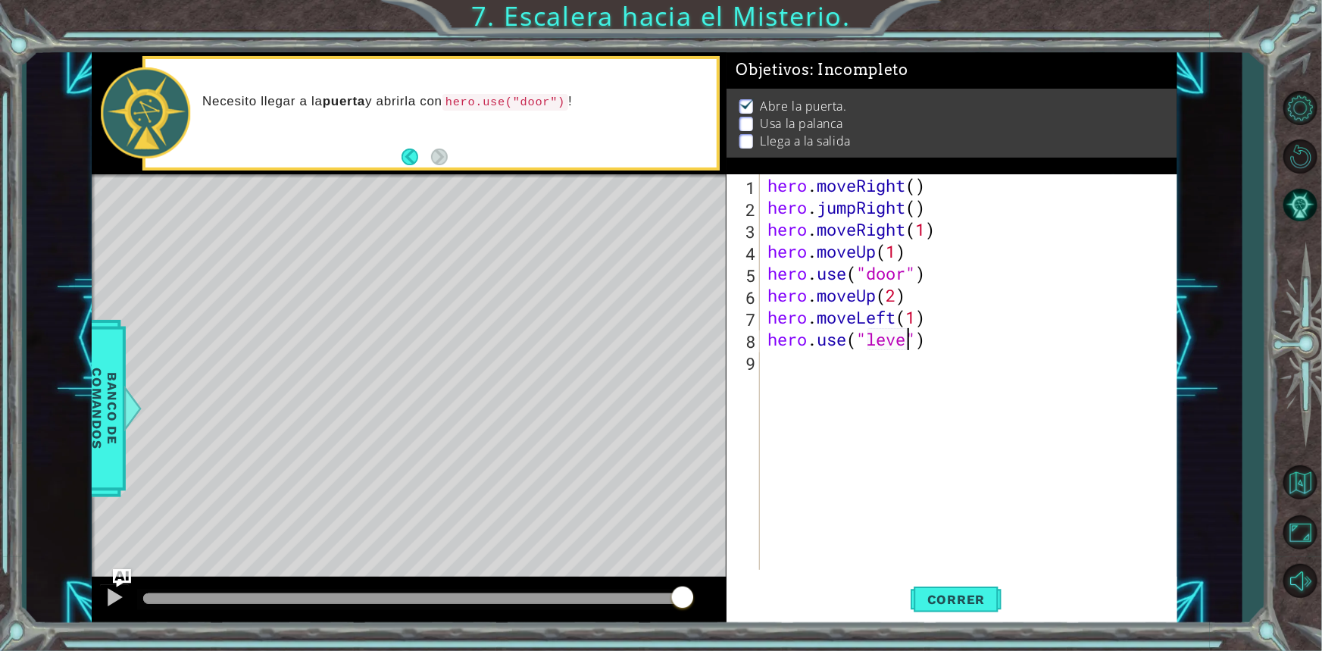
scroll to position [0, 6]
click at [937, 588] on button "Correr" at bounding box center [955, 598] width 91 height 45
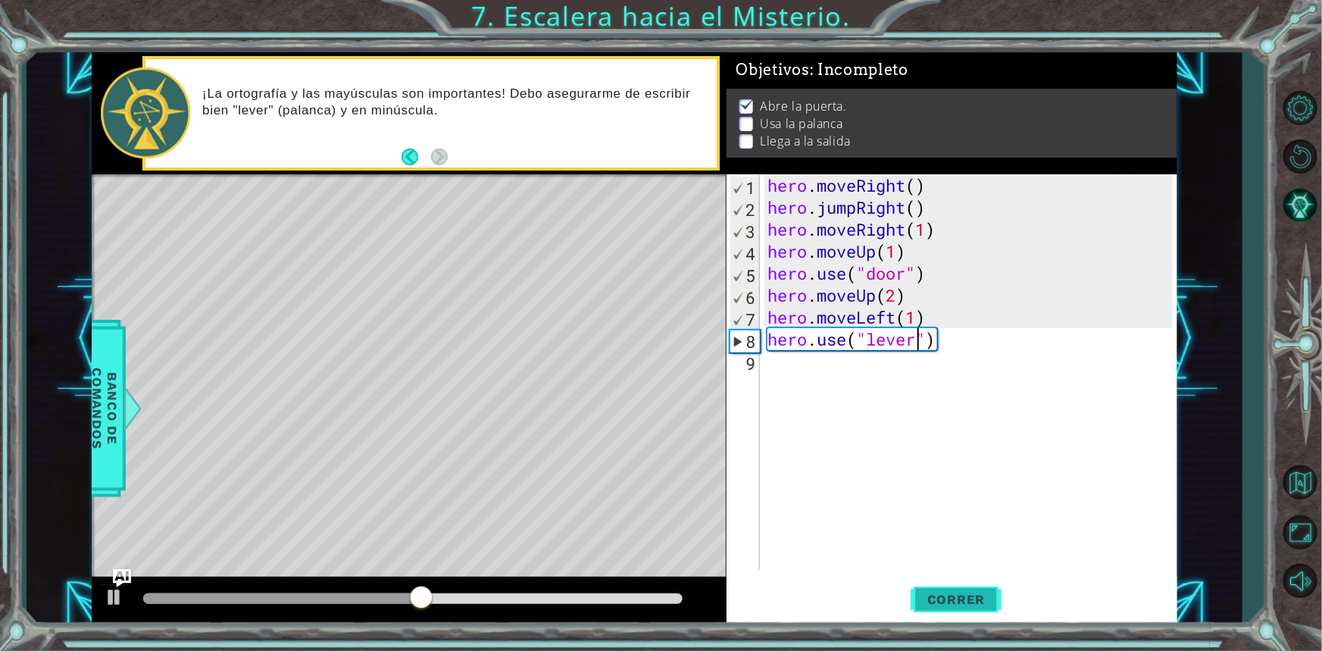
type textarea "hero.use("lever")"
click at [957, 598] on span "Correr" at bounding box center [956, 599] width 89 height 15
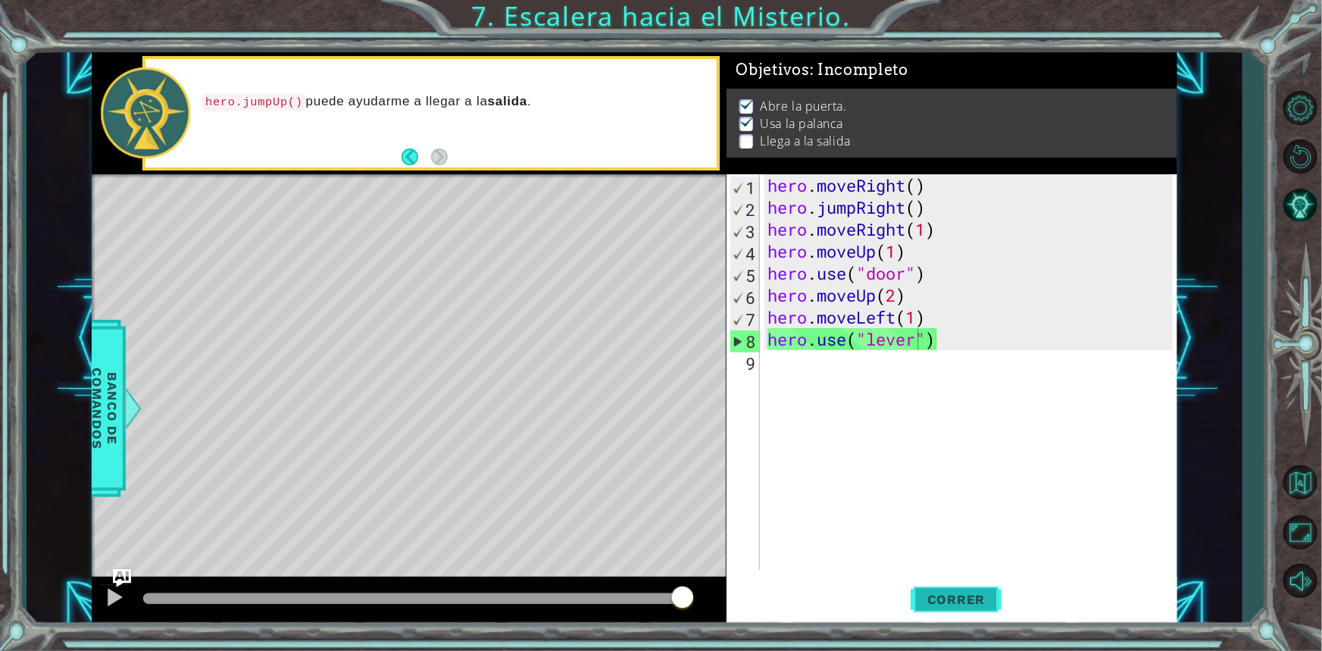
click at [957, 598] on span "Correr" at bounding box center [956, 599] width 89 height 15
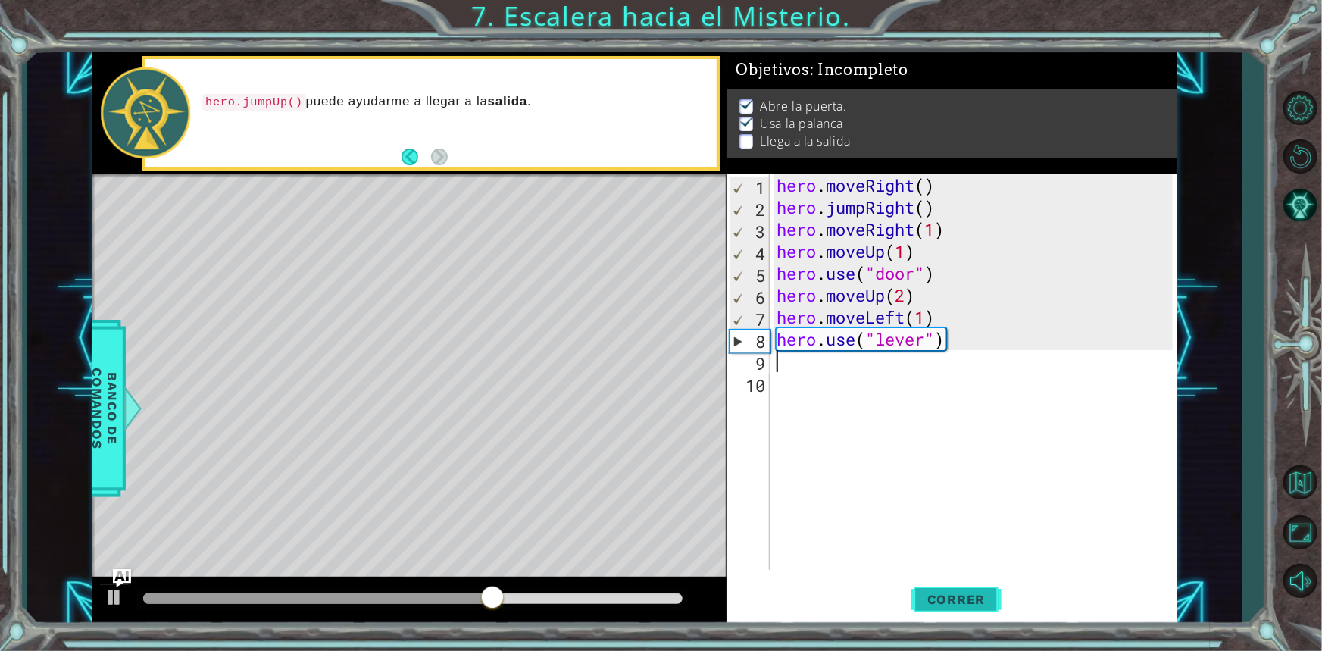
scroll to position [0, 0]
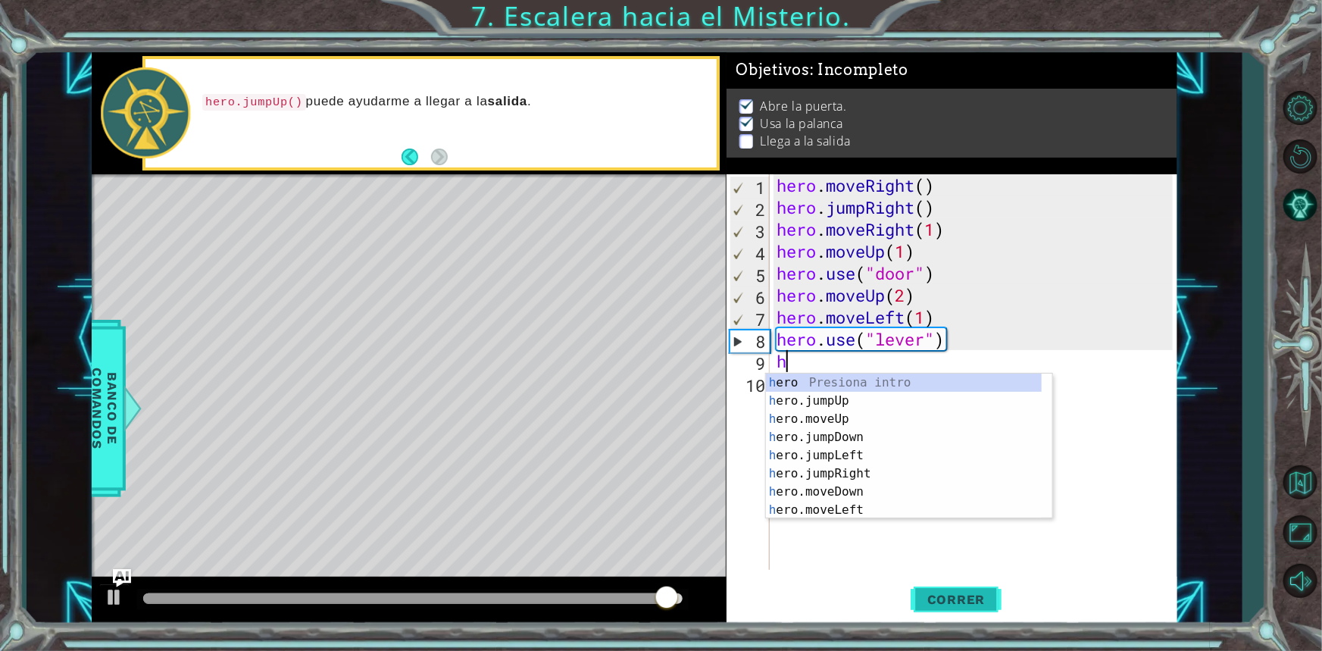
type textarea "hr"
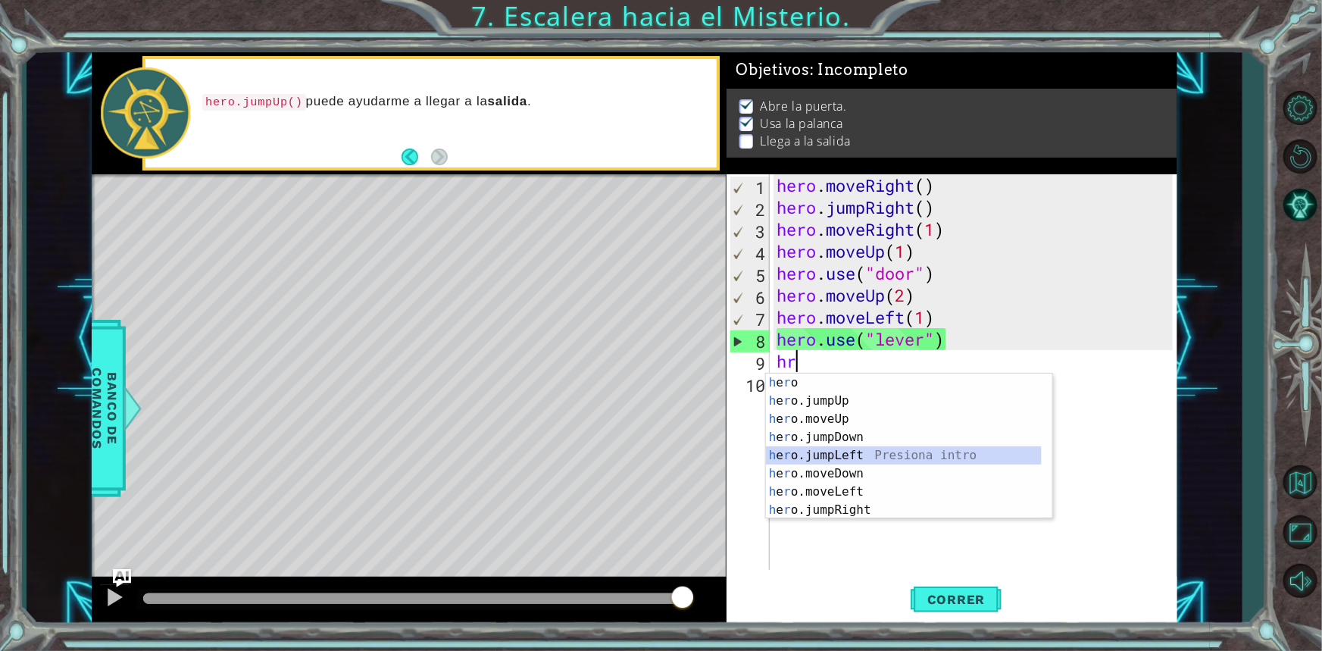
click at [862, 451] on div "h e r o Presiona intro h e r o.jumpUp Presiona intro h e r o.moveUp Presiona in…" at bounding box center [904, 464] width 276 height 182
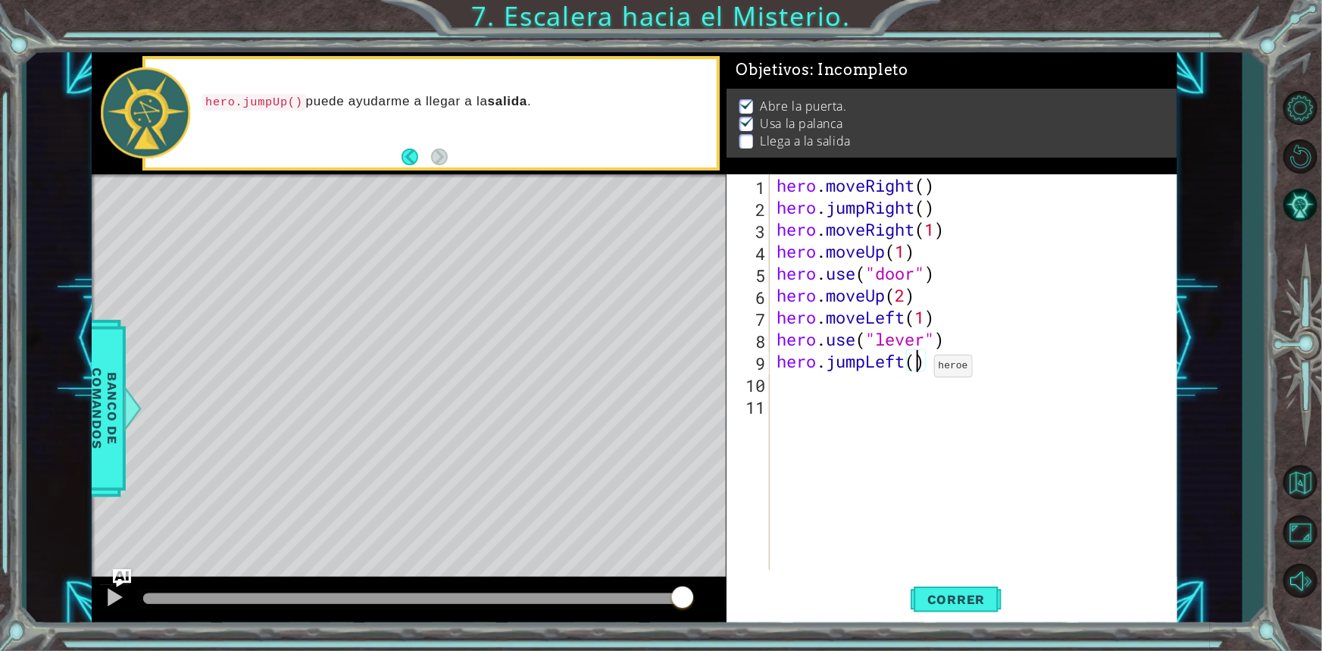
click at [920, 370] on div "hero . moveRight ( ) hero . jumpRight ( ) hero . moveRight ( 1 ) hero . moveUp …" at bounding box center [976, 393] width 407 height 439
type textarea "hero.jumpLeft(2)"
click at [776, 392] on div "hero . moveRight ( ) hero . jumpRight ( ) hero . moveRight ( 1 ) hero . moveUp …" at bounding box center [976, 393] width 407 height 439
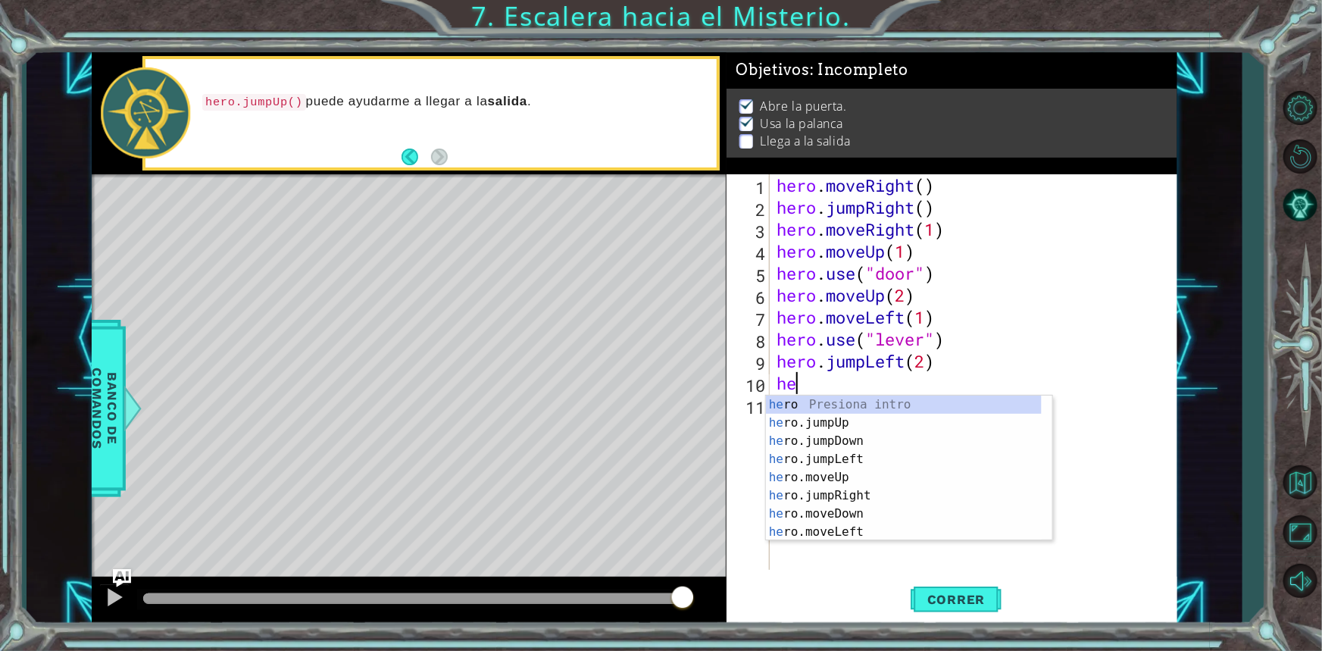
type textarea "her"
click at [838, 415] on div "her o Presiona intro her o.jumpUp Presiona intro her o.jumpDown Presiona intro …" at bounding box center [904, 486] width 276 height 182
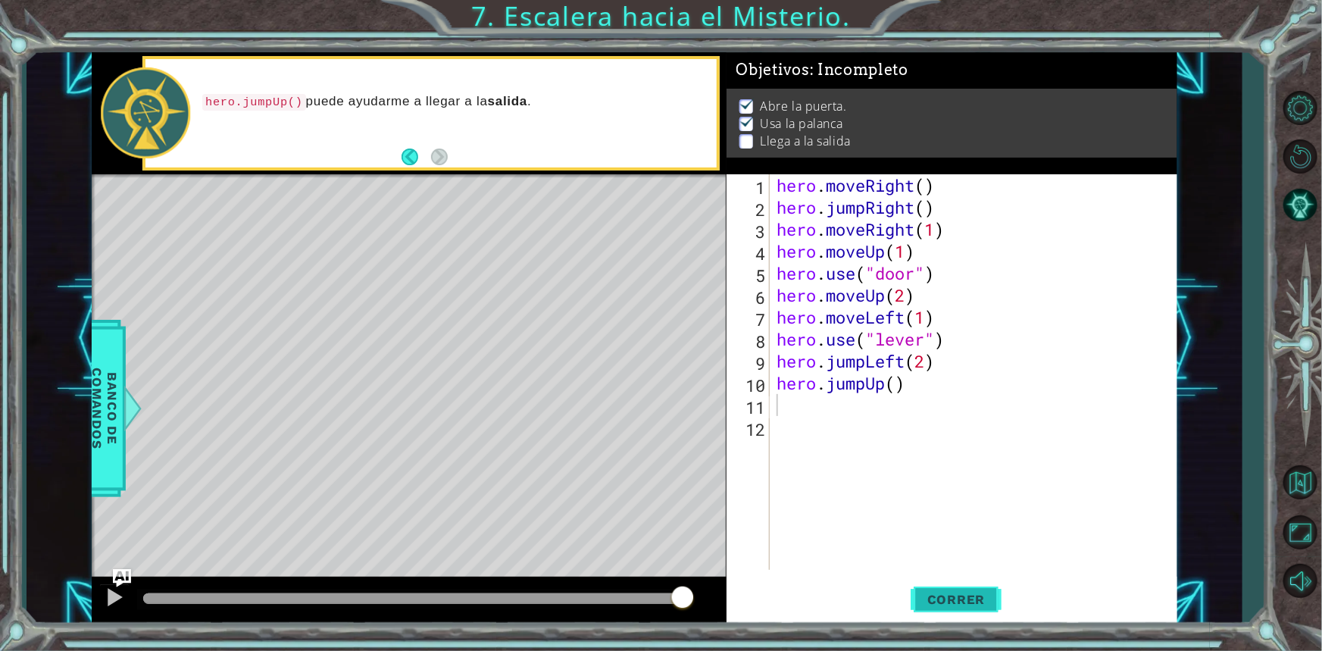
click at [917, 597] on span "Correr" at bounding box center [956, 599] width 89 height 15
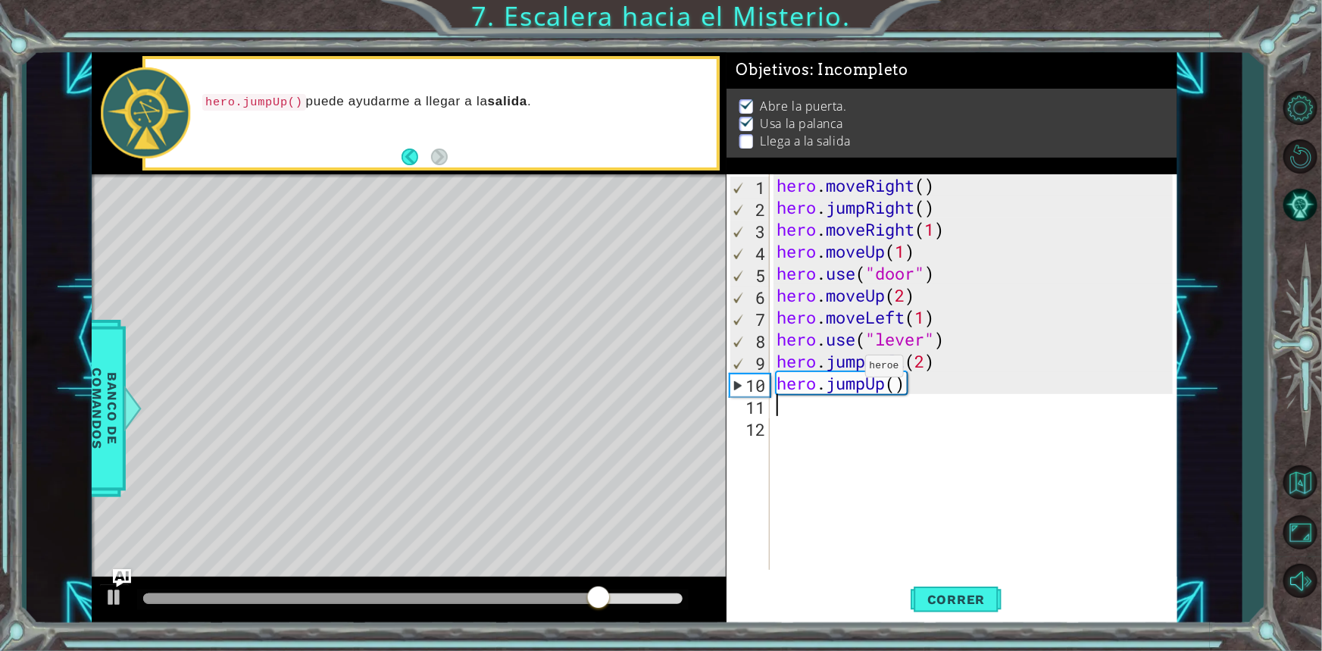
click at [851, 370] on div "hero . moveRight ( ) hero . jumpRight ( ) hero . moveRight ( 1 ) hero . moveUp …" at bounding box center [976, 393] width 407 height 439
click at [868, 369] on div "hero . moveRight ( ) hero . jumpRight ( ) hero . moveRight ( 1 ) hero . moveUp …" at bounding box center [976, 393] width 407 height 439
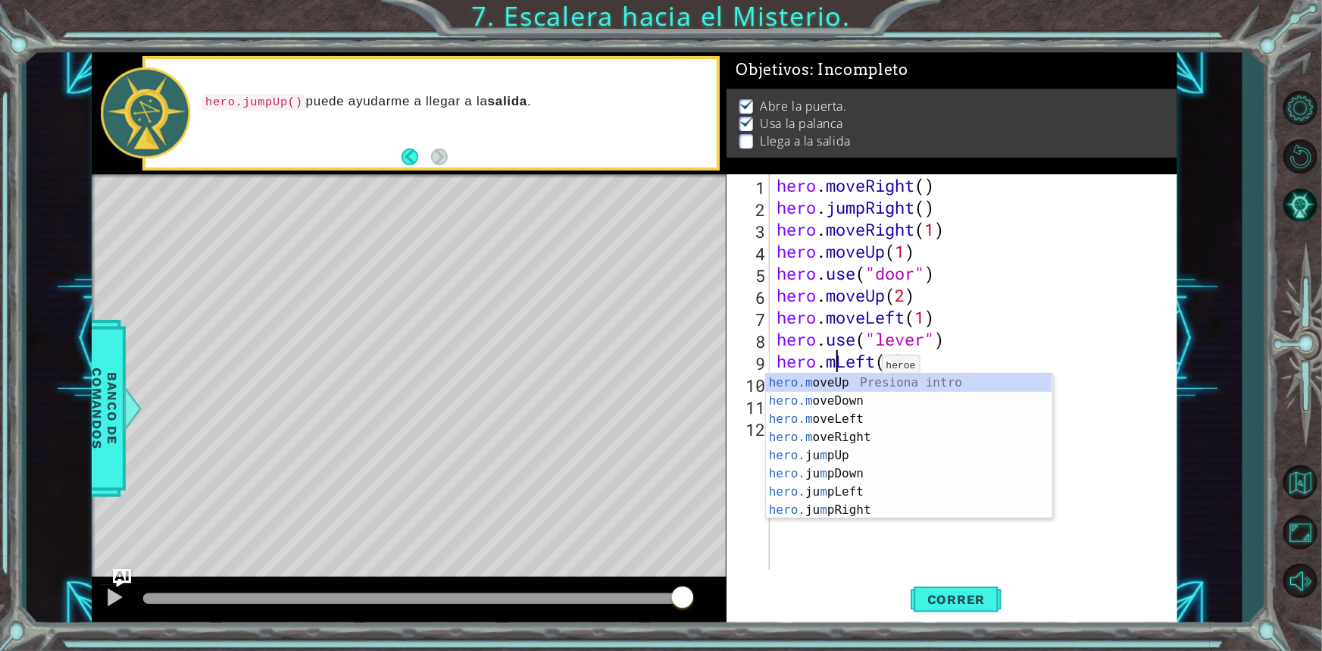
scroll to position [0, 3]
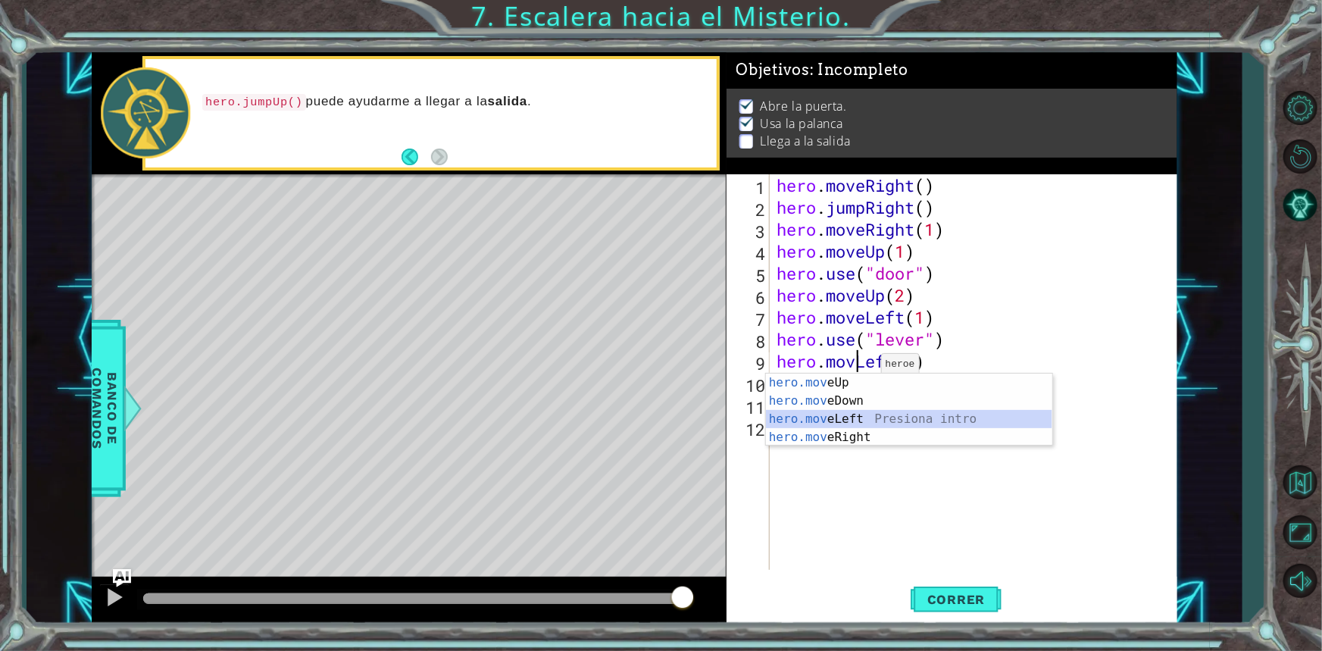
click at [849, 412] on div "hero.mov eUp Presiona intro hero.mov eDown Presiona intro hero.mov eLeft Presio…" at bounding box center [909, 427] width 286 height 109
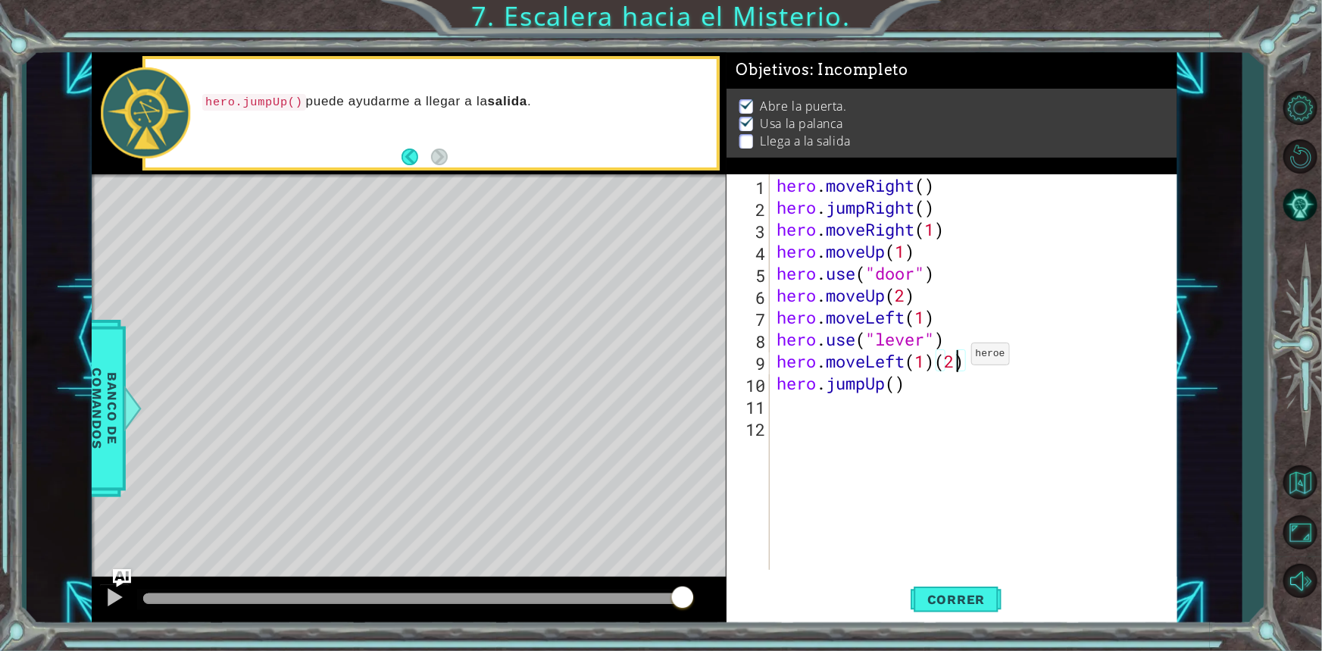
click at [957, 357] on div "hero . moveRight ( ) hero . jumpRight ( ) hero . moveRight ( 1 ) hero . moveUp …" at bounding box center [976, 393] width 407 height 439
click at [936, 361] on div "hero . moveRight ( ) hero . jumpRight ( ) hero . moveRight ( 1 ) hero . moveUp …" at bounding box center [976, 393] width 407 height 439
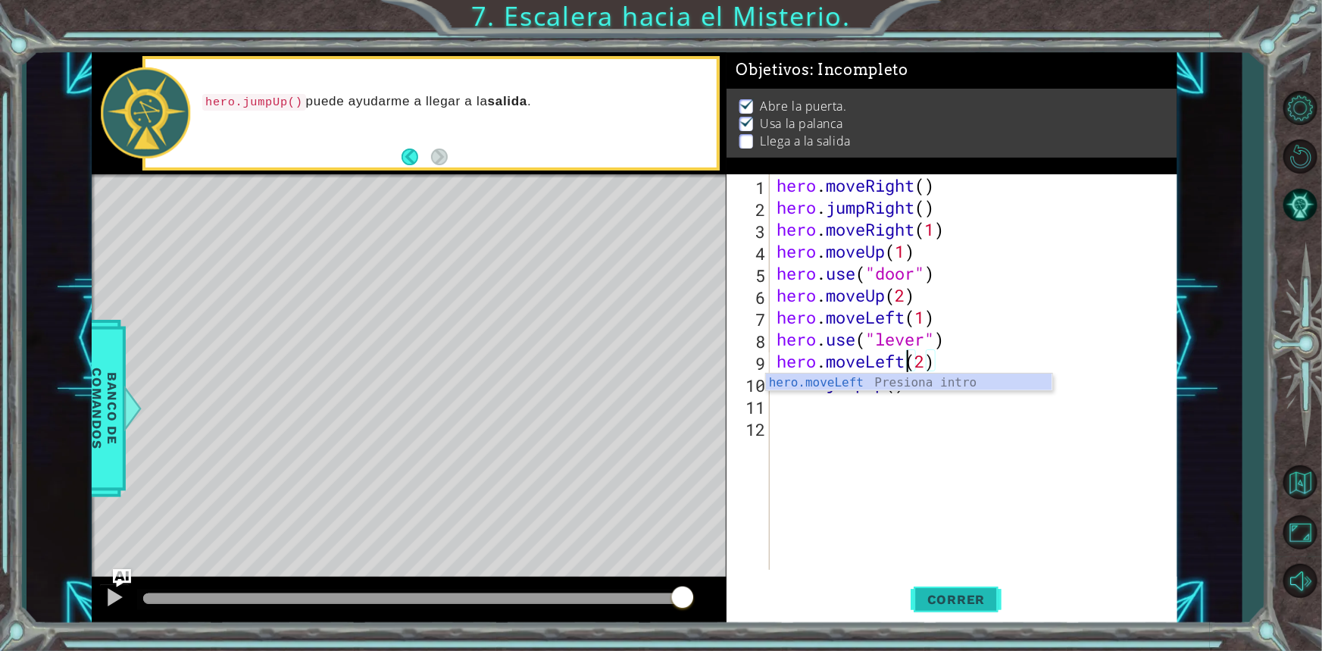
type textarea "hero.moveLeft(2)"
drag, startPoint x: 976, startPoint y: 596, endPoint x: 963, endPoint y: 599, distance: 14.0
click at [966, 598] on span "Correr" at bounding box center [956, 599] width 89 height 15
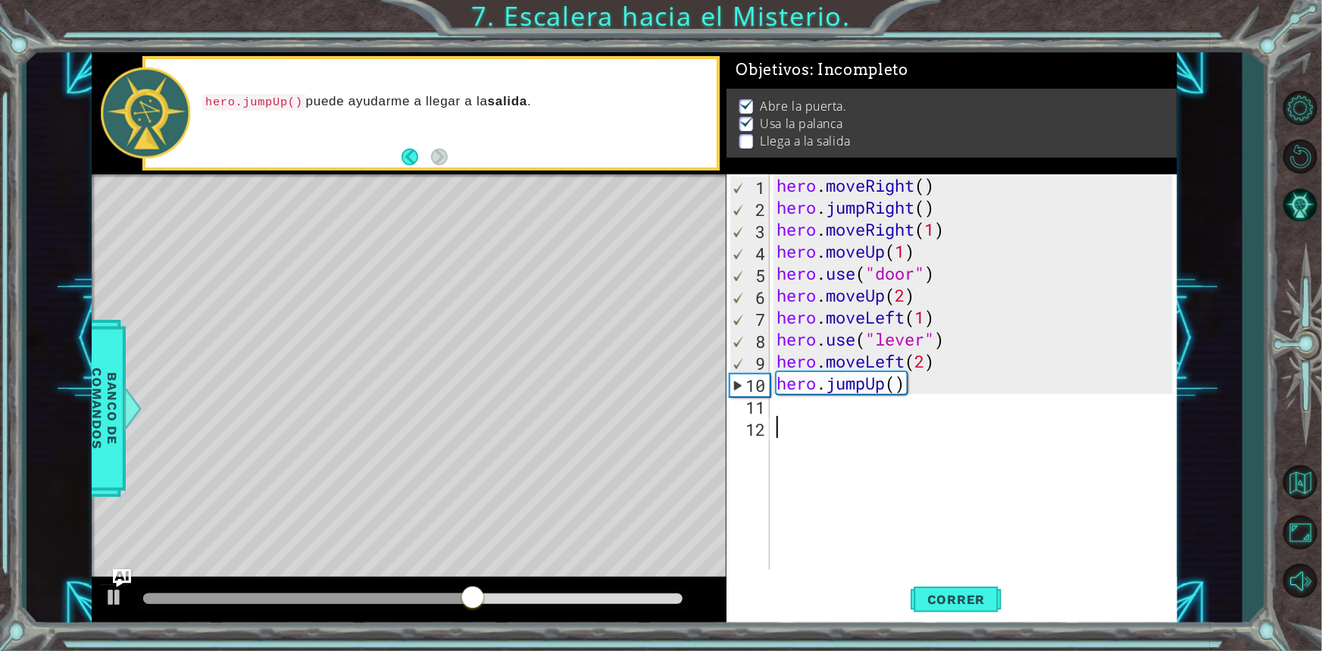
click at [792, 417] on div "hero . moveRight ( ) hero . jumpRight ( ) hero . moveRight ( 1 ) hero . moveUp …" at bounding box center [976, 393] width 407 height 439
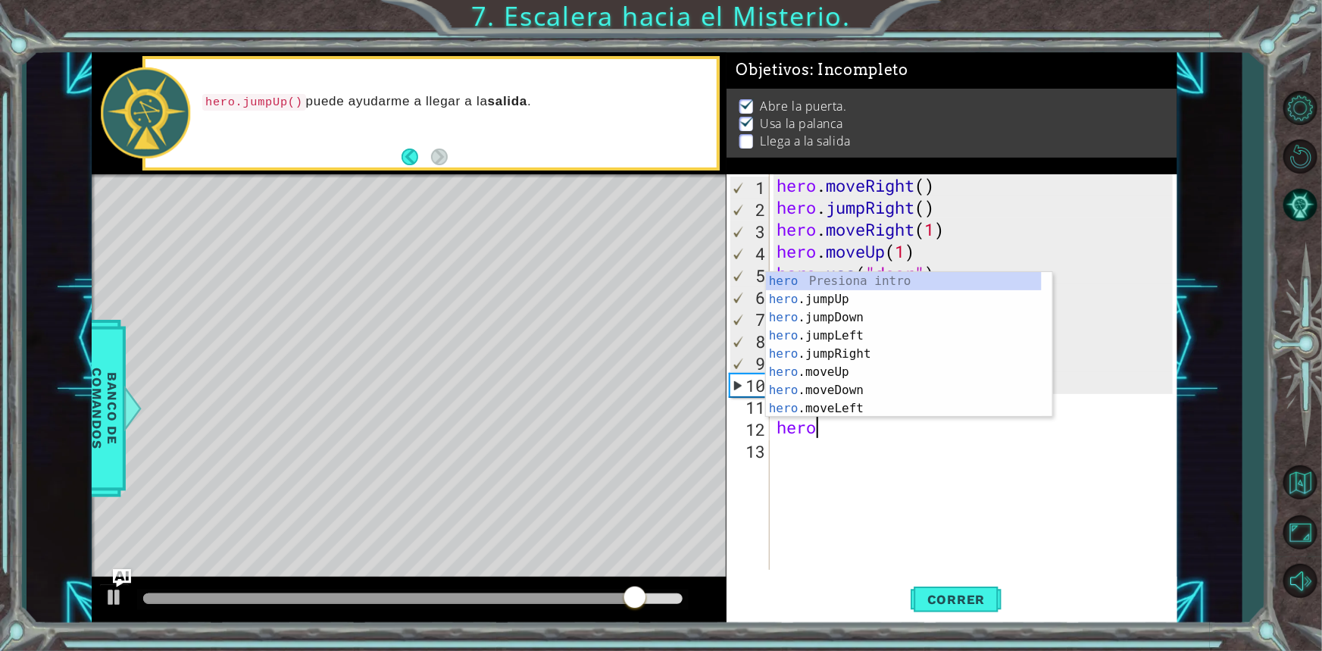
scroll to position [0, 1]
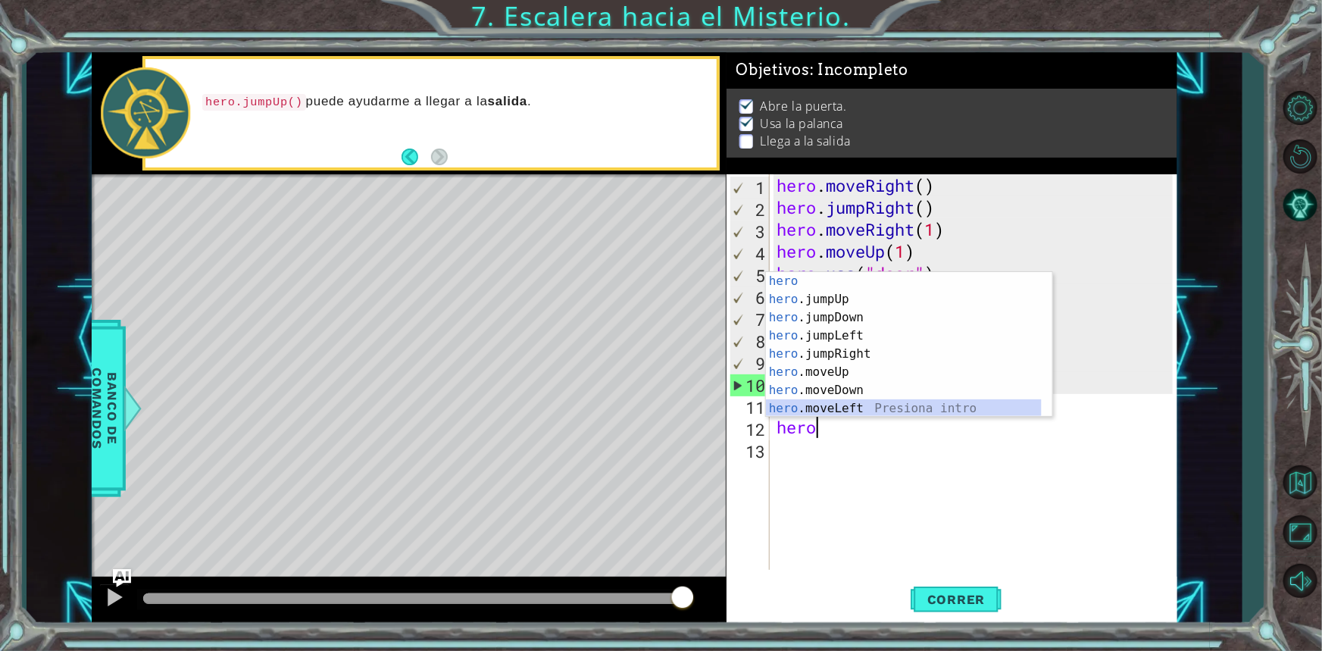
click at [871, 409] on div "hero Presiona intro hero .jumpUp Presiona intro hero .jumpDown Presiona intro h…" at bounding box center [904, 363] width 276 height 182
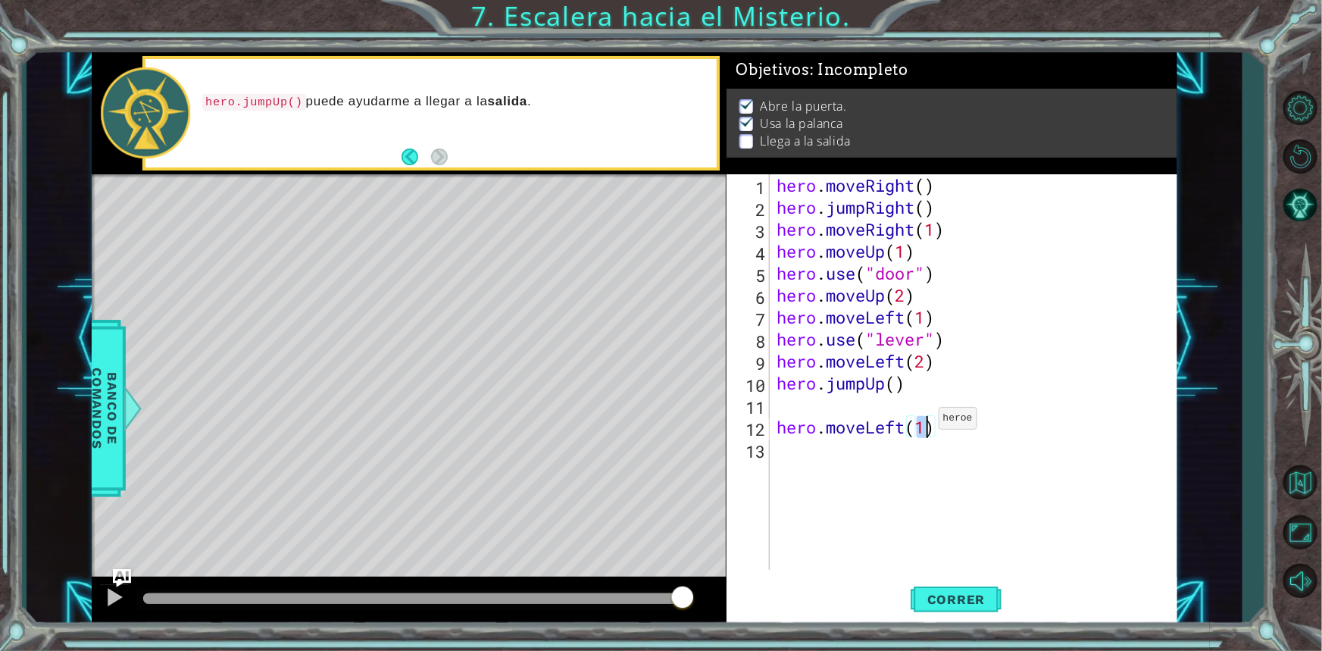
click at [924, 421] on div "hero . moveRight ( ) hero . jumpRight ( ) hero . moveRight ( 1 ) hero . moveUp …" at bounding box center [972, 371] width 399 height 395
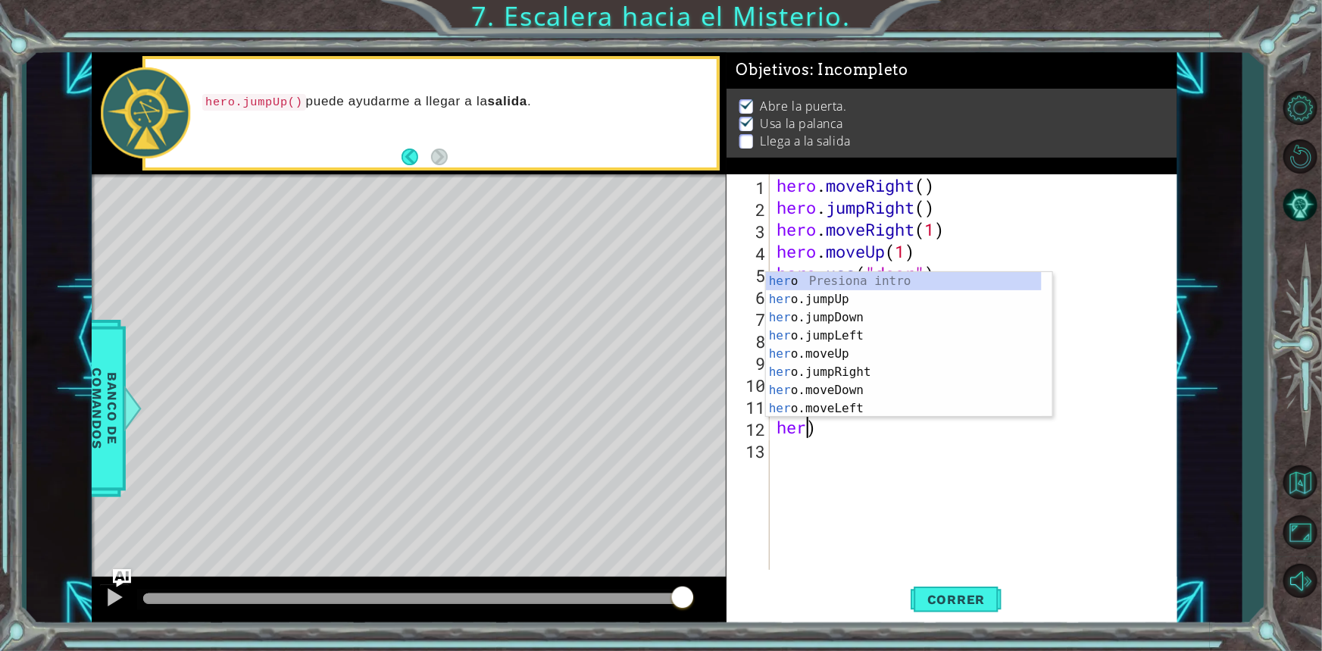
scroll to position [0, 0]
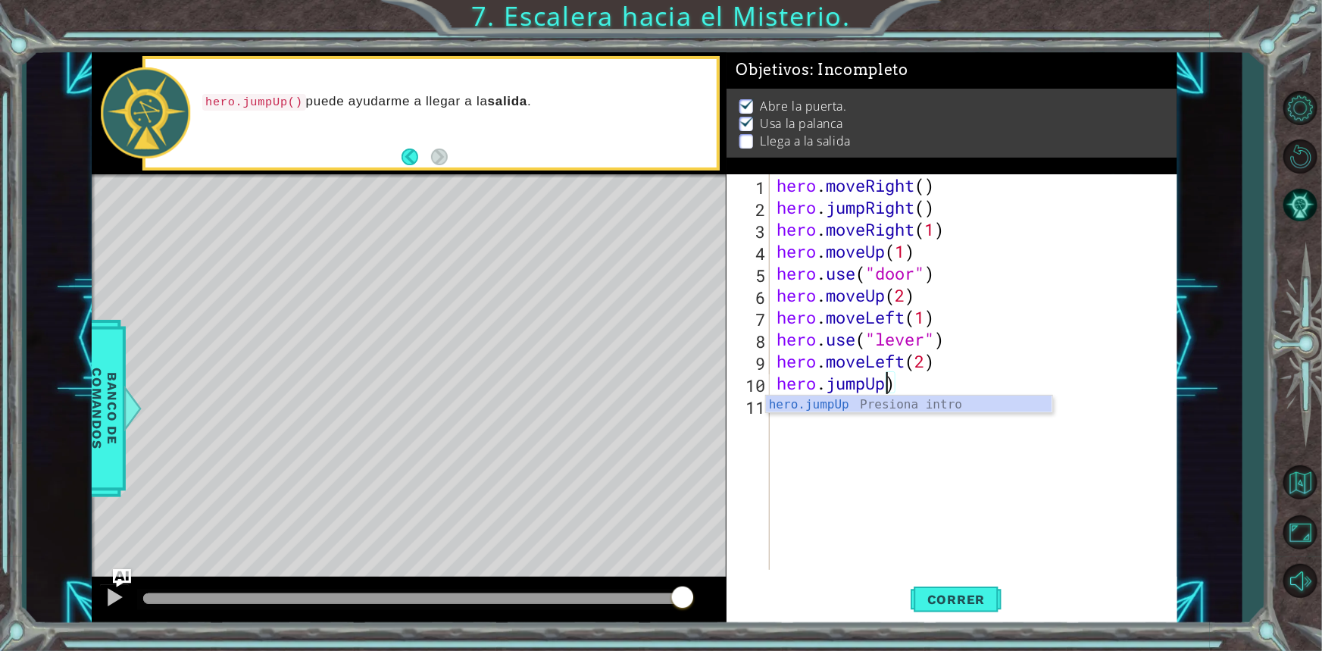
type textarea "hero.jumpU)"
click at [910, 412] on body "1 ההההההההההההההההההההההההההההההההההההההההההההההההההההההההההההההההההההההההההההה…" at bounding box center [661, 325] width 1322 height 651
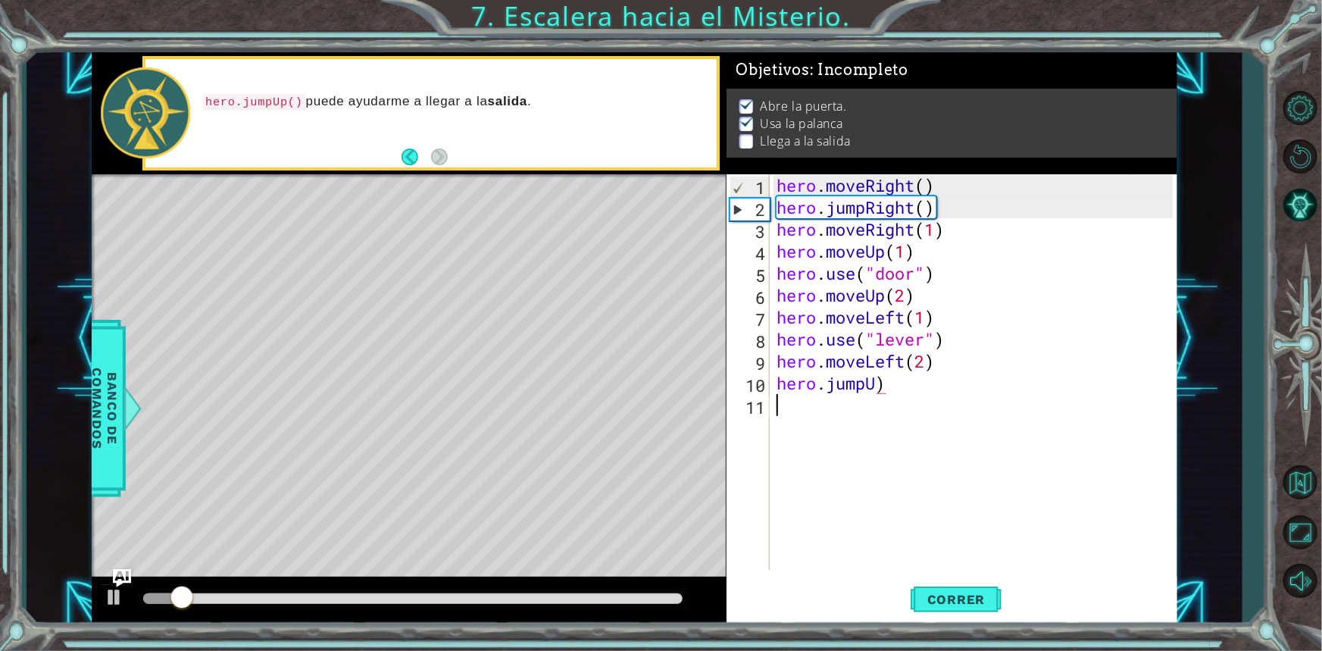
click at [910, 411] on div "hero . moveRight ( ) hero . jumpRight ( ) hero . moveRight ( 1 ) hero . moveUp …" at bounding box center [976, 393] width 407 height 439
click at [906, 398] on div "hero . moveRight ( ) hero . jumpRight ( ) hero . moveRight ( 1 ) hero . moveUp …" at bounding box center [976, 393] width 407 height 439
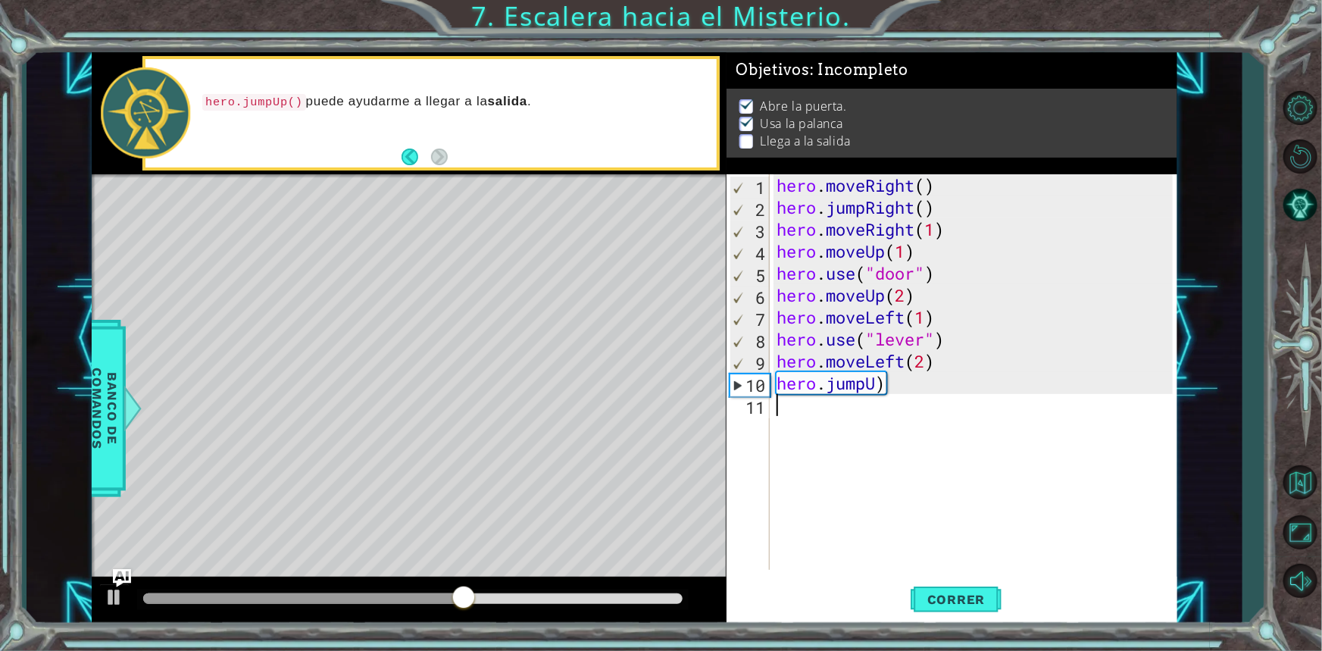
click at [788, 409] on div "hero . moveRight ( ) hero . jumpRight ( ) hero . moveRight ( 1 ) hero . moveUp …" at bounding box center [976, 393] width 407 height 439
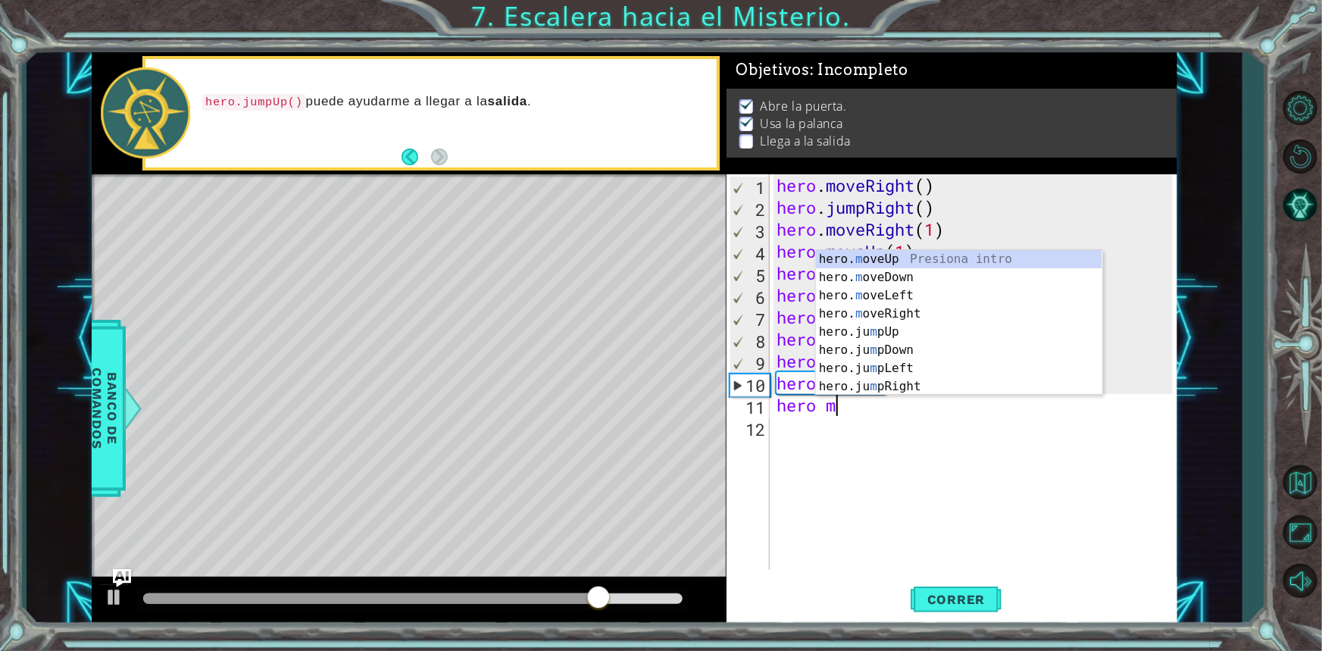
scroll to position [0, 2]
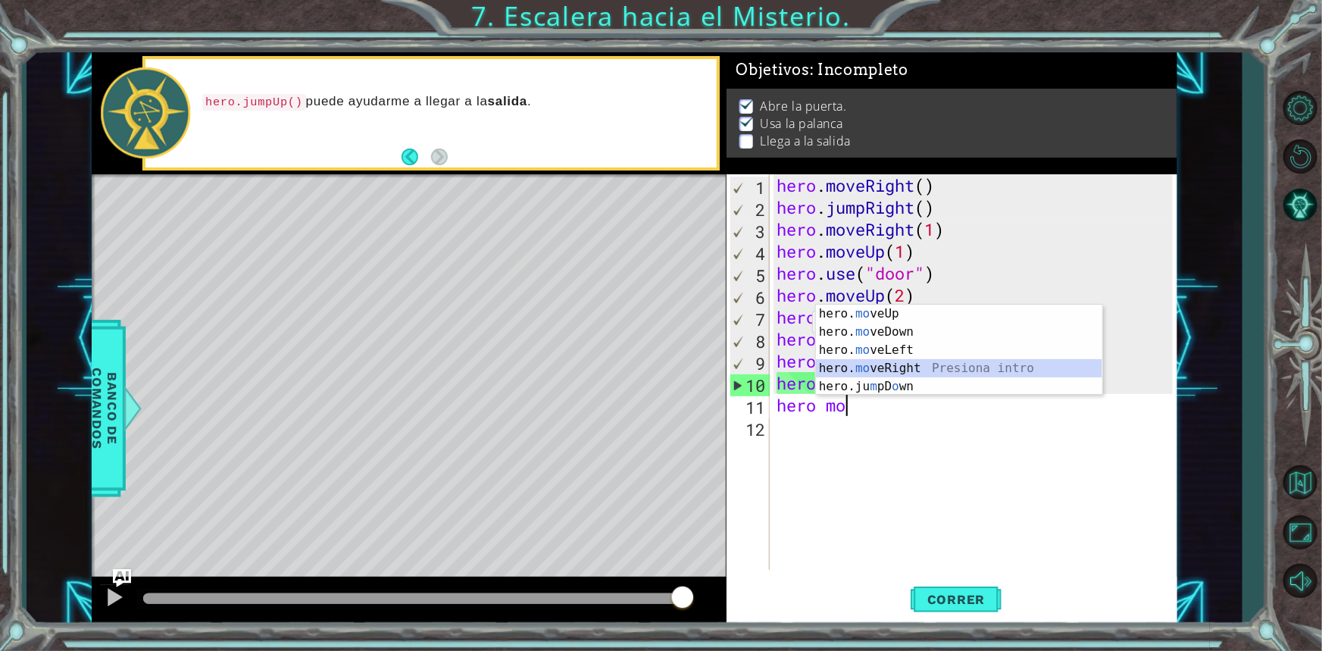
click at [868, 364] on div "hero. mo veUp Presiona intro hero. mo veDown Presiona intro hero. mo veLeft Pre…" at bounding box center [959, 367] width 286 height 127
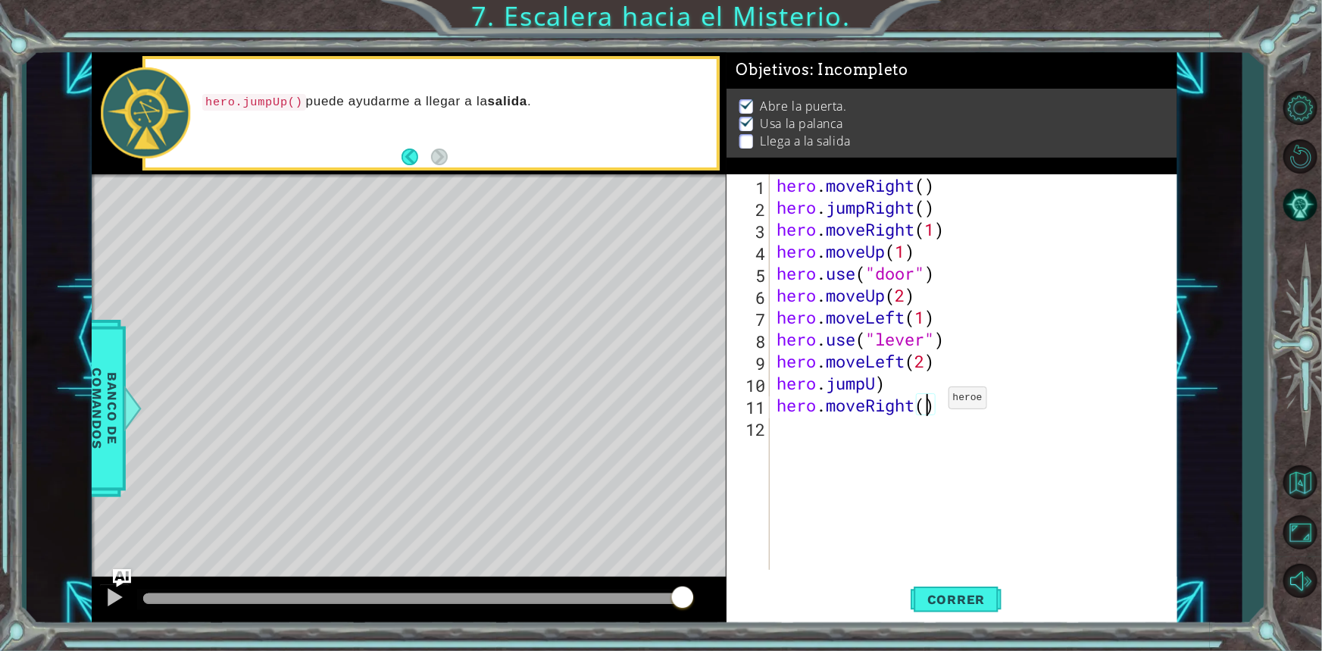
type textarea "hero.moveRight(2)"
click at [795, 448] on div "hero . moveRight ( ) hero . jumpRight ( ) hero . moveRight ( 1 ) hero . moveUp …" at bounding box center [976, 393] width 407 height 439
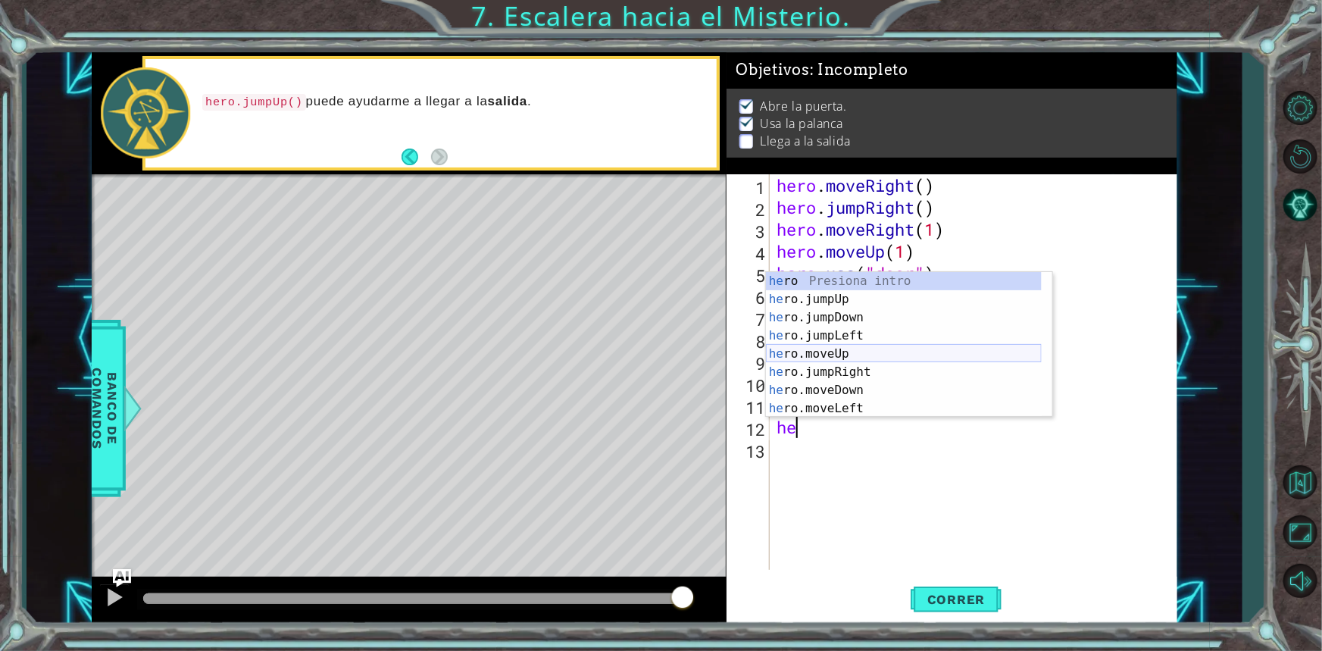
click at [869, 360] on div "he ro Presiona intro he ro.jumpUp Presiona intro he ro.jumpDown Presiona intro …" at bounding box center [904, 363] width 276 height 182
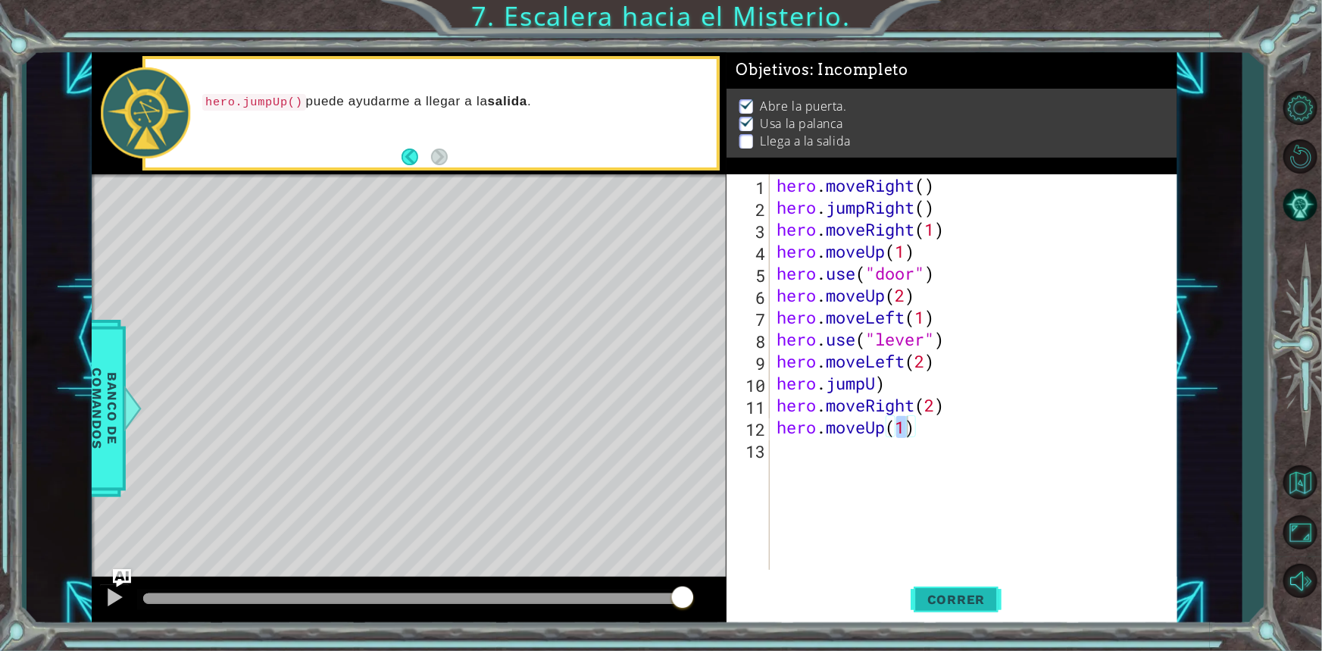
click at [976, 589] on button "Correr" at bounding box center [955, 598] width 91 height 45
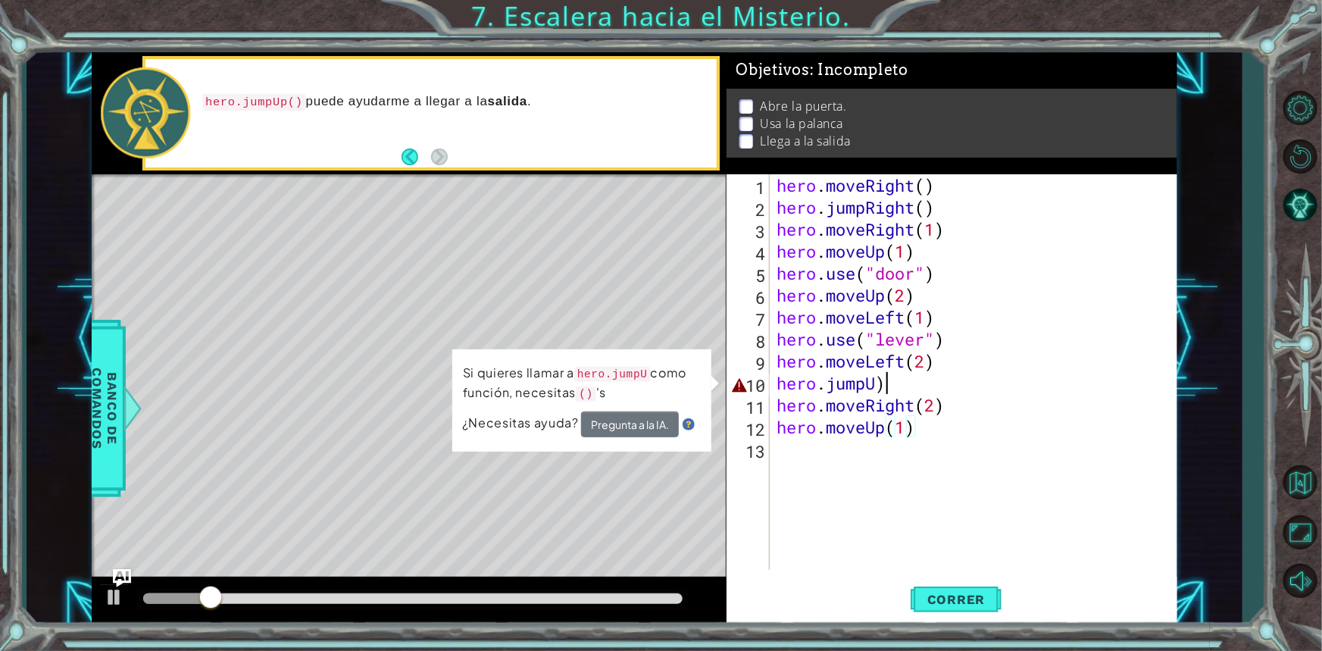
click at [883, 386] on div "hero . moveRight ( ) hero . jumpRight ( ) hero . moveRight ( 1 ) hero . moveUp …" at bounding box center [976, 393] width 407 height 439
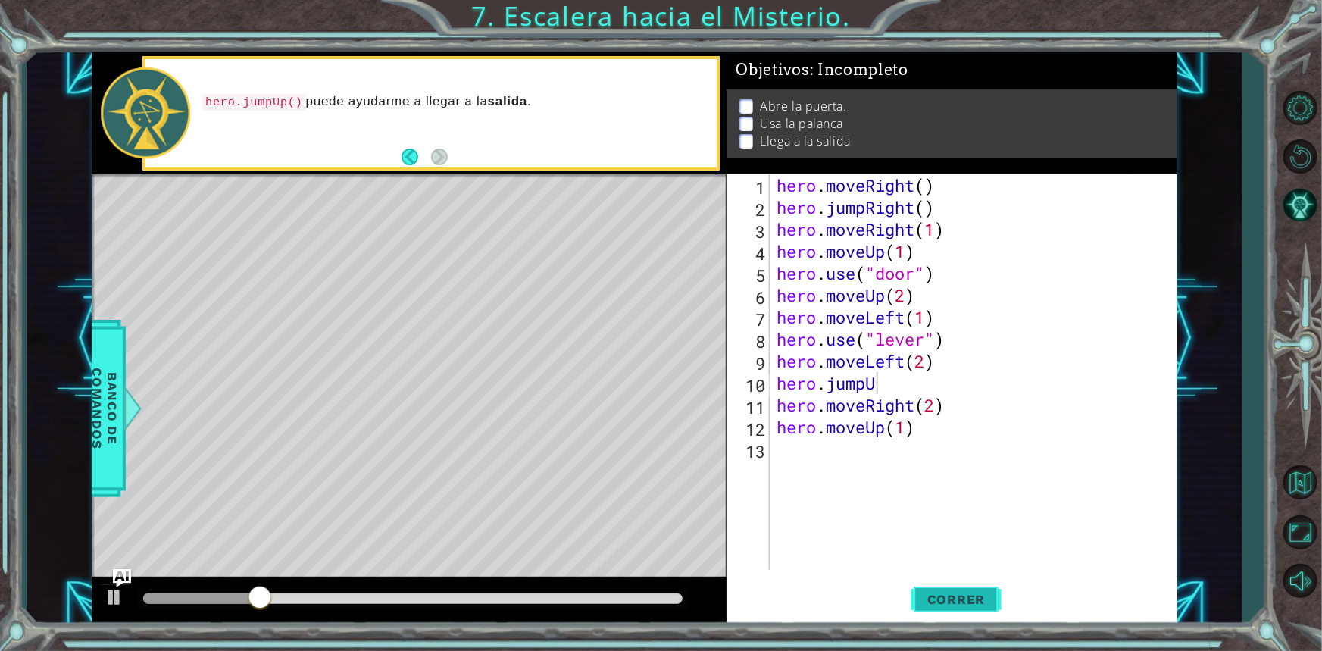
click at [932, 607] on button "Correr" at bounding box center [955, 598] width 91 height 45
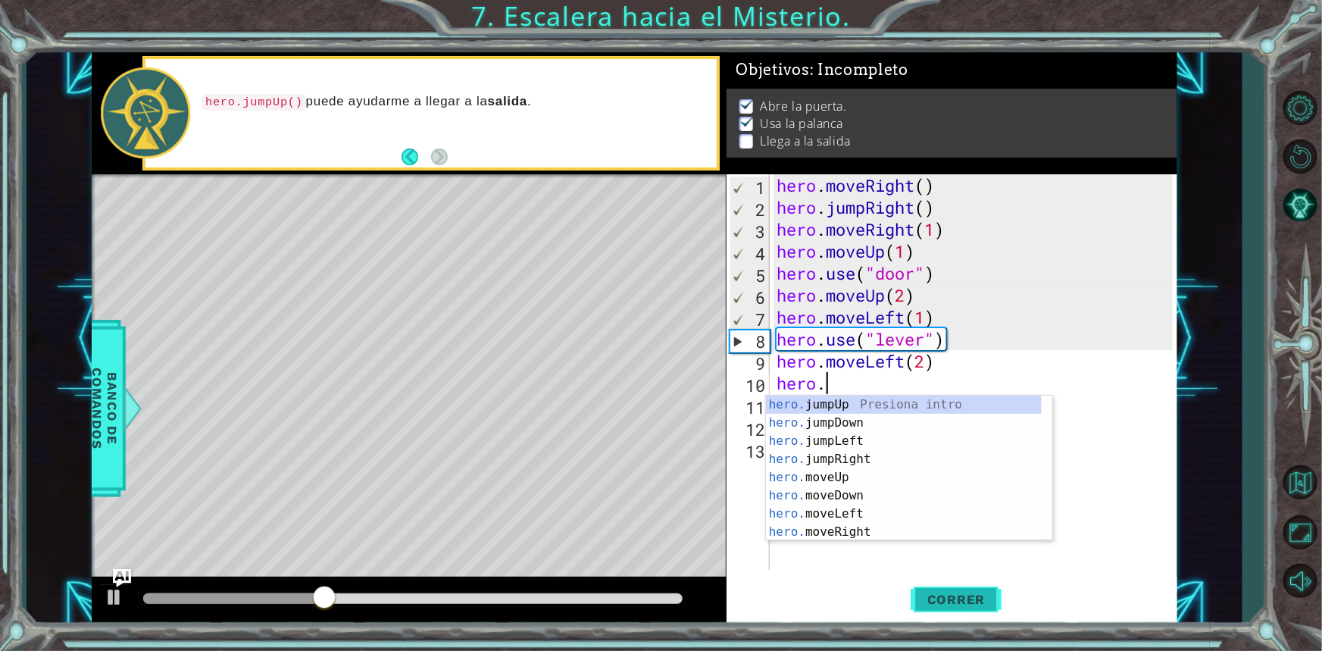
type textarea "hero"
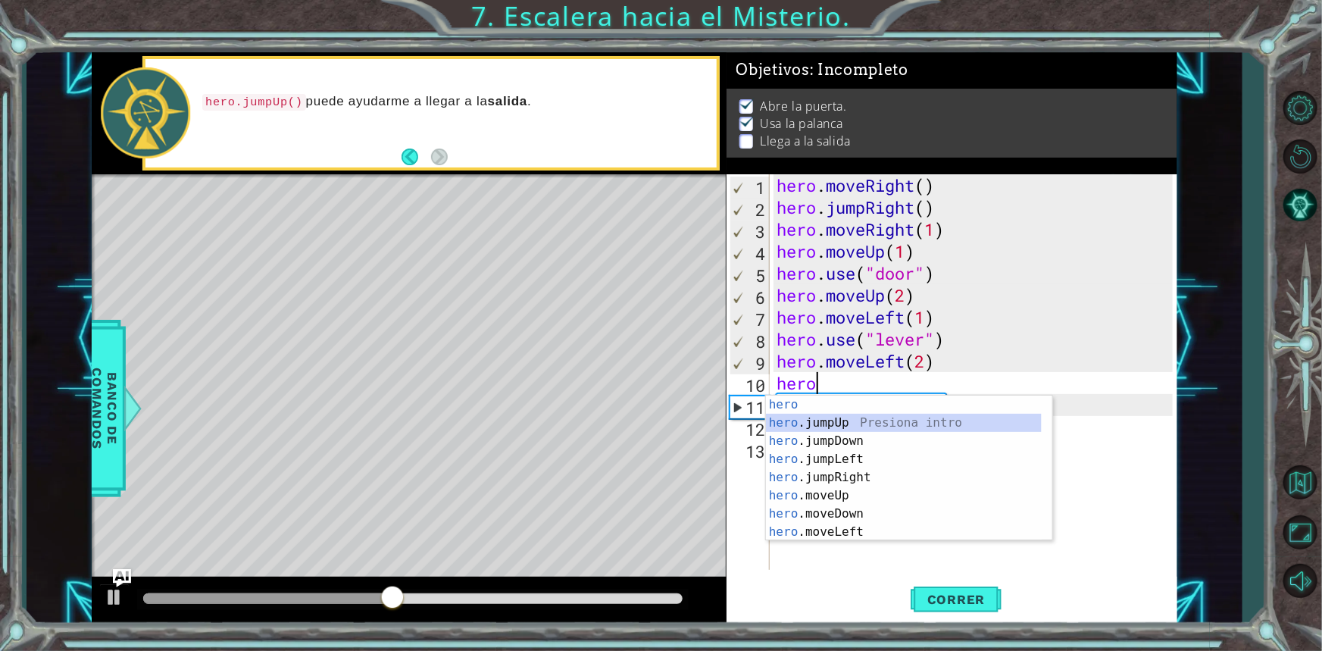
click at [816, 424] on div "hero Presiona intro hero .jumpUp Presiona intro hero .jumpDown Presiona intro h…" at bounding box center [904, 486] width 276 height 182
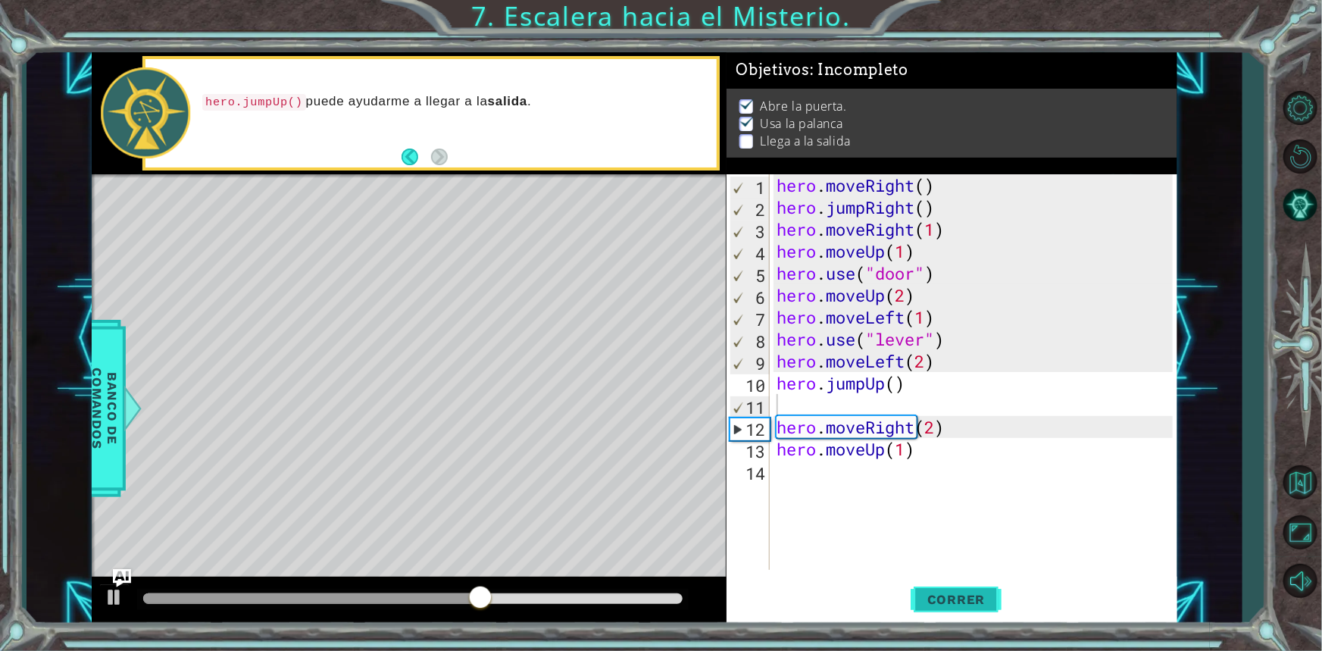
click at [948, 610] on button "Correr" at bounding box center [955, 598] width 91 height 45
